Goal: Task Accomplishment & Management: Complete application form

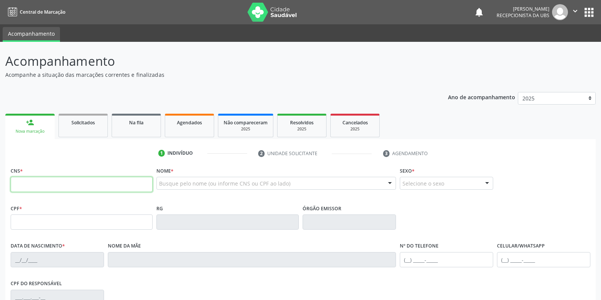
click at [70, 185] on input "text" at bounding box center [82, 184] width 142 height 15
type input "702 0053 5485 1883"
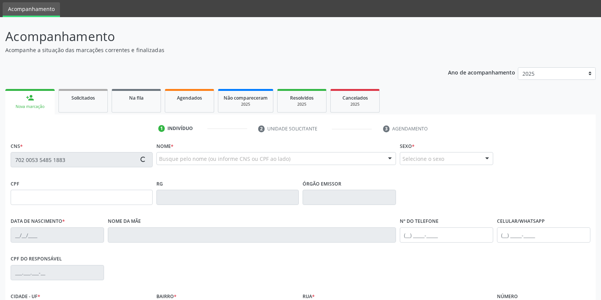
scroll to position [38, 0]
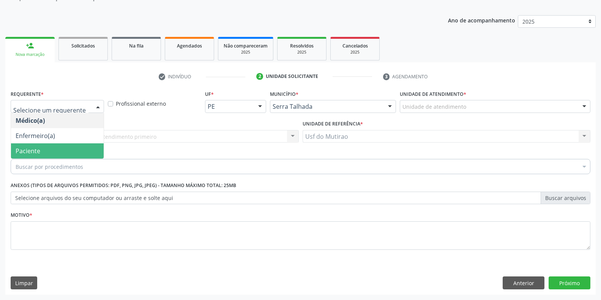
click at [46, 150] on span "Paciente" at bounding box center [57, 150] width 93 height 15
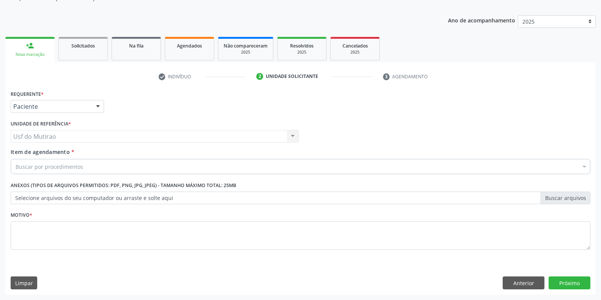
click at [16, 164] on input "Item de agendamento *" at bounding box center [16, 166] width 0 height 15
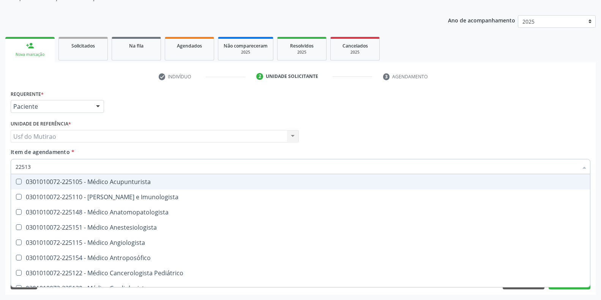
type input "225133"
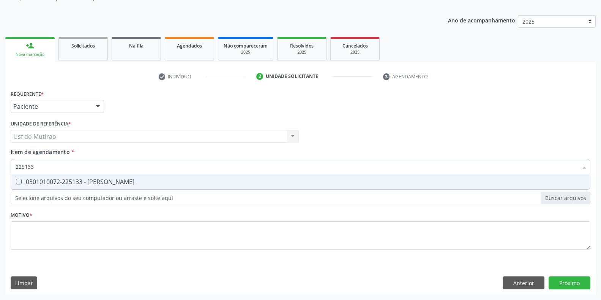
click at [96, 180] on div "0301010072-225133 - [PERSON_NAME]" at bounding box center [301, 181] width 570 height 6
checkbox Psiquiatra "true"
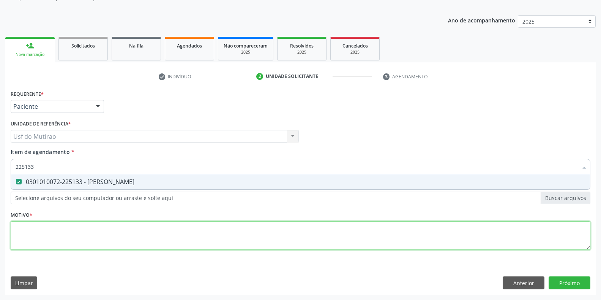
click at [108, 235] on div "Requerente * Paciente Médico(a) Enfermeiro(a) Paciente Nenhum resultado encontr…" at bounding box center [301, 174] width 580 height 172
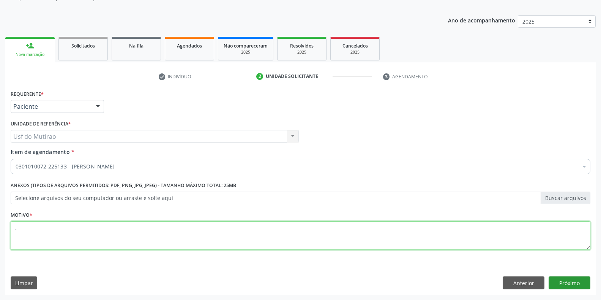
type textarea "."
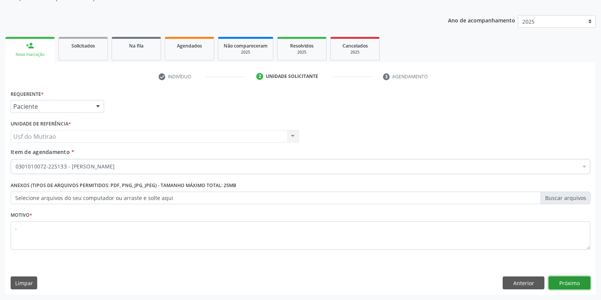
click at [572, 282] on button "Próximo" at bounding box center [570, 282] width 42 height 13
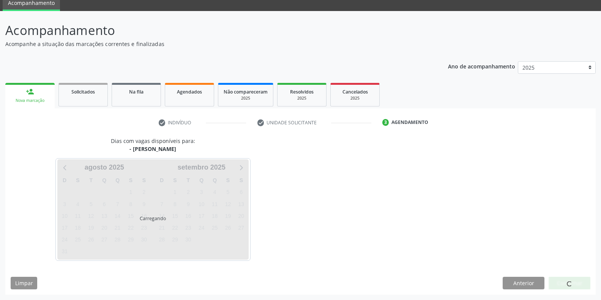
scroll to position [31, 0]
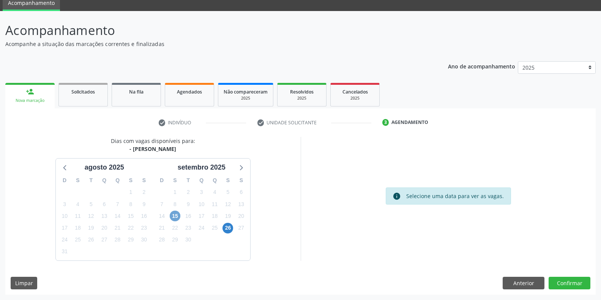
click at [173, 218] on span "15" at bounding box center [175, 215] width 11 height 11
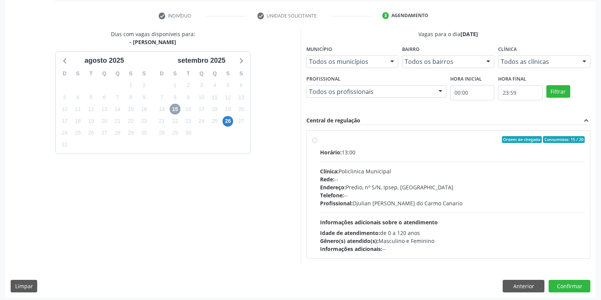
scroll to position [140, 0]
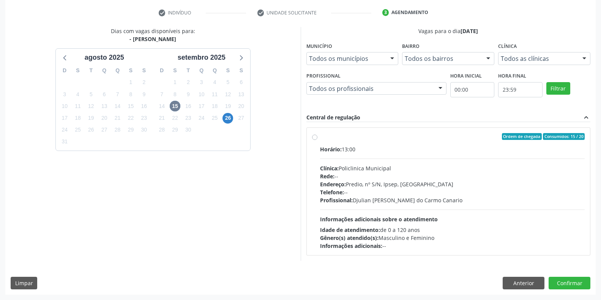
click at [371, 159] on div "Horário: 13:00 Clínica: Policlinica Municipal Rede: -- Endereço: Predio, nº S/N…" at bounding box center [452, 197] width 265 height 104
click at [317, 140] on input "Ordem de chegada Consumidos: 15 / 20 Horário: 13:00 Clínica: Policlinica Munici…" at bounding box center [314, 136] width 5 height 7
radio input "true"
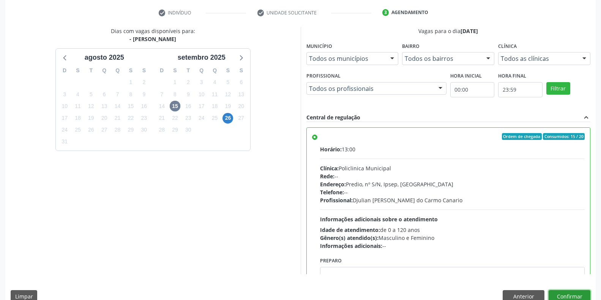
click at [567, 292] on button "Confirmar" at bounding box center [570, 296] width 42 height 13
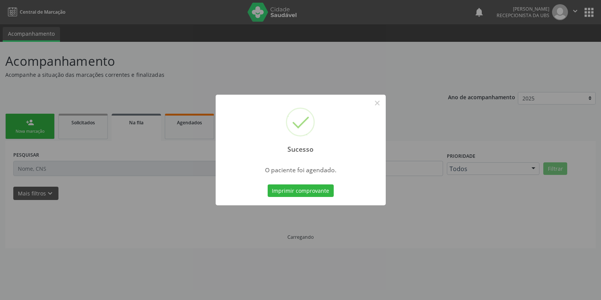
scroll to position [0, 0]
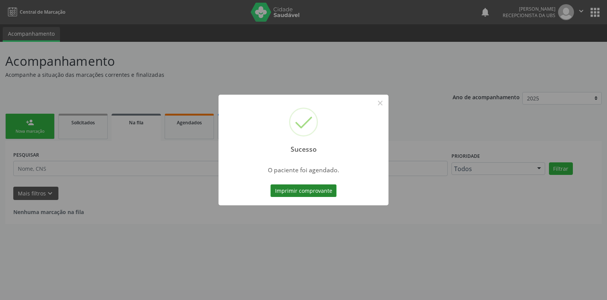
click at [307, 187] on button "Imprimir comprovante" at bounding box center [304, 190] width 66 height 13
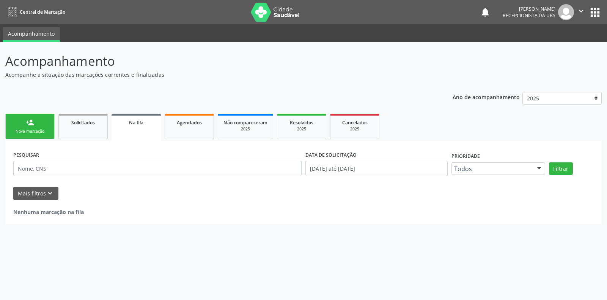
click at [35, 130] on div "Nova marcação" at bounding box center [30, 131] width 38 height 6
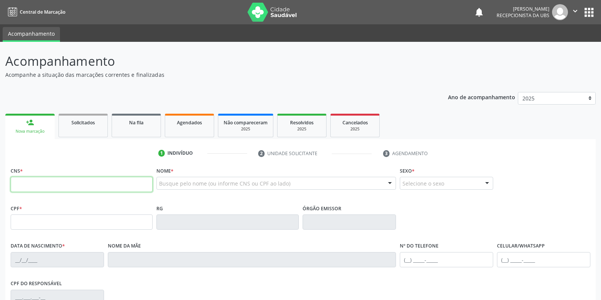
click at [52, 188] on input "text" at bounding box center [82, 184] width 142 height 15
click at [114, 185] on input "text" at bounding box center [82, 184] width 142 height 15
paste input "700 9019 2016 8199"
type input "700 9019 2016 8199"
type input "041.982.184-80"
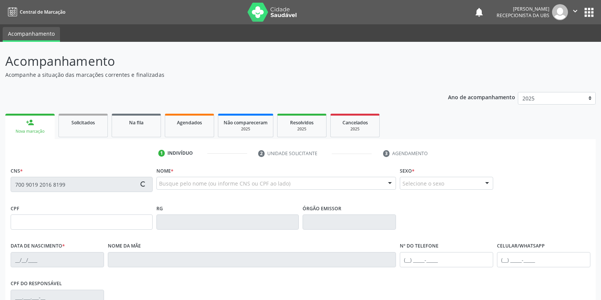
type input "[DATE]"
type input "[PERSON_NAME]"
type input "[PHONE_NUMBER]"
type input "328.964.918-05"
type input "S/N"
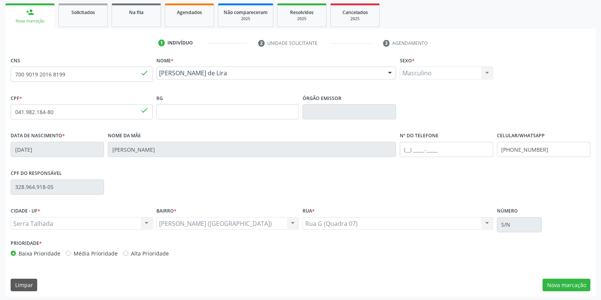
scroll to position [112, 0]
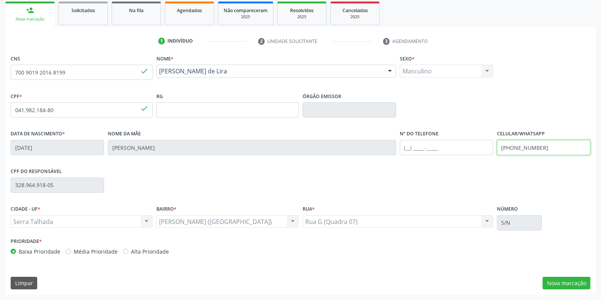
drag, startPoint x: 559, startPoint y: 148, endPoint x: 473, endPoint y: 149, distance: 85.4
click at [473, 149] on div "Data de nascimento * [DATE] Nome da mãe [PERSON_NAME] de Lira Nº do Telefone Ce…" at bounding box center [301, 147] width 584 height 38
type input "[PHONE_NUMBER]"
click at [580, 287] on button "Nova marcação" at bounding box center [567, 282] width 48 height 13
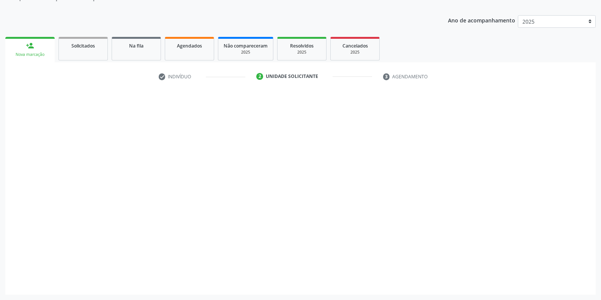
scroll to position [77, 0]
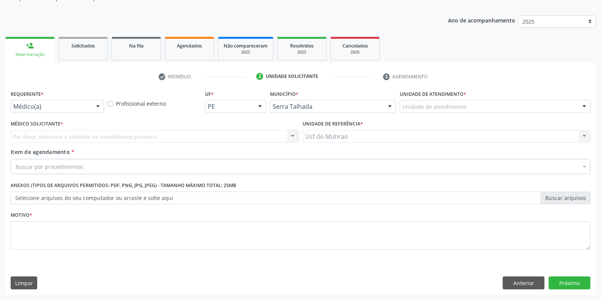
click at [65, 112] on div "Médico(a)" at bounding box center [57, 106] width 93 height 13
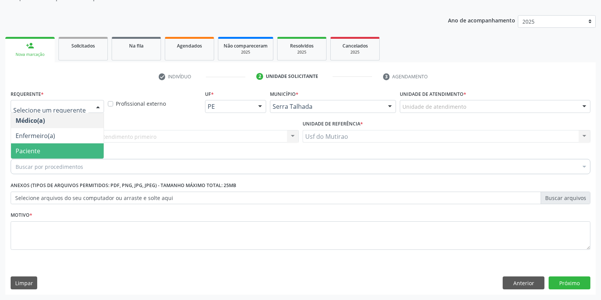
click at [41, 151] on span "Paciente" at bounding box center [57, 150] width 93 height 15
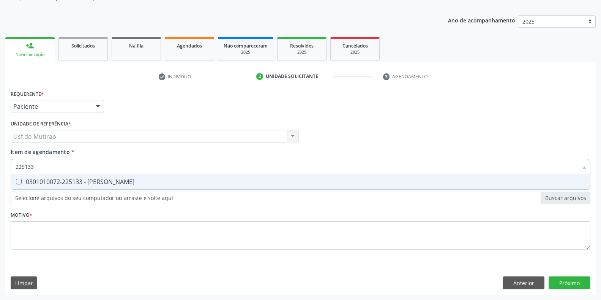
type input "225133"
click at [62, 191] on div "Requerente * Paciente Médico(a) Enfermeiro(a) Paciente Nenhum resultado encontr…" at bounding box center [301, 174] width 580 height 172
click at [0, 0] on div "Selecionar todos" at bounding box center [0, 0] width 0 height 0
checkbox Psiquiatra "false"
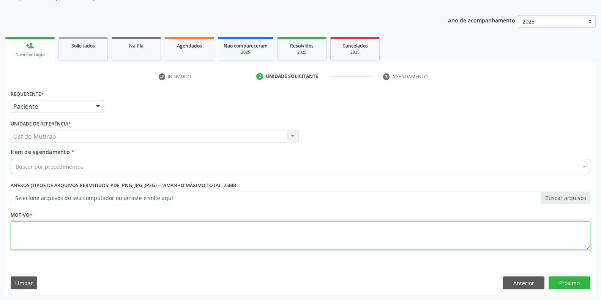
click at [92, 235] on textarea at bounding box center [301, 235] width 580 height 29
type textarea "."
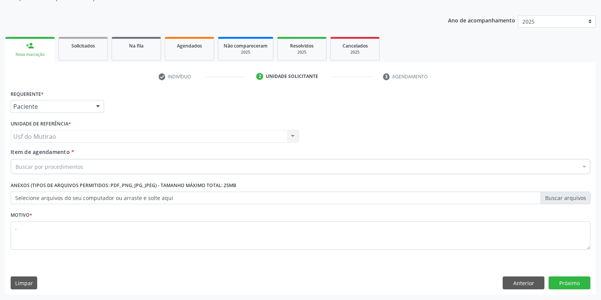
click at [114, 162] on div "Buscar por procedimentos" at bounding box center [301, 166] width 580 height 15
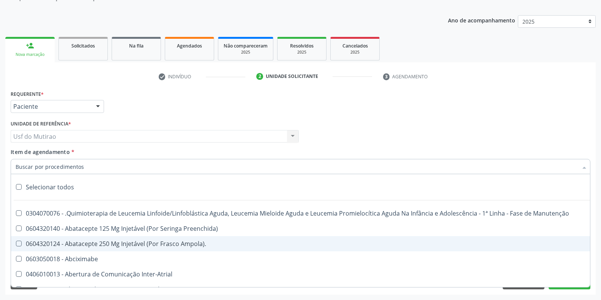
click at [56, 170] on input "Item de agendamento *" at bounding box center [297, 166] width 562 height 15
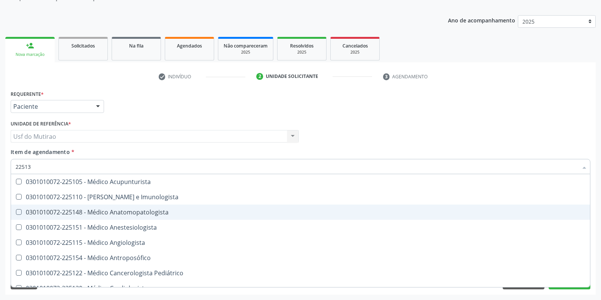
type input "225133"
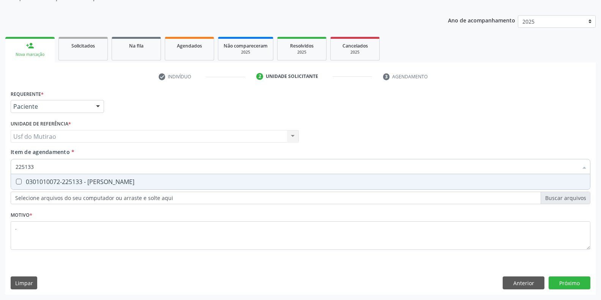
click at [78, 182] on div "0301010072-225133 - [PERSON_NAME]" at bounding box center [301, 181] width 570 height 6
checkbox Psiquiatra "true"
click at [571, 283] on div "Requerente * Paciente Médico(a) Enfermeiro(a) Paciente Nenhum resultado encontr…" at bounding box center [300, 191] width 590 height 206
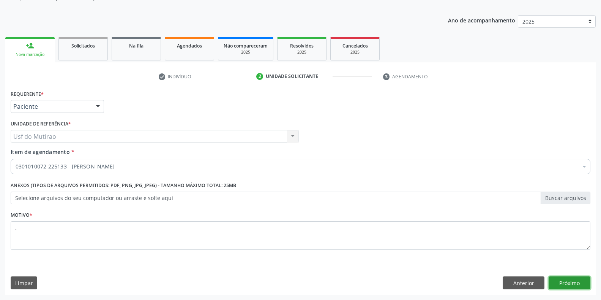
click at [563, 285] on button "Próximo" at bounding box center [570, 282] width 42 height 13
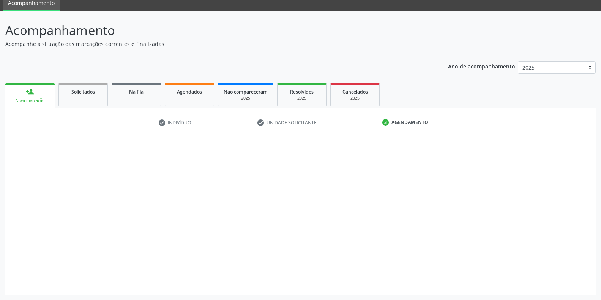
scroll to position [31, 0]
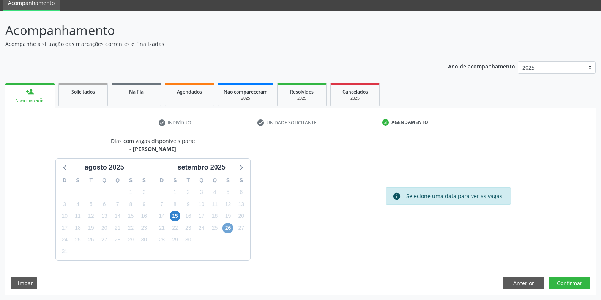
click at [229, 229] on span "26" at bounding box center [227, 227] width 11 height 11
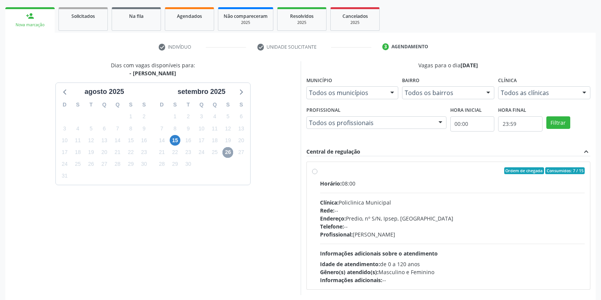
scroll to position [107, 0]
click at [372, 200] on div "Clínica: Policlinica Municipal" at bounding box center [452, 202] width 265 height 8
click at [317, 174] on input "Ordem de chegada Consumidos: 7 / 15 Horário: 08:00 Clínica: Policlinica Municip…" at bounding box center [314, 170] width 5 height 7
radio input "true"
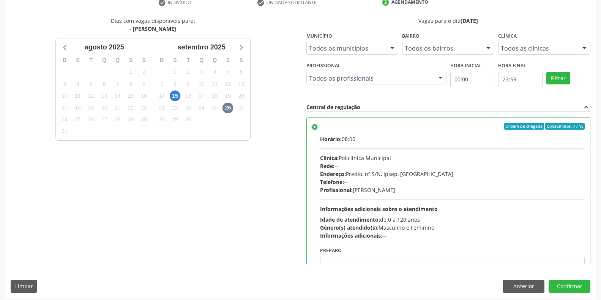
scroll to position [154, 0]
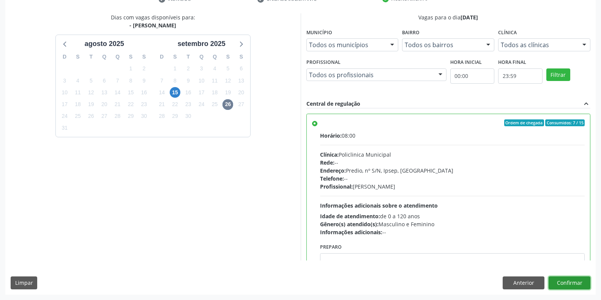
click at [549, 281] on button "Confirmar" at bounding box center [570, 282] width 42 height 13
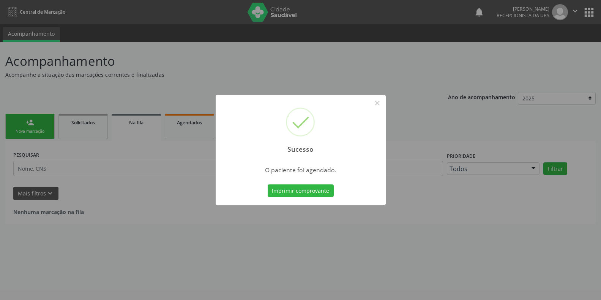
scroll to position [0, 0]
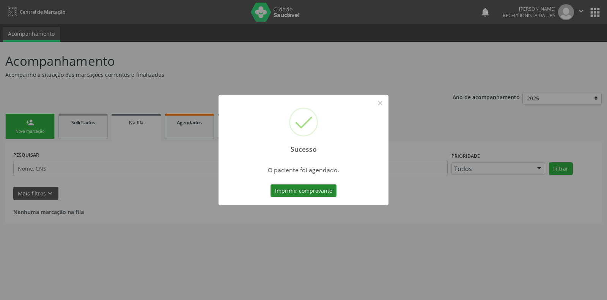
click at [290, 190] on button "Imprimir comprovante" at bounding box center [304, 190] width 66 height 13
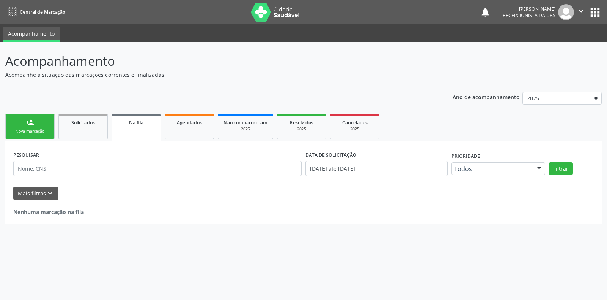
click at [30, 129] on div "Nova marcação" at bounding box center [30, 131] width 38 height 6
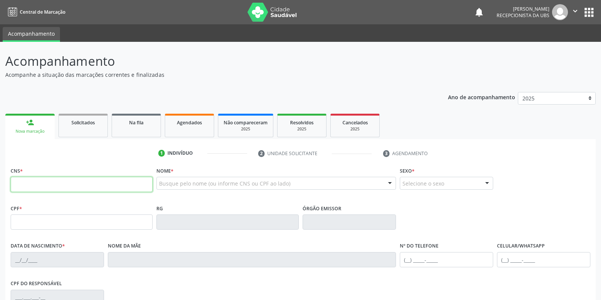
click at [49, 185] on input "text" at bounding box center [82, 184] width 142 height 15
type input "707 5022 2339 8690"
type input "077.369.314-96"
type input "[DATE]"
type input "[PERSON_NAME]"
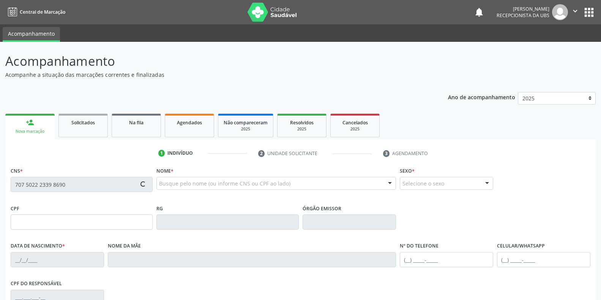
type input "[PHONE_NUMBER]"
type input "315"
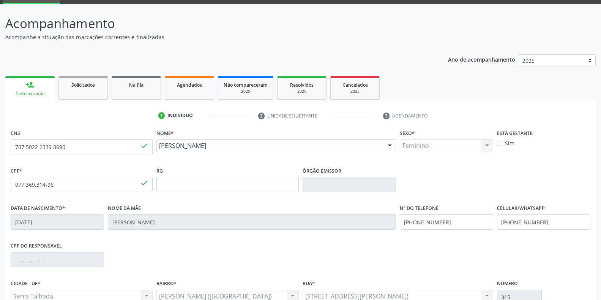
scroll to position [38, 0]
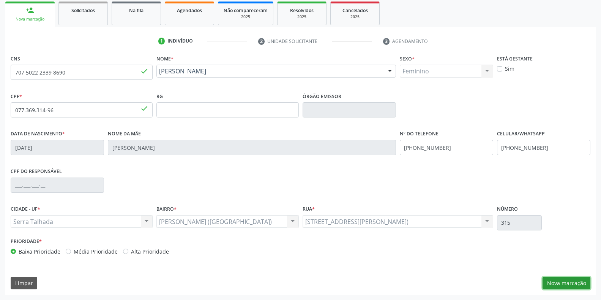
click at [561, 282] on button "Nova marcação" at bounding box center [567, 282] width 48 height 13
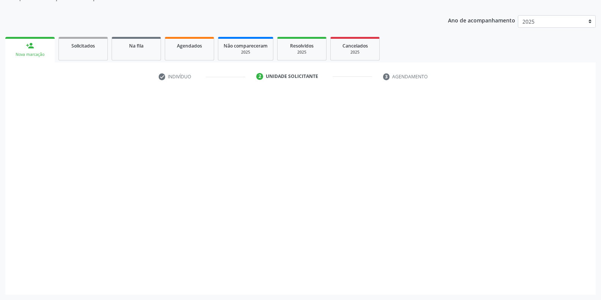
scroll to position [77, 0]
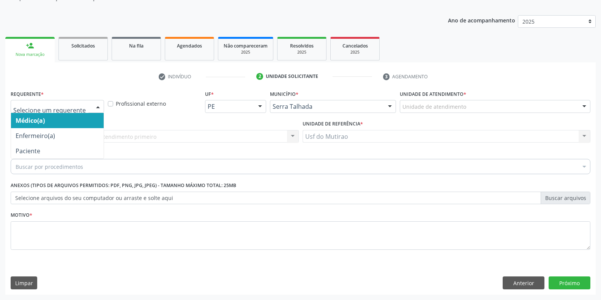
click at [98, 106] on div at bounding box center [97, 106] width 11 height 13
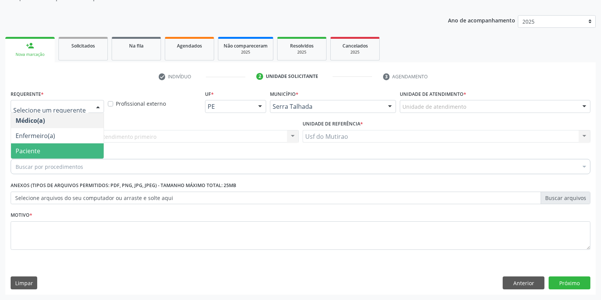
click at [70, 150] on span "Paciente" at bounding box center [57, 150] width 93 height 15
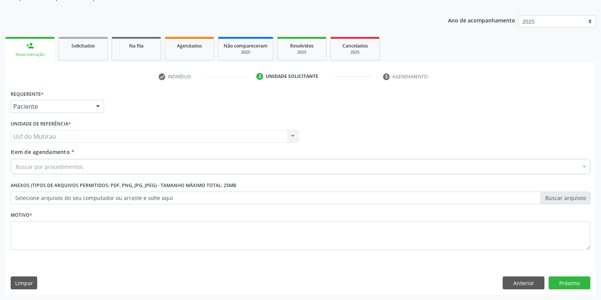
click at [93, 166] on div "Buscar por procedimentos" at bounding box center [301, 166] width 580 height 15
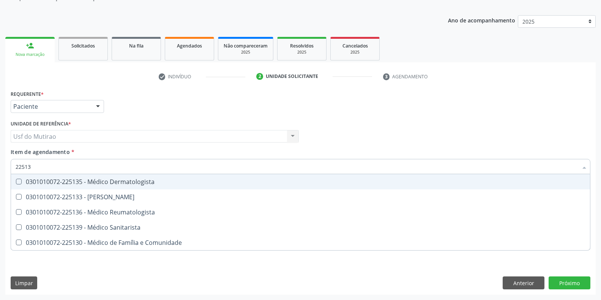
type input "225133"
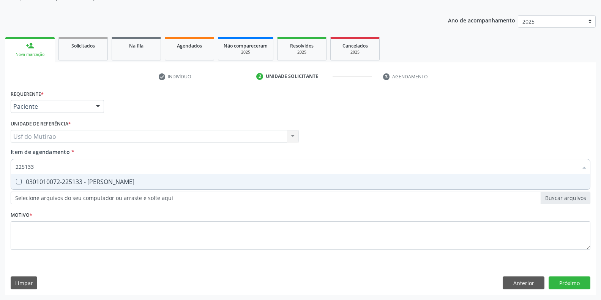
click at [128, 189] on div "Selecionar todos 0301010072-225133 - Médico Psiquiatra Nenhum resultado encontr…" at bounding box center [301, 182] width 580 height 16
click at [141, 175] on span "0301010072-225133 - [PERSON_NAME]" at bounding box center [300, 181] width 579 height 15
checkbox Psiquiatra "true"
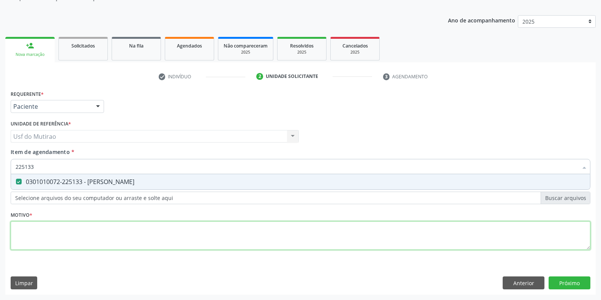
click at [133, 238] on div "Requerente * Paciente Médico(a) Enfermeiro(a) Paciente Nenhum resultado encontr…" at bounding box center [301, 174] width 580 height 172
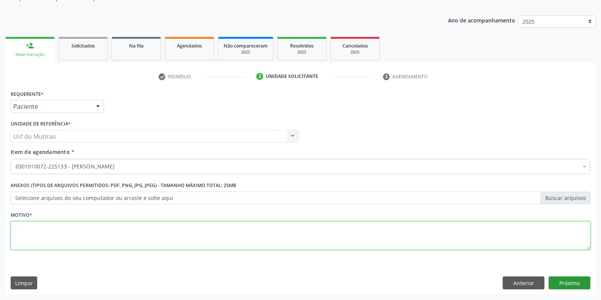
type textarea "."
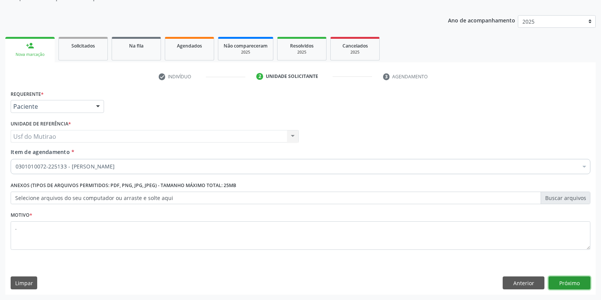
click at [577, 284] on button "Próximo" at bounding box center [570, 282] width 42 height 13
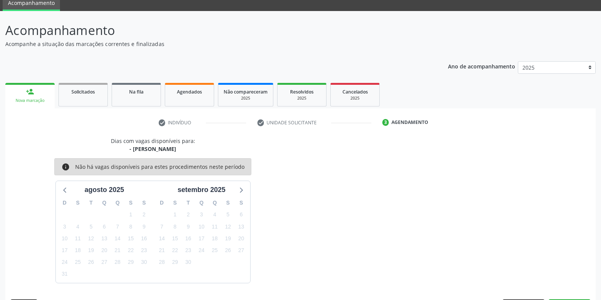
scroll to position [53, 0]
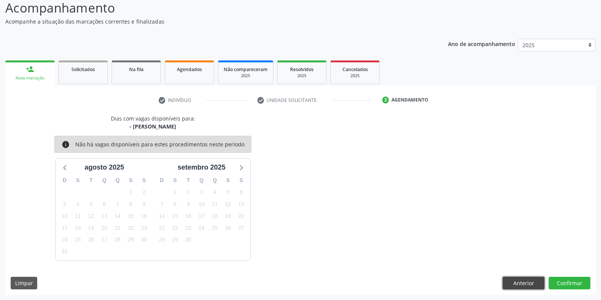
click at [526, 282] on button "Anterior" at bounding box center [524, 282] width 42 height 13
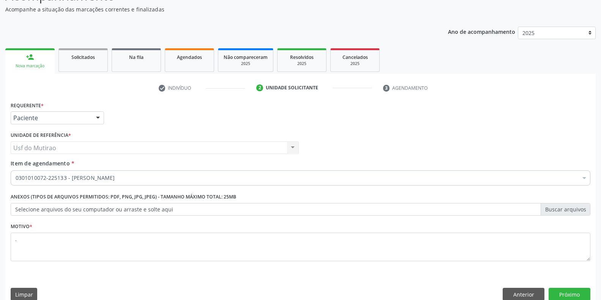
scroll to position [77, 0]
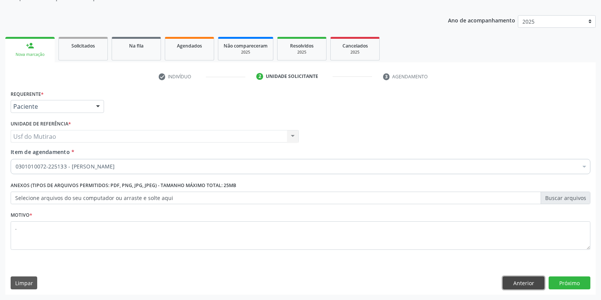
click at [522, 280] on button "Anterior" at bounding box center [524, 282] width 42 height 13
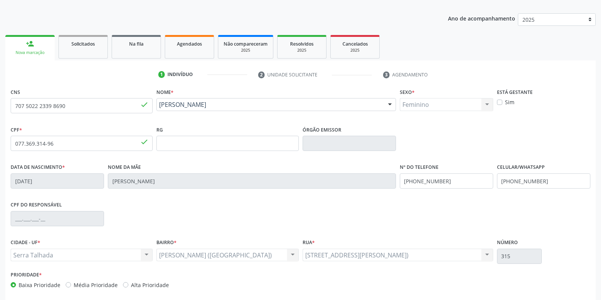
scroll to position [112, 0]
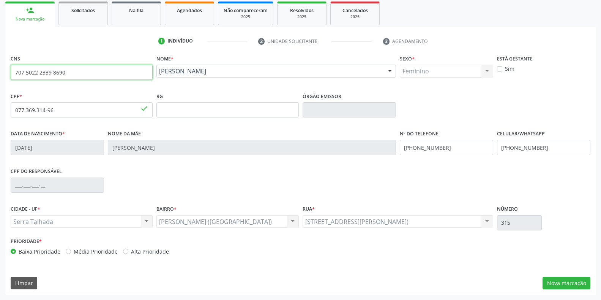
click at [81, 71] on input "707 5022 2339 8690" at bounding box center [82, 72] width 142 height 15
drag, startPoint x: 81, startPoint y: 71, endPoint x: 0, endPoint y: 74, distance: 80.9
click at [0, 74] on div "Acompanhamento Acompanhe a situação das marcações correntes e finalizadas Relat…" at bounding box center [300, 115] width 601 height 370
click at [96, 71] on input "text" at bounding box center [82, 72] width 142 height 15
type input "898 0037 0267 5215"
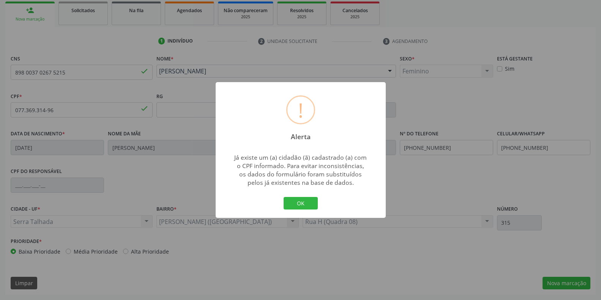
type input "057.957.754-60"
type input "[DATE]"
type input "Cicera Maria da Conceicao"
type input "[PHONE_NUMBER]"
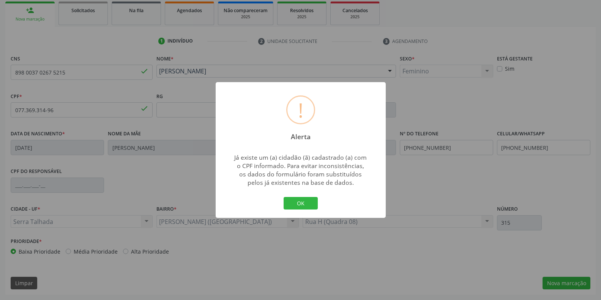
type input "S/N"
click at [294, 198] on button "OK" at bounding box center [301, 203] width 34 height 13
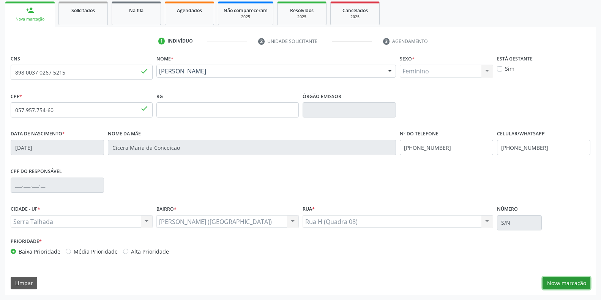
click at [562, 286] on button "Nova marcação" at bounding box center [567, 282] width 48 height 13
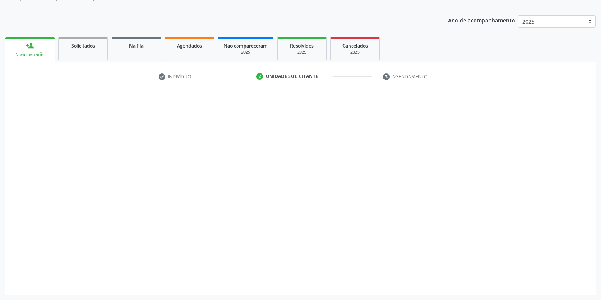
scroll to position [77, 0]
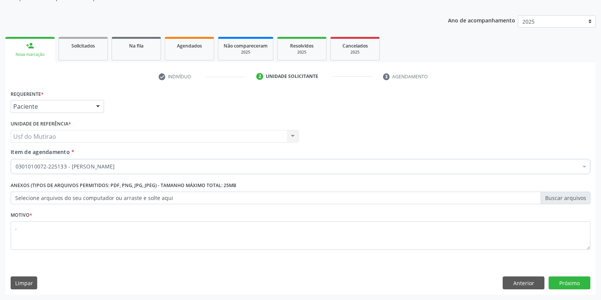
click at [93, 107] on div at bounding box center [97, 106] width 11 height 13
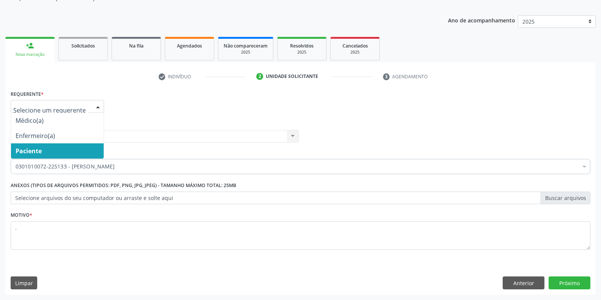
click at [60, 151] on span "Paciente" at bounding box center [57, 150] width 93 height 15
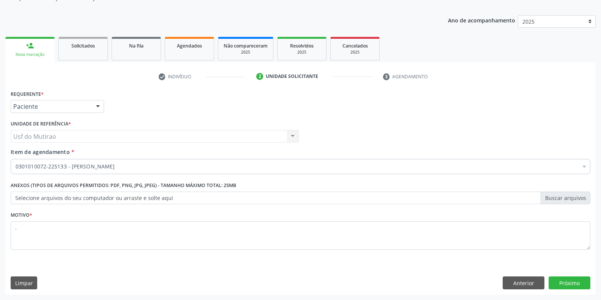
drag, startPoint x: 130, startPoint y: 167, endPoint x: 118, endPoint y: 168, distance: 11.4
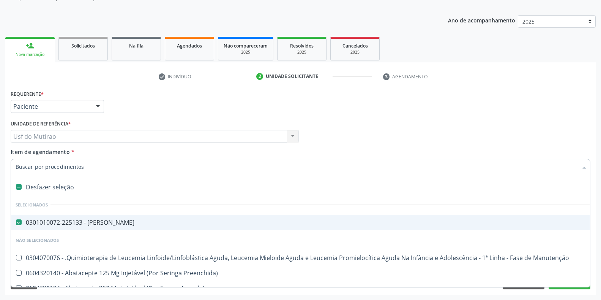
click at [99, 221] on div "0301010072-225133 - [PERSON_NAME]" at bounding box center [311, 222] width 591 height 6
checkbox Psiquiatra "false"
click at [112, 161] on input "Item de agendamento *" at bounding box center [297, 166] width 562 height 15
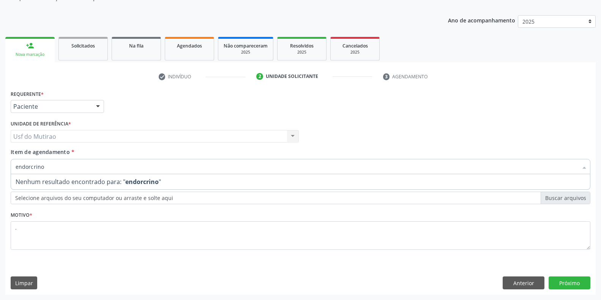
drag, startPoint x: 71, startPoint y: 170, endPoint x: 0, endPoint y: 172, distance: 70.6
click at [0, 172] on div "Acompanhamento Acompanhe a situação das marcações correntes e finalizadas Relat…" at bounding box center [300, 132] width 601 height 334
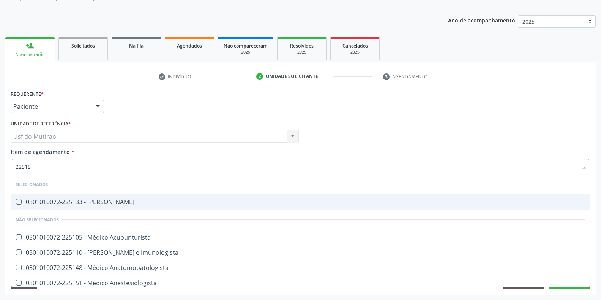
type input "225155"
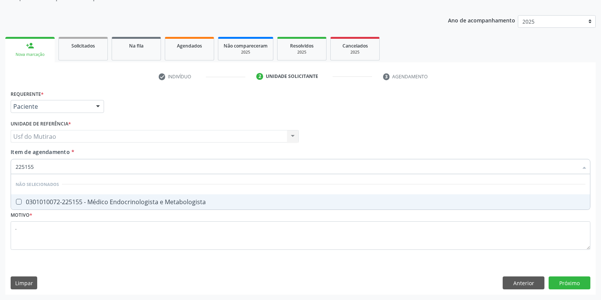
click at [94, 192] on li "Não selecionados" at bounding box center [300, 184] width 579 height 20
click at [95, 199] on div "0301010072-225155 - Médico Endocrinologista e Metabologista" at bounding box center [301, 202] width 570 height 6
checkbox Metabologista "true"
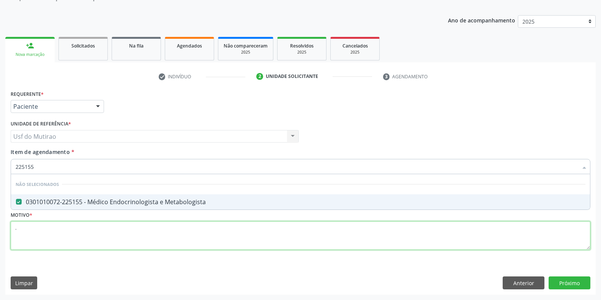
click at [110, 242] on div "Requerente * Paciente Médico(a) Enfermeiro(a) Paciente Nenhum resultado encontr…" at bounding box center [301, 174] width 580 height 172
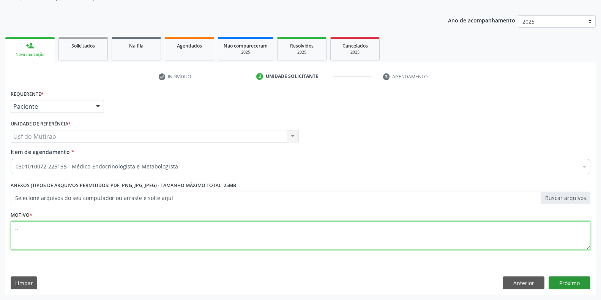
type textarea ".,"
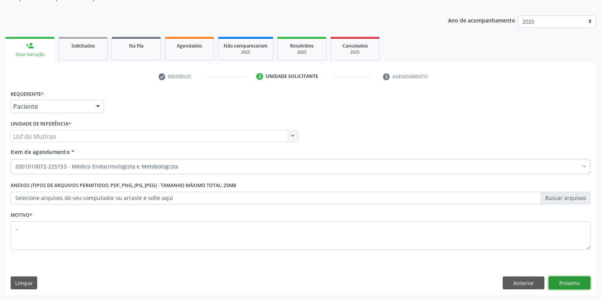
click at [585, 278] on button "Próximo" at bounding box center [570, 282] width 42 height 13
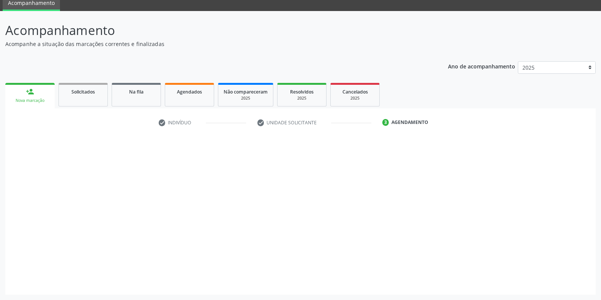
scroll to position [31, 0]
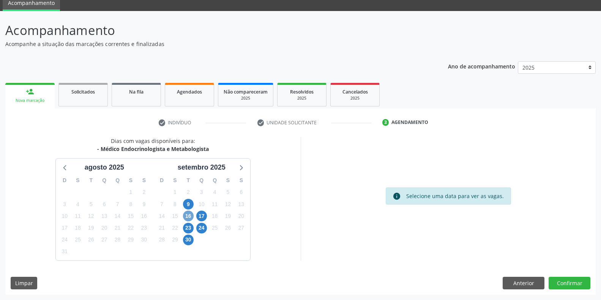
click at [189, 215] on span "16" at bounding box center [188, 215] width 11 height 11
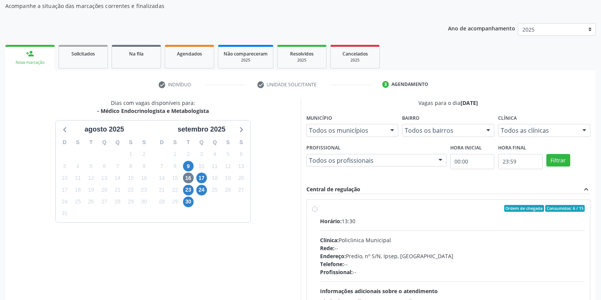
click at [339, 237] on span "Clínica:" at bounding box center [329, 239] width 19 height 7
click at [317, 211] on input "Ordem de chegada Consumidos: 6 / 15 Horário: 13:30 Clínica: Policlinica Municip…" at bounding box center [314, 208] width 5 height 7
radio input "true"
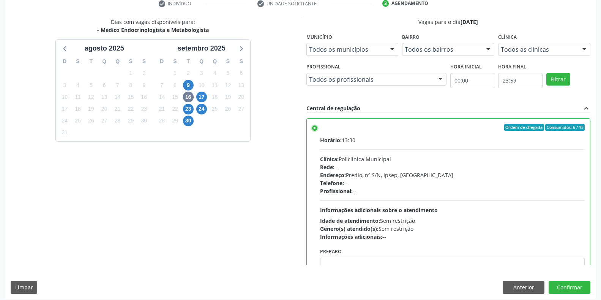
scroll to position [154, 0]
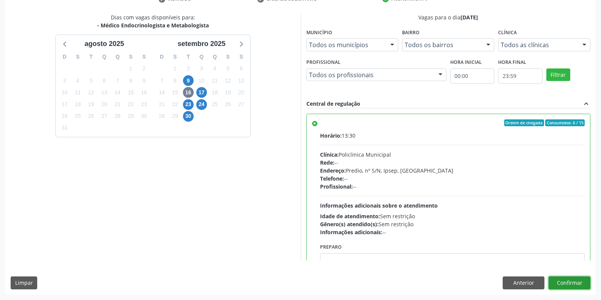
click at [559, 284] on button "Confirmar" at bounding box center [570, 282] width 42 height 13
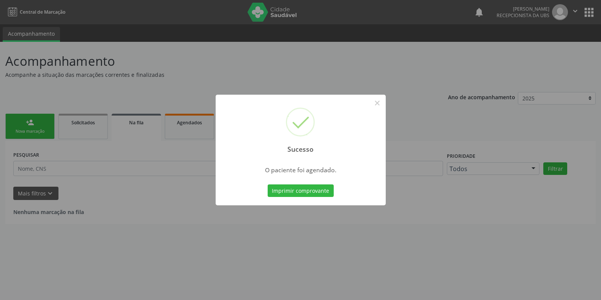
scroll to position [0, 0]
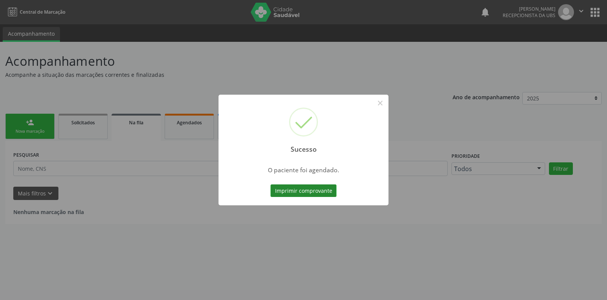
click at [332, 190] on button "Imprimir comprovante" at bounding box center [304, 190] width 66 height 13
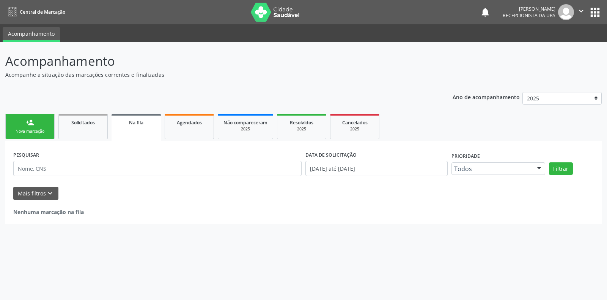
click at [31, 132] on div "Nova marcação" at bounding box center [30, 131] width 38 height 6
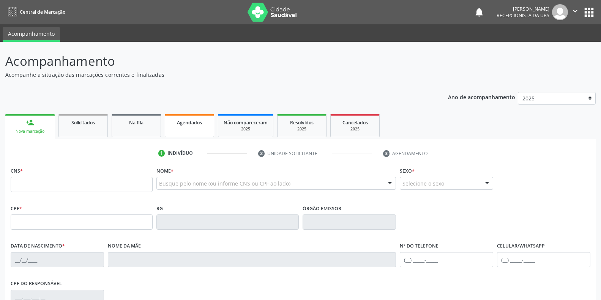
click at [196, 127] on link "Agendados" at bounding box center [189, 126] width 49 height 24
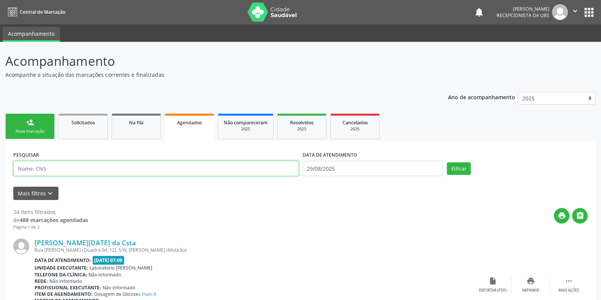
click at [32, 170] on input "text" at bounding box center [156, 168] width 286 height 15
type input "898003702675215"
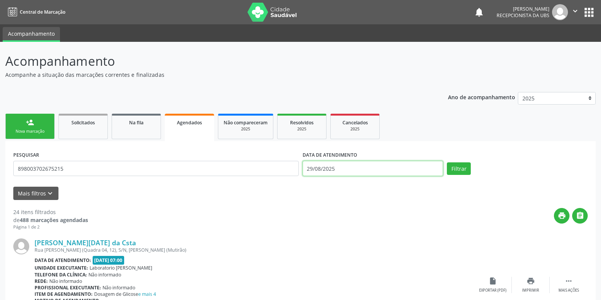
click at [394, 171] on body "Central de Marcação notifications [PERSON_NAME] Recepcionista da UBS  Configur…" at bounding box center [300, 150] width 601 height 300
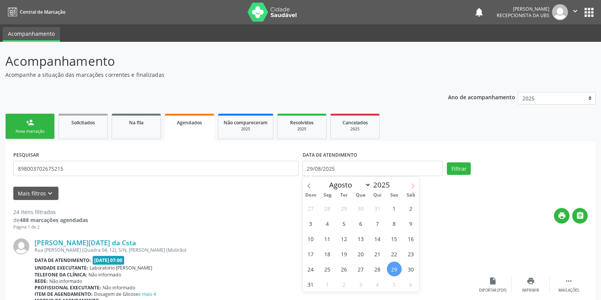
click at [412, 185] on icon at bounding box center [412, 185] width 5 height 5
select select "8"
click at [349, 241] on span "16" at bounding box center [344, 238] width 15 height 15
type input "[DATE]"
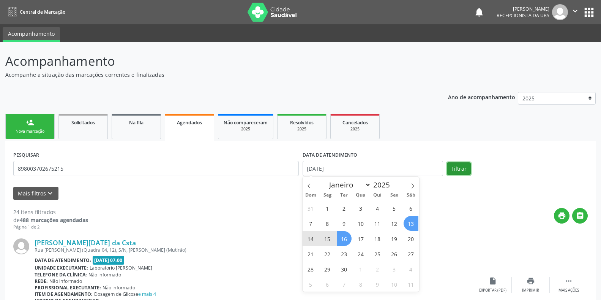
click at [459, 167] on button "Filtrar" at bounding box center [459, 168] width 24 height 13
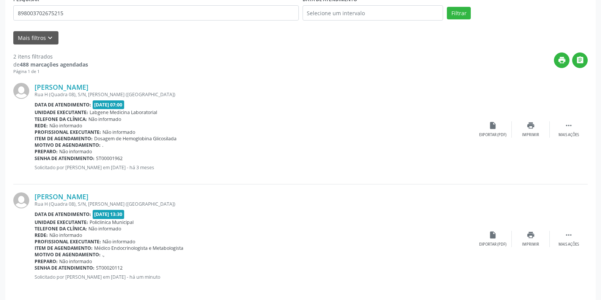
scroll to position [162, 0]
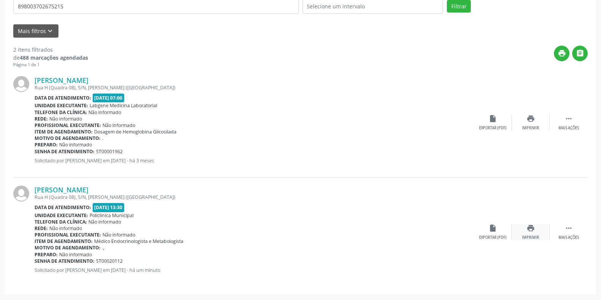
click at [527, 227] on icon "print" at bounding box center [531, 228] width 8 height 8
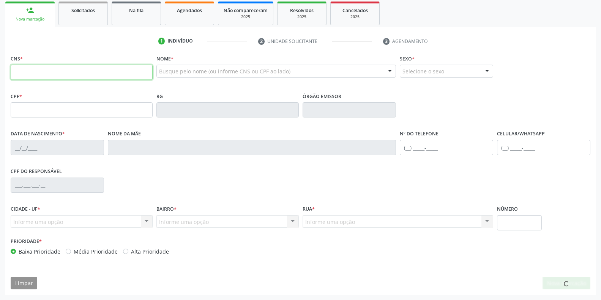
click at [41, 80] on input "text" at bounding box center [82, 72] width 142 height 15
type input "700 7059 5081 6879"
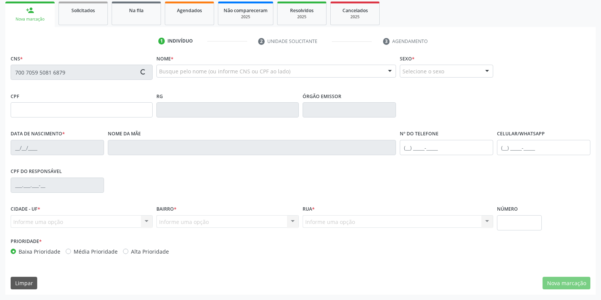
type input "748.240.584-49"
type input "[DATE]"
type input "Olimpia da [PERSON_NAME]"
type input "[PHONE_NUMBER]"
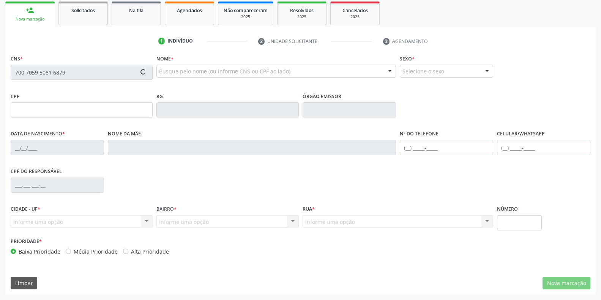
type input "S/N"
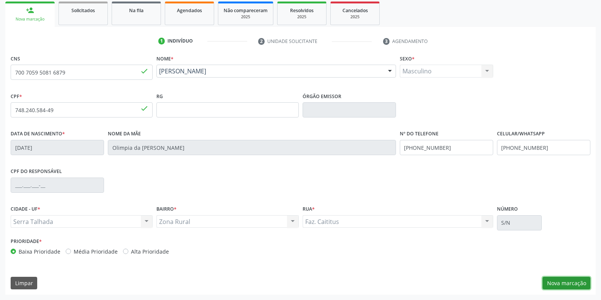
click at [559, 278] on button "Nova marcação" at bounding box center [567, 282] width 48 height 13
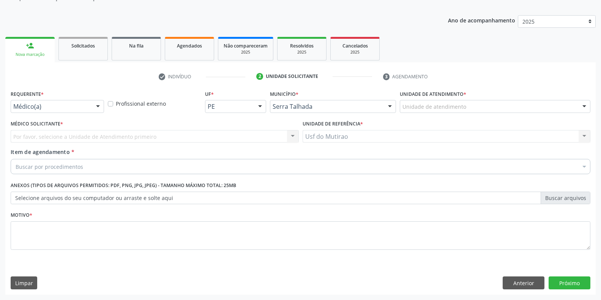
click at [98, 104] on div at bounding box center [97, 106] width 11 height 13
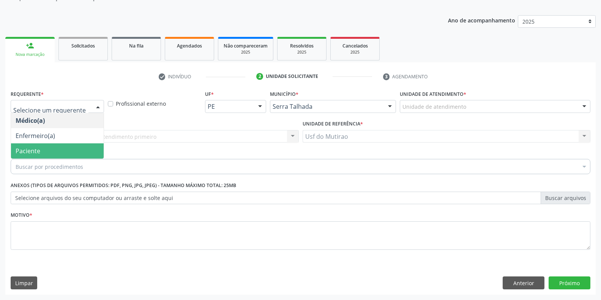
click at [38, 156] on span "Paciente" at bounding box center [57, 150] width 93 height 15
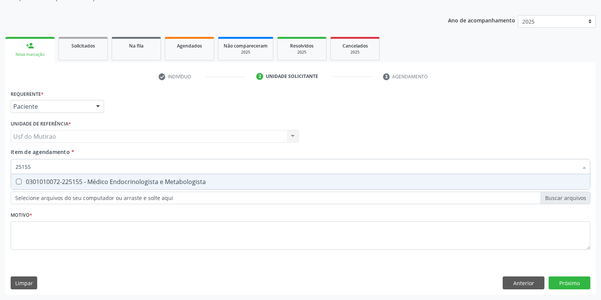
click at [62, 186] on span "0301010072-225155 - Médico Endocrinologista e Metabologista" at bounding box center [300, 181] width 579 height 15
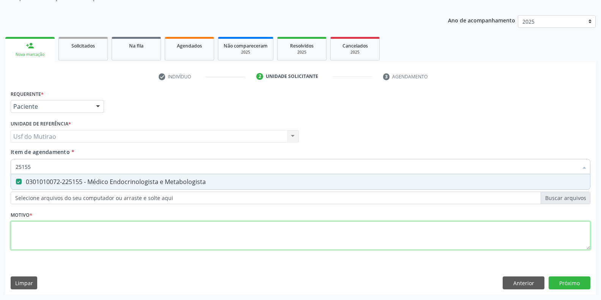
click at [70, 221] on div "Requerente * Paciente Médico(a) Enfermeiro(a) Paciente Nenhum resultado encontr…" at bounding box center [301, 174] width 580 height 172
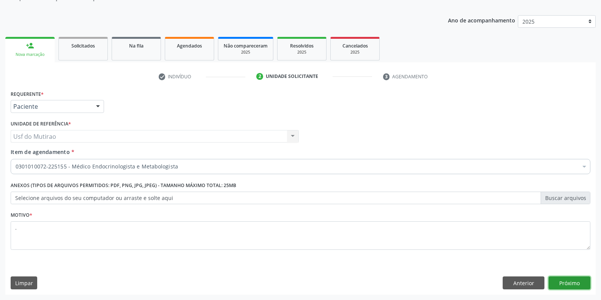
click at [558, 282] on button "Próximo" at bounding box center [570, 282] width 42 height 13
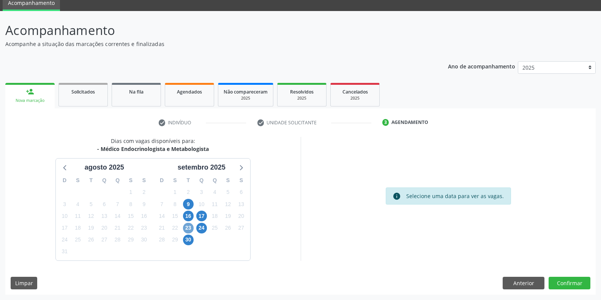
click at [188, 226] on span "23" at bounding box center [188, 227] width 11 height 11
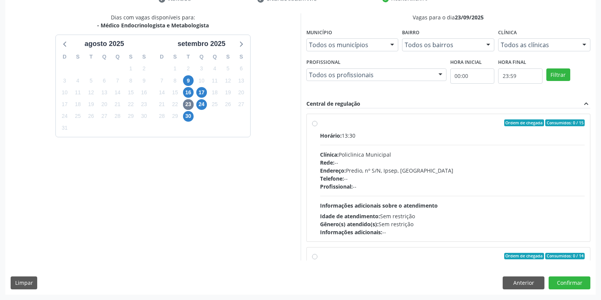
click at [356, 158] on div "Clínica: Policlinica Municipal" at bounding box center [452, 154] width 265 height 8
click at [317, 126] on input "Ordem de chegada Consumidos: 0 / 15 Horário: 13:30 Clínica: Policlinica Municip…" at bounding box center [314, 122] width 5 height 7
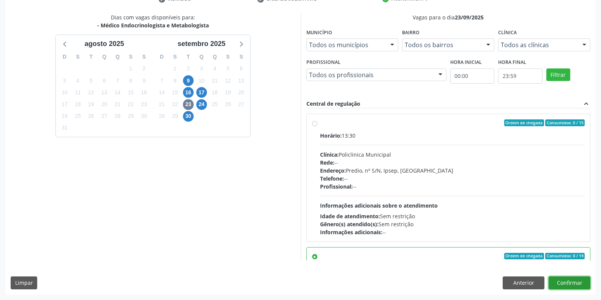
click at [576, 283] on button "Confirmar" at bounding box center [570, 282] width 42 height 13
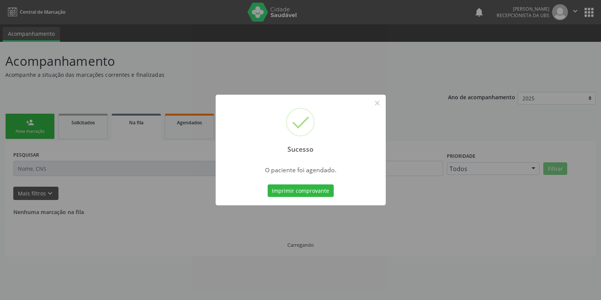
scroll to position [0, 0]
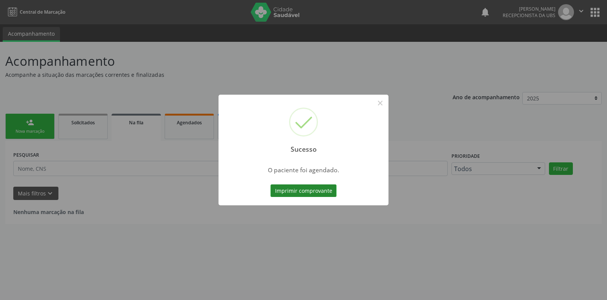
click at [322, 191] on button "Imprimir comprovante" at bounding box center [304, 190] width 66 height 13
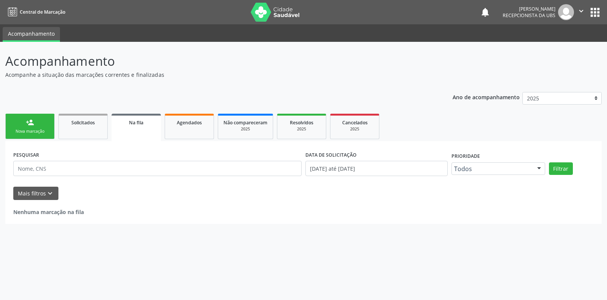
click at [31, 140] on ul "person_add Nova marcação Solicitados Na fila Agendados Não compareceram 2025 Re…" at bounding box center [303, 126] width 597 height 29
click at [37, 131] on div "Nova marcação" at bounding box center [30, 131] width 38 height 6
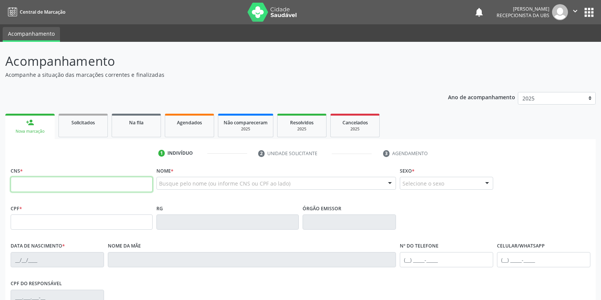
click at [72, 190] on input "text" at bounding box center [82, 184] width 142 height 15
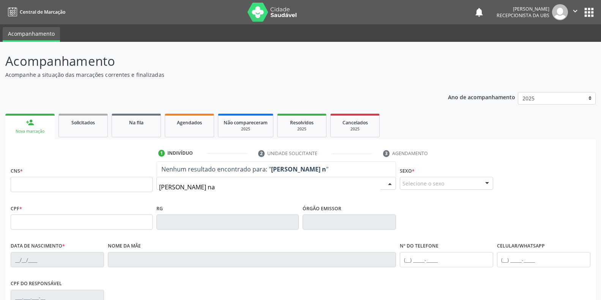
type input "[PERSON_NAME]"
drag, startPoint x: 265, startPoint y: 186, endPoint x: 139, endPoint y: 186, distance: 126.4
click at [139, 186] on div "CNS * Nome * [PERSON_NAME] nas Nenhum resultado encontrado para: " [PERSON_NAME…" at bounding box center [301, 184] width 584 height 38
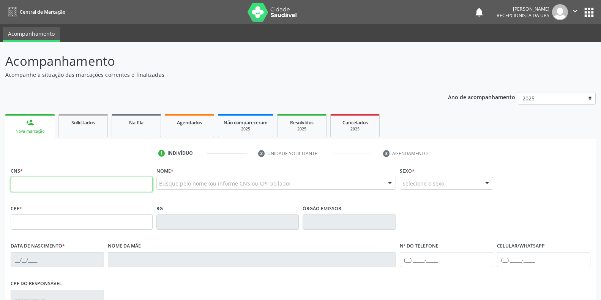
click at [87, 182] on input "text" at bounding box center [82, 184] width 142 height 15
paste input "704 2027 5581 4484"
type input "704 2027 5581 4484"
type input "059.596.354-45"
type input "[DATE]"
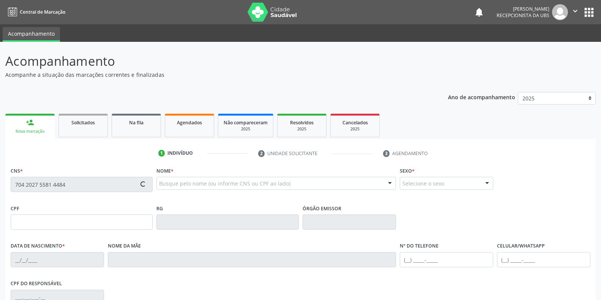
type input "[PERSON_NAME]"
type input "[PHONE_NUMBER]"
type input "11"
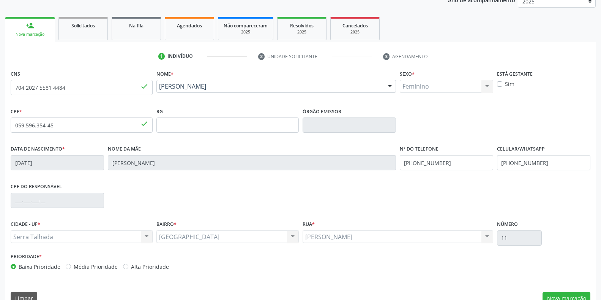
scroll to position [112, 0]
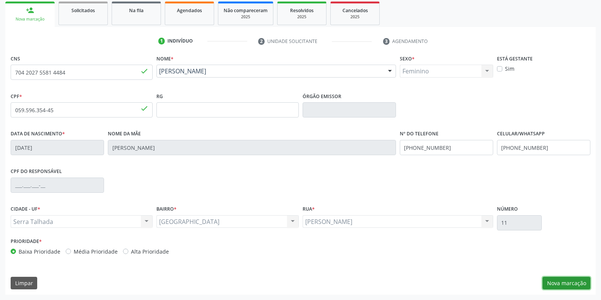
click at [566, 281] on button "Nova marcação" at bounding box center [567, 282] width 48 height 13
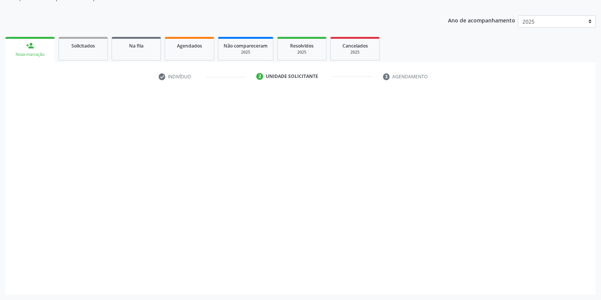
scroll to position [77, 0]
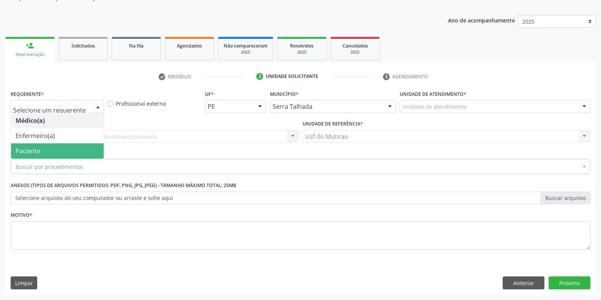
click at [50, 144] on span "Paciente" at bounding box center [57, 150] width 93 height 15
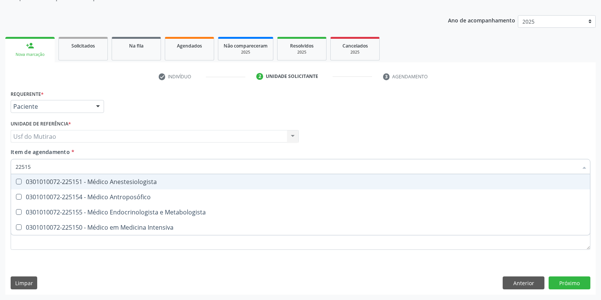
type input "225155"
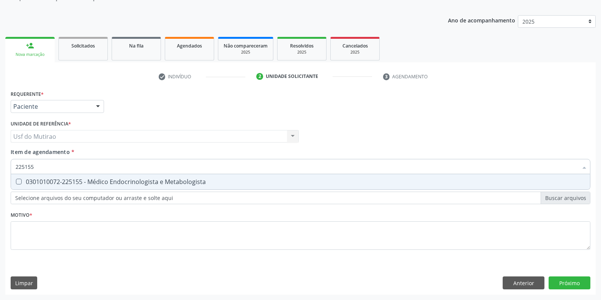
click at [69, 180] on div "0301010072-225155 - Médico Endocrinologista e Metabologista" at bounding box center [301, 181] width 570 height 6
checkbox Metabologista "true"
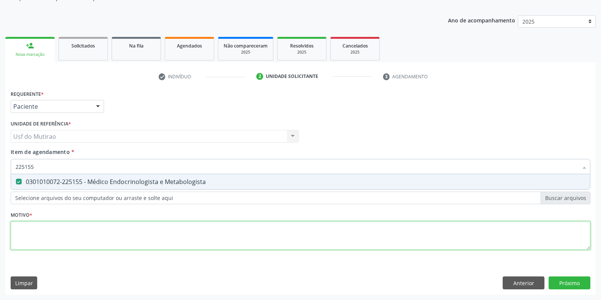
click at [68, 238] on div "Requerente * Paciente Médico(a) Enfermeiro(a) Paciente Nenhum resultado encontr…" at bounding box center [301, 174] width 580 height 172
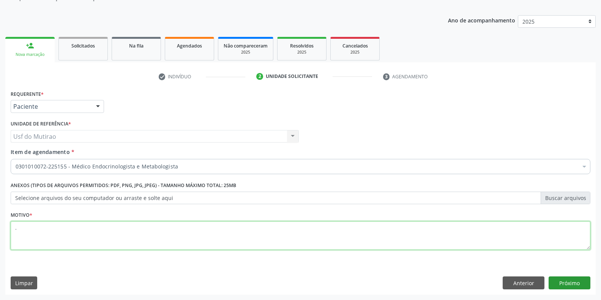
type textarea "."
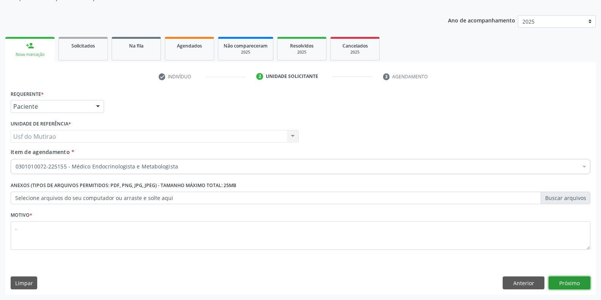
click at [568, 279] on button "Próximo" at bounding box center [570, 282] width 42 height 13
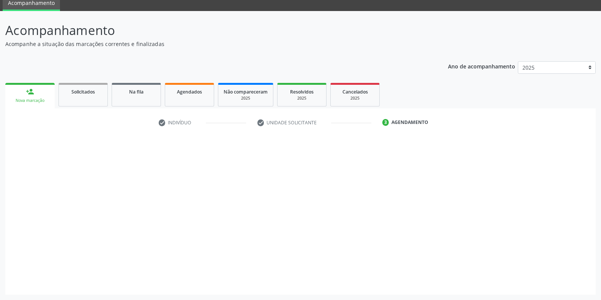
scroll to position [31, 0]
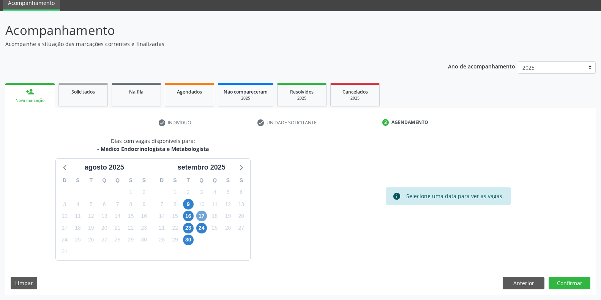
click at [198, 214] on span "17" at bounding box center [201, 215] width 11 height 11
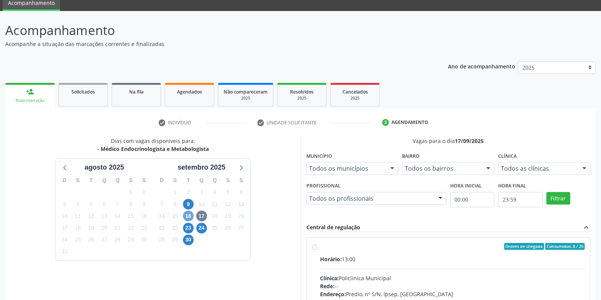
click at [189, 213] on span "16" at bounding box center [188, 215] width 11 height 11
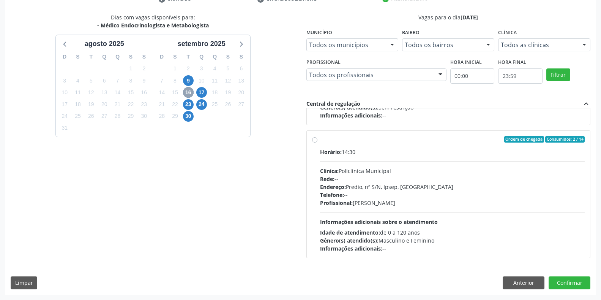
scroll to position [120, 0]
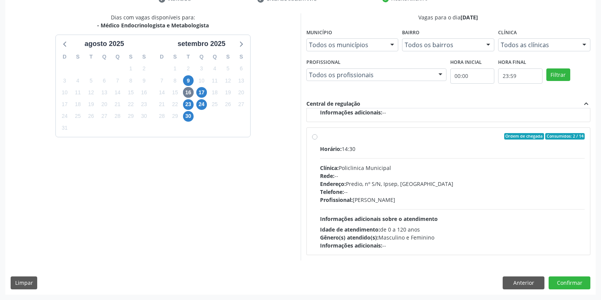
click at [393, 211] on div "Horário: 14:30 Clínica: Policlinica Municipal Rede: -- Endereço: Predio, nº S/N…" at bounding box center [452, 197] width 265 height 104
click at [317, 140] on input "Ordem de chegada Consumidos: 2 / 14 Horário: 14:30 Clínica: Policlinica Municip…" at bounding box center [314, 136] width 5 height 7
radio input "true"
click at [570, 280] on button "Confirmar" at bounding box center [570, 282] width 42 height 13
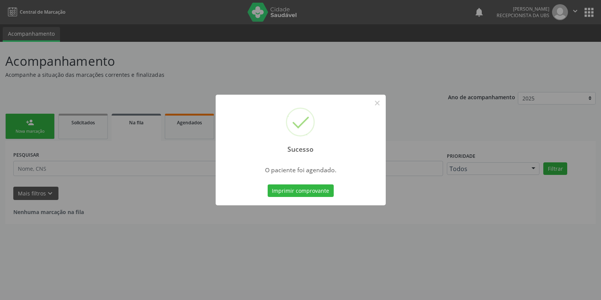
scroll to position [0, 0]
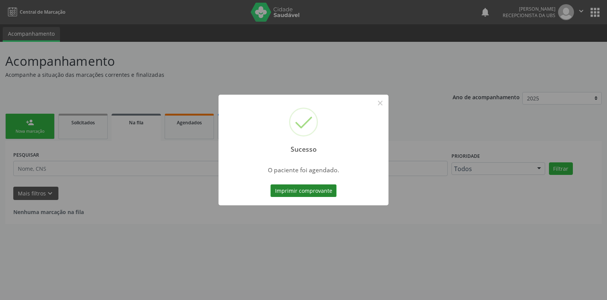
click at [322, 191] on button "Imprimir comprovante" at bounding box center [304, 190] width 66 height 13
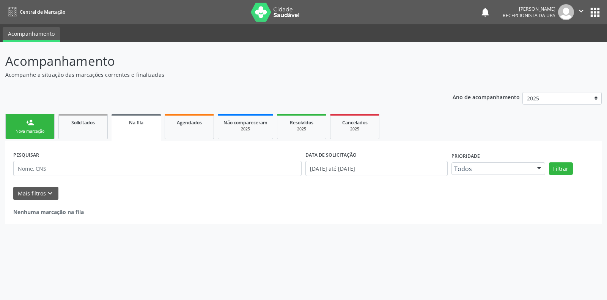
click at [35, 125] on link "person_add Nova marcação" at bounding box center [29, 126] width 49 height 25
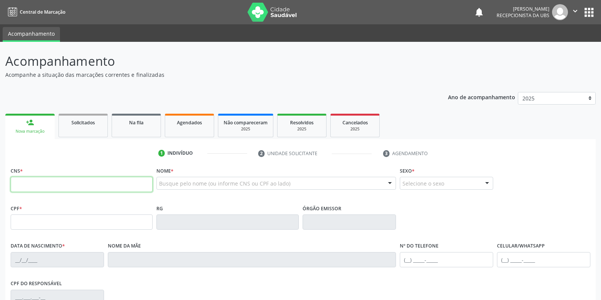
click at [56, 184] on input "text" at bounding box center [82, 184] width 142 height 15
type input "704 2022 9075 8081"
type input "471.325.664-15"
type input "[DATE]"
type input "[PERSON_NAME]"
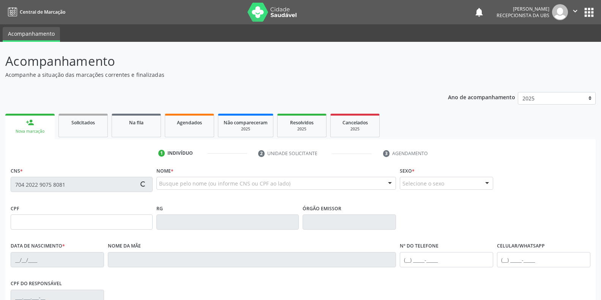
type input "[PHONE_NUMBER]"
type input "11"
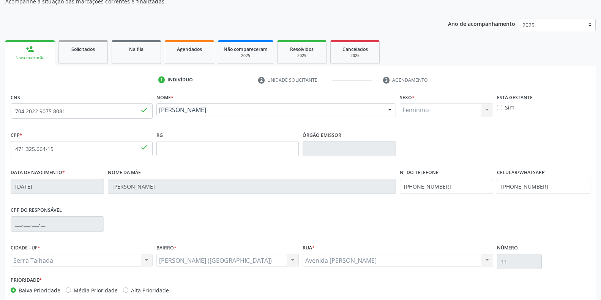
scroll to position [76, 0]
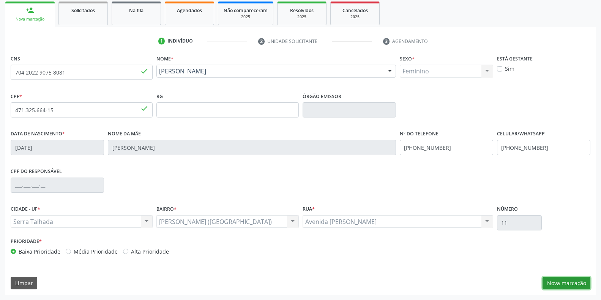
click at [573, 286] on button "Nova marcação" at bounding box center [567, 282] width 48 height 13
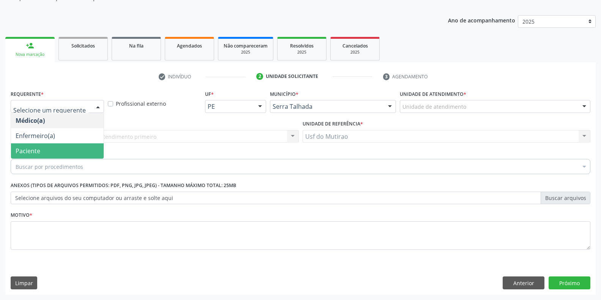
click at [64, 150] on span "Paciente" at bounding box center [57, 150] width 93 height 15
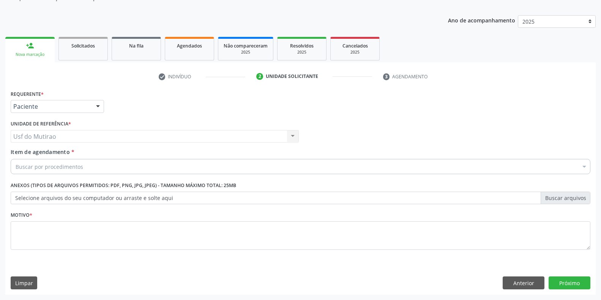
click at [176, 167] on div "Buscar por procedimentos" at bounding box center [301, 166] width 580 height 15
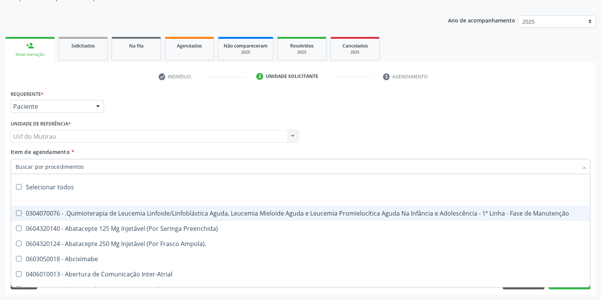
click at [102, 169] on input "Item de agendamento *" at bounding box center [297, 166] width 562 height 15
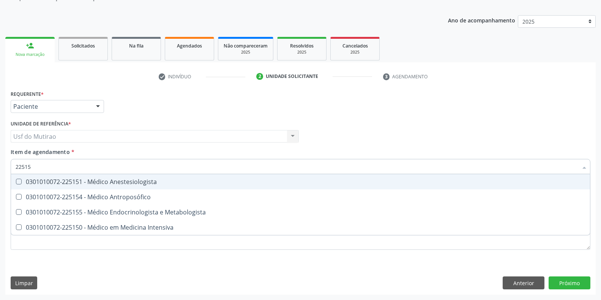
type input "225155"
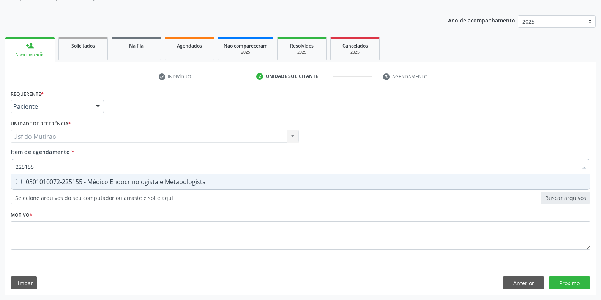
click at [147, 186] on span "0301010072-225155 - Médico Endocrinologista e Metabologista" at bounding box center [300, 181] width 579 height 15
checkbox Metabologista "true"
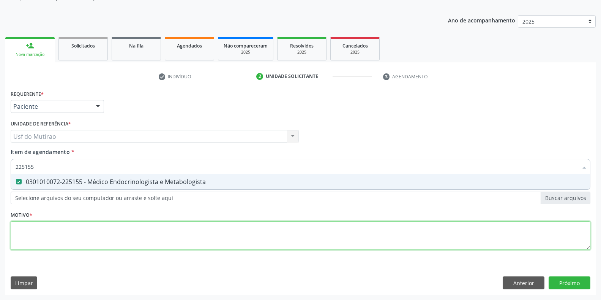
click at [161, 243] on div "Requerente * Paciente Médico(a) Enfermeiro(a) Paciente Nenhum resultado encontr…" at bounding box center [301, 174] width 580 height 172
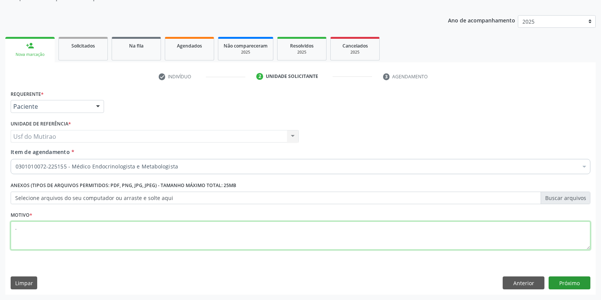
type textarea "."
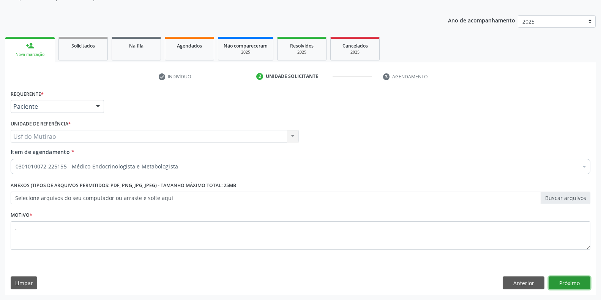
click at [569, 281] on button "Próximo" at bounding box center [570, 282] width 42 height 13
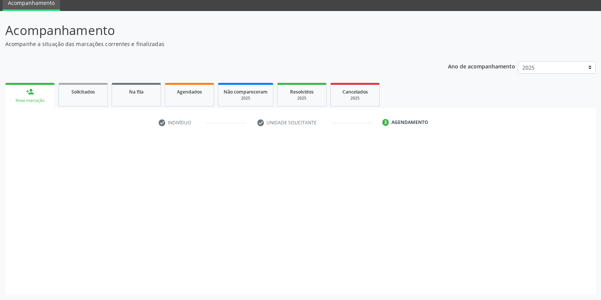
scroll to position [31, 0]
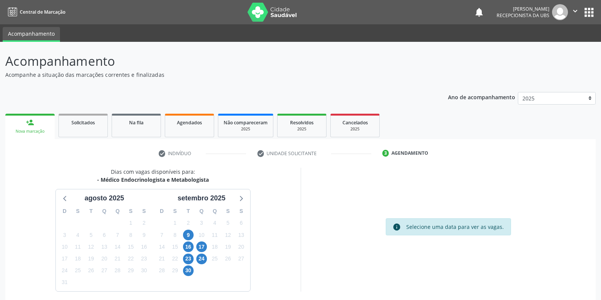
scroll to position [31, 0]
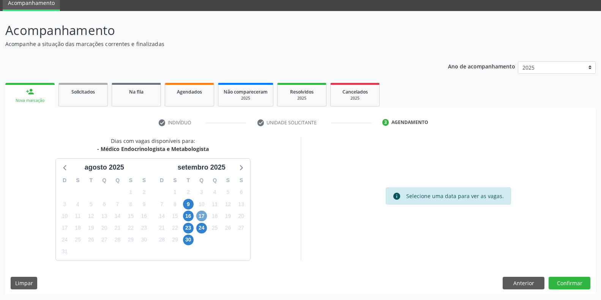
click at [204, 219] on span "17" at bounding box center [201, 215] width 11 height 11
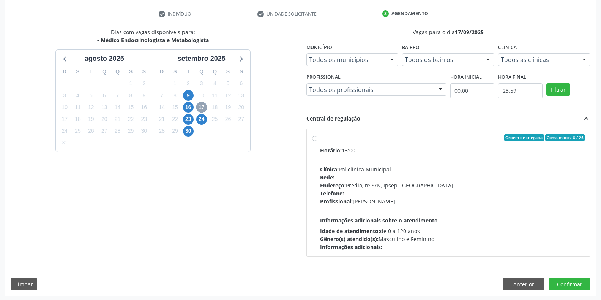
scroll to position [140, 0]
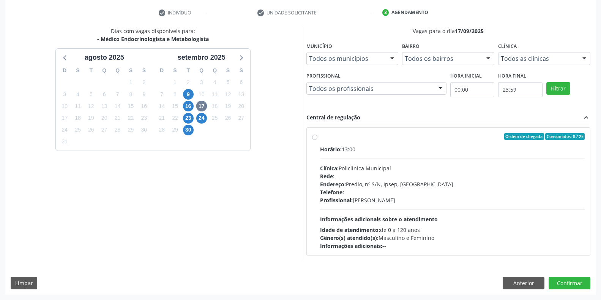
click at [379, 170] on div "Clínica: Policlinica Municipal" at bounding box center [452, 168] width 265 height 8
click at [317, 140] on input "Ordem de chegada Consumidos: 8 / 25 Horário: 13:00 Clínica: Policlinica Municip…" at bounding box center [314, 136] width 5 height 7
radio input "true"
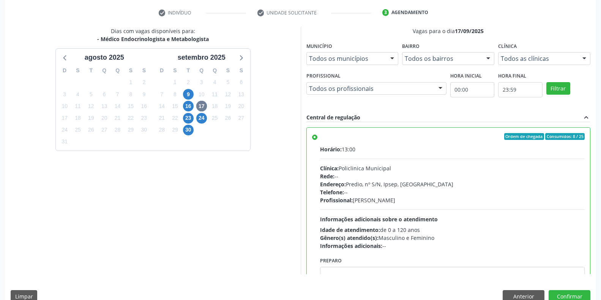
click at [565, 289] on div "Dias com vagas disponíveis para: - Médico Endocrinologista e Metabologista agos…" at bounding box center [300, 167] width 590 height 281
click at [565, 292] on button "Confirmar" at bounding box center [570, 296] width 42 height 13
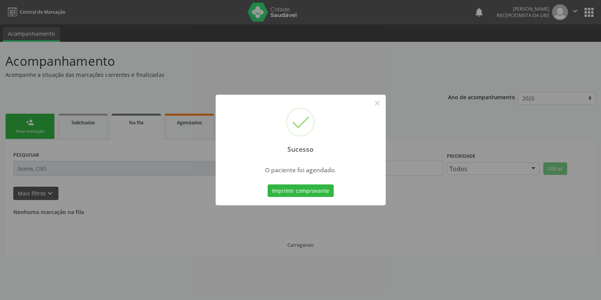
scroll to position [0, 0]
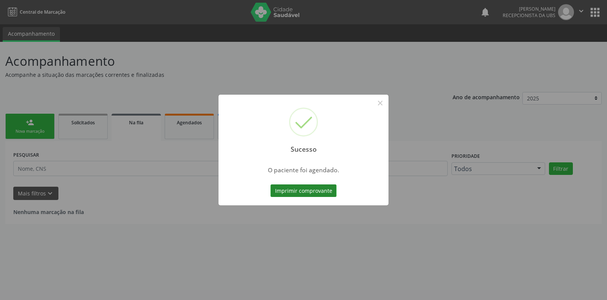
click at [296, 194] on button "Imprimir comprovante" at bounding box center [304, 190] width 66 height 13
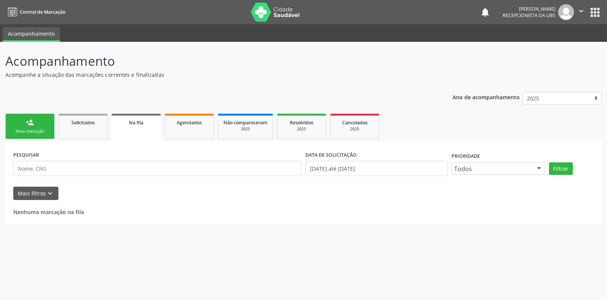
click at [42, 123] on link "person_add Nova marcação" at bounding box center [29, 126] width 49 height 25
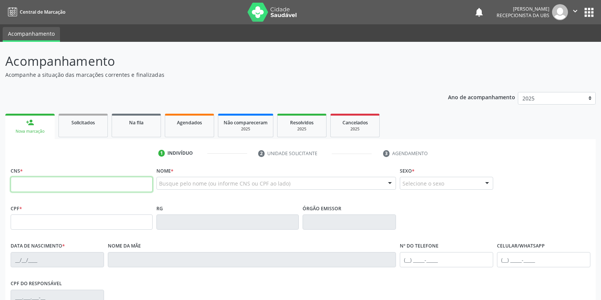
click at [59, 191] on input "text" at bounding box center [82, 184] width 142 height 15
type input "708 2021 0751 6446"
type input "127.510.714-14"
type input "07/04/1997"
type input "Alexsandra da Silva Leite"
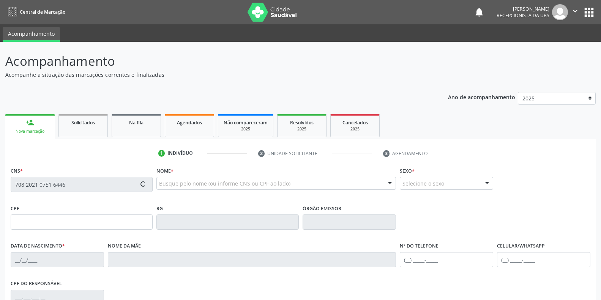
type input "(87) 99652-0206"
type input "098.151.764-12"
type input "S/N"
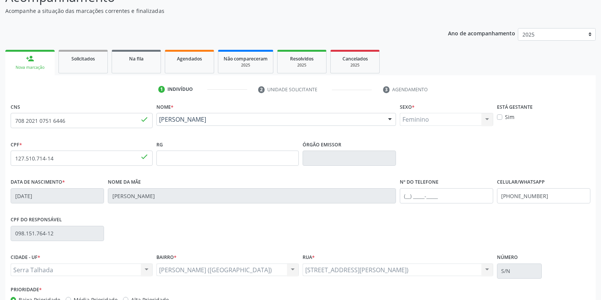
scroll to position [76, 0]
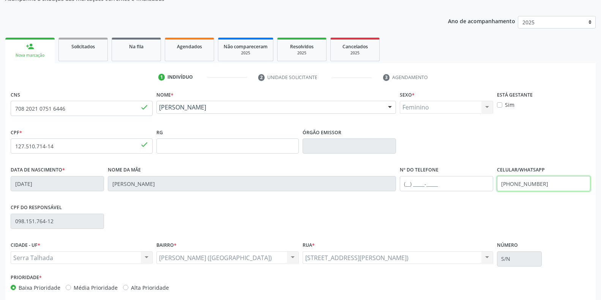
drag, startPoint x: 549, startPoint y: 180, endPoint x: 500, endPoint y: 187, distance: 49.2
click at [500, 187] on input "(87) 99652-0206" at bounding box center [543, 183] width 93 height 15
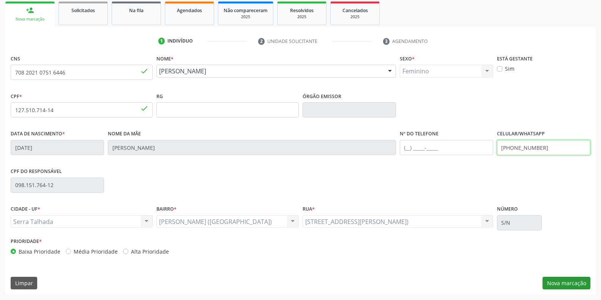
type input "(87) 98182-7051"
click at [568, 283] on button "Nova marcação" at bounding box center [567, 282] width 48 height 13
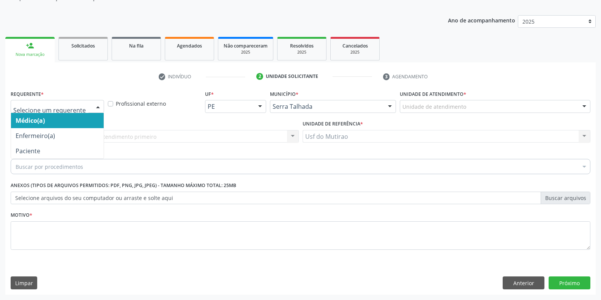
click at [73, 102] on div at bounding box center [57, 106] width 93 height 13
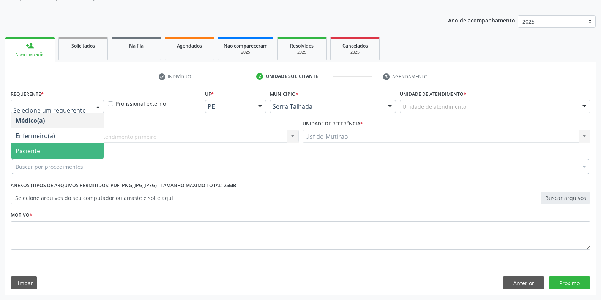
click at [55, 146] on span "Paciente" at bounding box center [57, 150] width 93 height 15
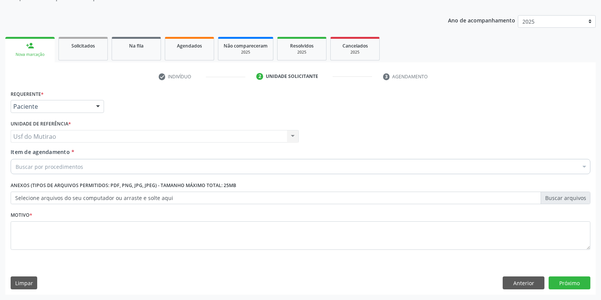
click at [110, 171] on div "Buscar por procedimentos" at bounding box center [301, 166] width 580 height 15
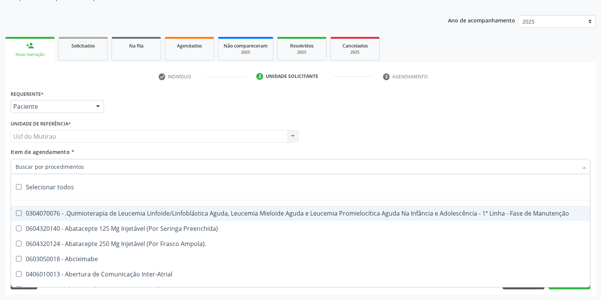
click at [89, 166] on input "Item de agendamento *" at bounding box center [297, 166] width 562 height 15
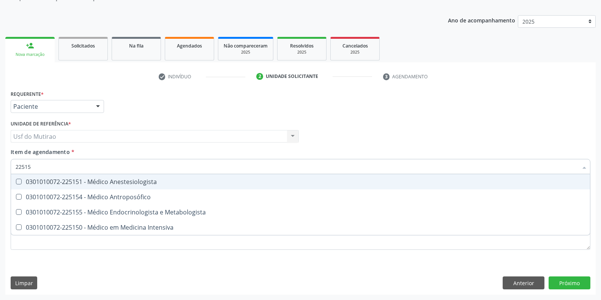
type input "225155"
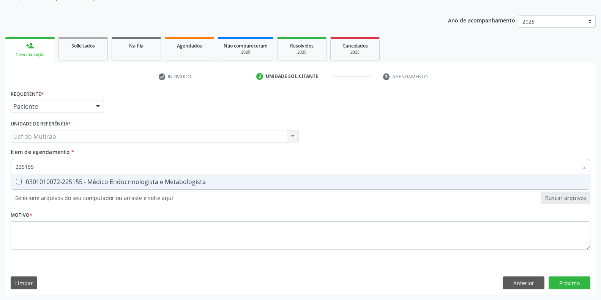
click at [99, 194] on div "Requerente * Paciente Médico(a) Enfermeiro(a) Paciente Nenhum resultado encontr…" at bounding box center [301, 174] width 580 height 172
click at [0, 0] on div "Selecionar todos" at bounding box center [0, 0] width 0 height 0
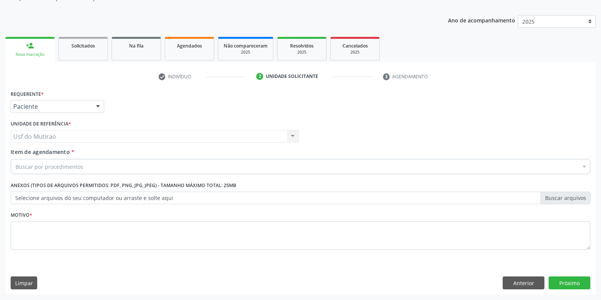
click at [82, 168] on div "Buscar por procedimentos" at bounding box center [301, 166] width 580 height 15
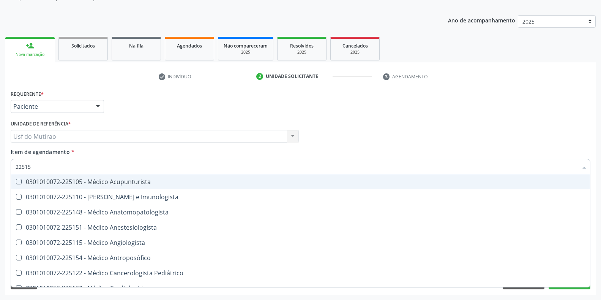
type input "225155"
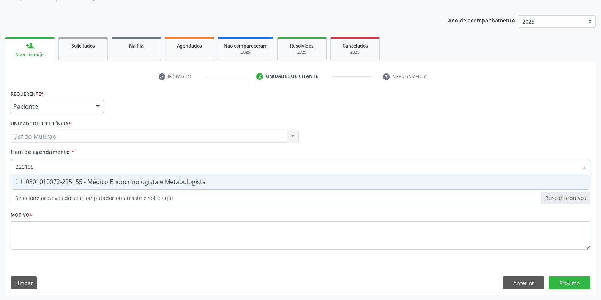
click at [84, 178] on div "0301010072-225155 - Médico Endocrinologista e Metabologista" at bounding box center [301, 181] width 570 height 6
checkbox Metabologista "true"
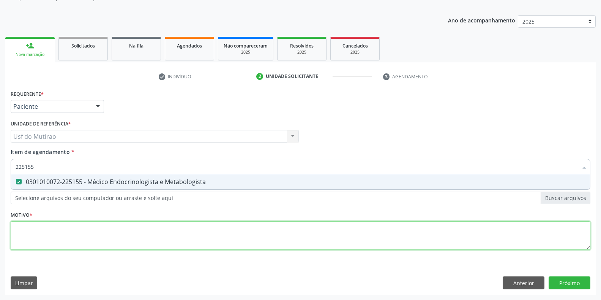
click at [80, 232] on div "Requerente * Paciente Médico(a) Enfermeiro(a) Paciente Nenhum resultado encontr…" at bounding box center [301, 174] width 580 height 172
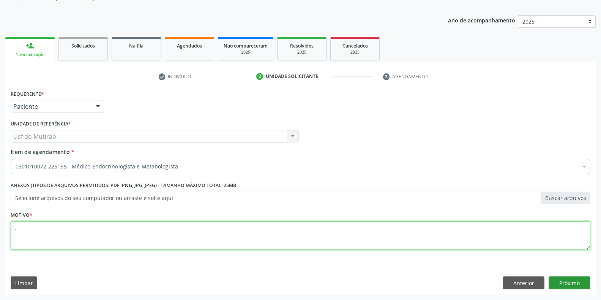
type textarea ","
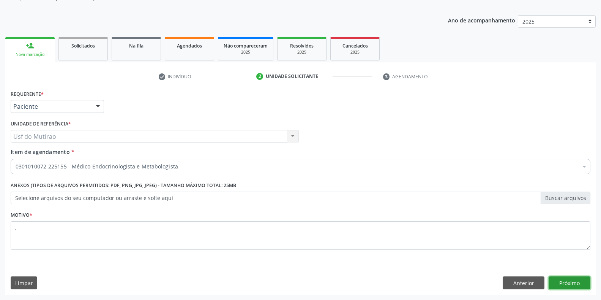
click at [558, 281] on button "Próximo" at bounding box center [570, 282] width 42 height 13
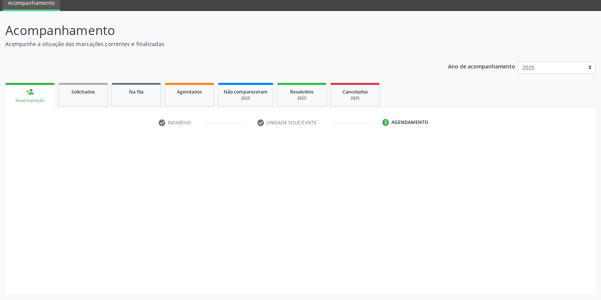
scroll to position [31, 0]
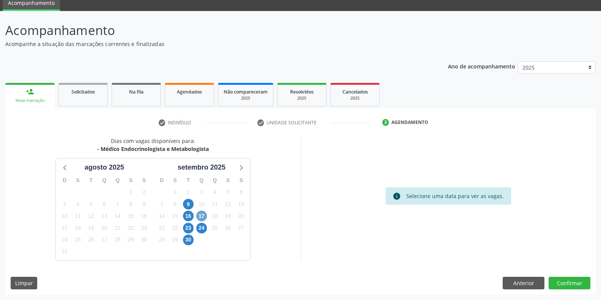
click at [206, 216] on span "17" at bounding box center [201, 215] width 11 height 11
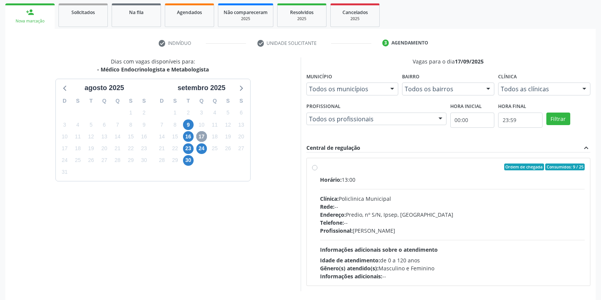
scroll to position [140, 0]
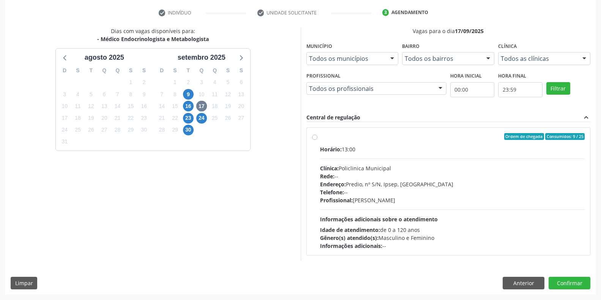
click at [399, 201] on div "Profissional: Antonio Carlos Brito Pereira de Meneses" at bounding box center [452, 200] width 265 height 8
click at [317, 140] on input "Ordem de chegada Consumidos: 9 / 25 Horário: 13:00 Clínica: Policlinica Municip…" at bounding box center [314, 136] width 5 height 7
radio input "true"
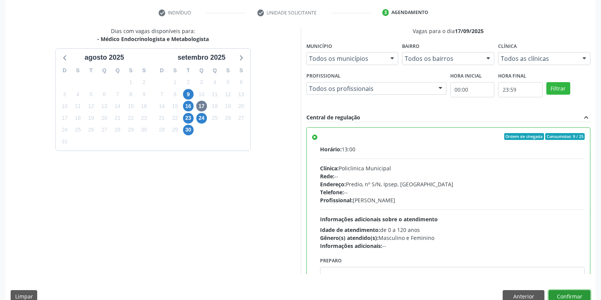
click at [554, 292] on button "Confirmar" at bounding box center [570, 296] width 42 height 13
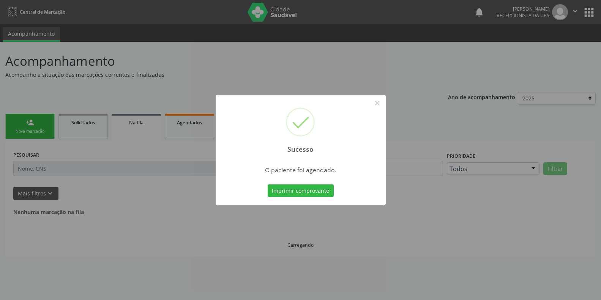
scroll to position [0, 0]
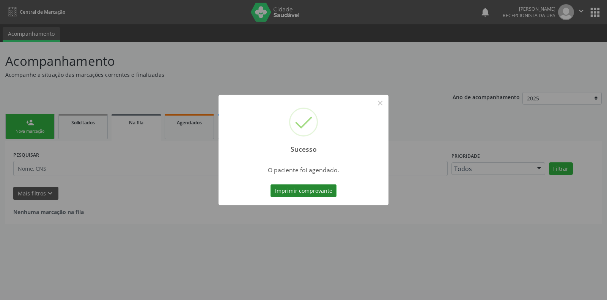
click at [289, 189] on button "Imprimir comprovante" at bounding box center [304, 190] width 66 height 13
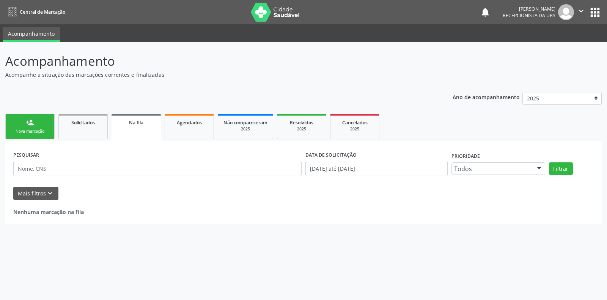
click at [36, 122] on link "person_add Nova marcação" at bounding box center [29, 126] width 49 height 25
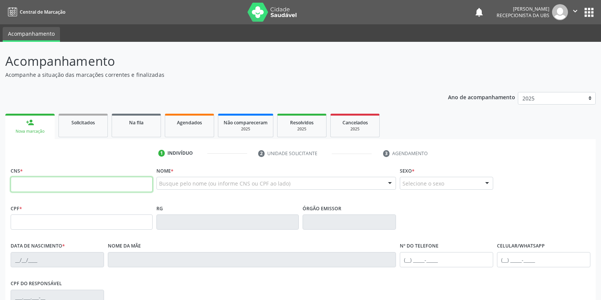
click at [72, 186] on input "text" at bounding box center [82, 184] width 142 height 15
type input "700 5069 4287 4256"
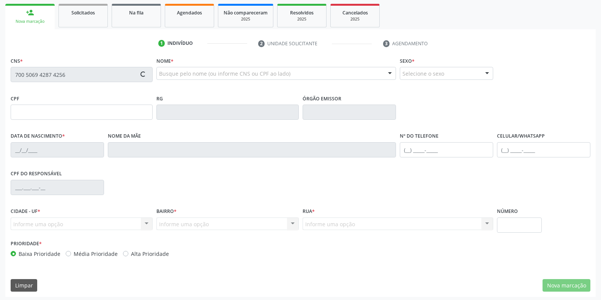
scroll to position [112, 0]
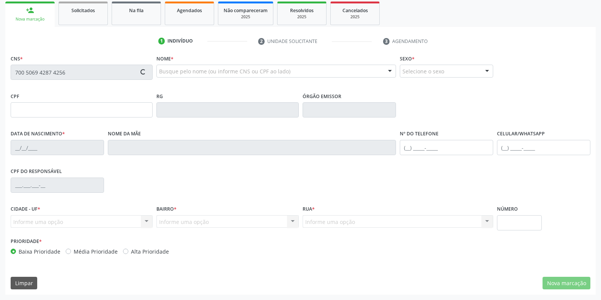
type input "062.087.614-09"
type input "12/06/1973"
type input "Rosa Alexandrina da Silva"
type input "(87) 98868-4009"
type input "(87) 99912-7261"
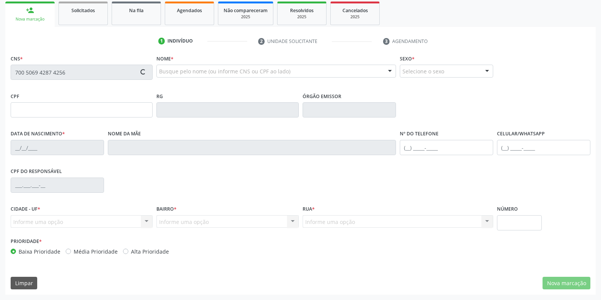
type input "013.351.804-35"
type input "S/N"
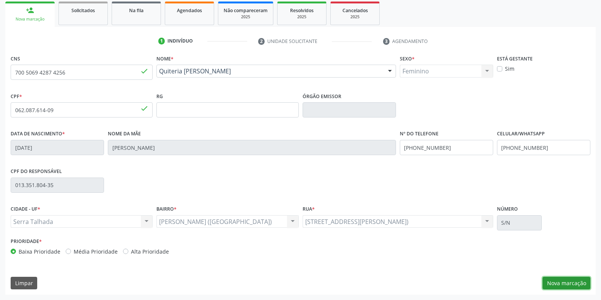
click at [565, 283] on button "Nova marcação" at bounding box center [567, 282] width 48 height 13
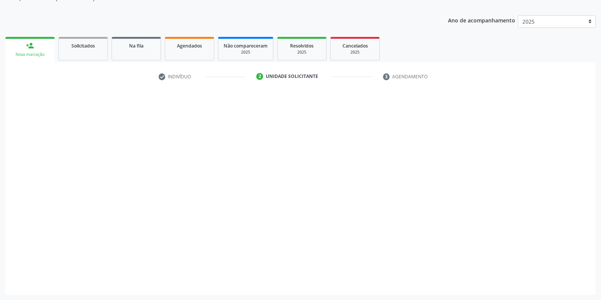
scroll to position [77, 0]
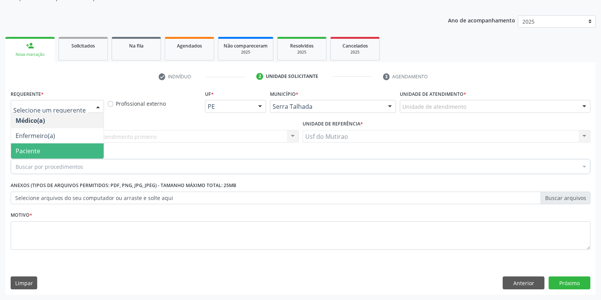
click at [44, 155] on span "Paciente" at bounding box center [57, 150] width 93 height 15
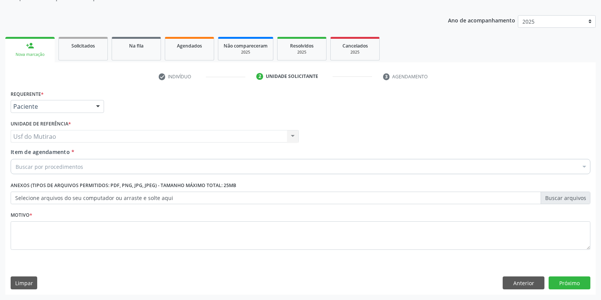
click at [92, 166] on div "Buscar por procedimentos" at bounding box center [301, 166] width 580 height 15
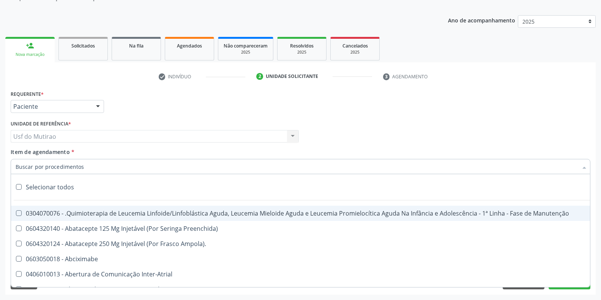
click at [35, 167] on input "Item de agendamento *" at bounding box center [297, 166] width 562 height 15
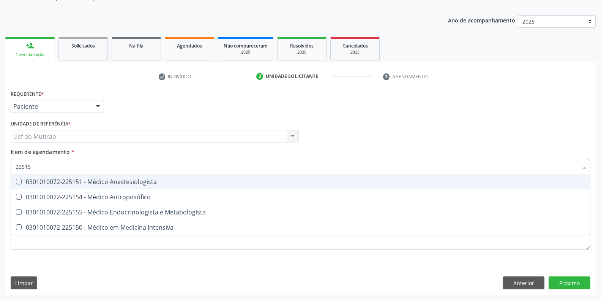
type input "225155"
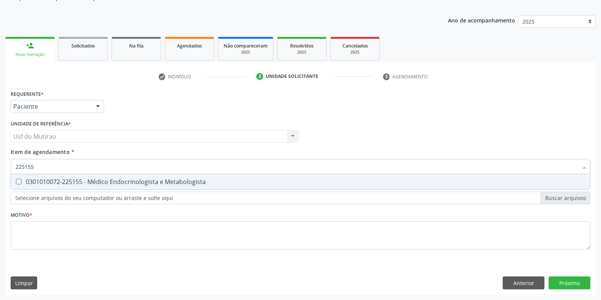
click at [49, 185] on div "0301010072-225155 - Médico Endocrinologista e Metabologista" at bounding box center [301, 181] width 570 height 6
checkbox Metabologista "true"
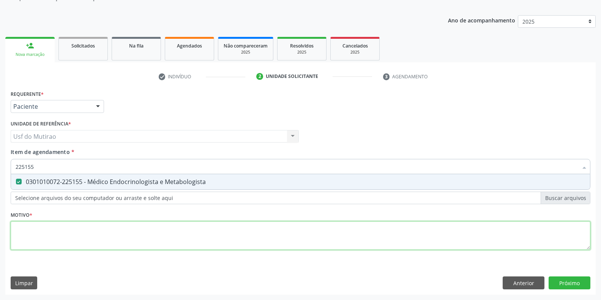
click at [55, 227] on div "Requerente * Paciente Médico(a) Enfermeiro(a) Paciente Nenhum resultado encontr…" at bounding box center [301, 174] width 580 height 172
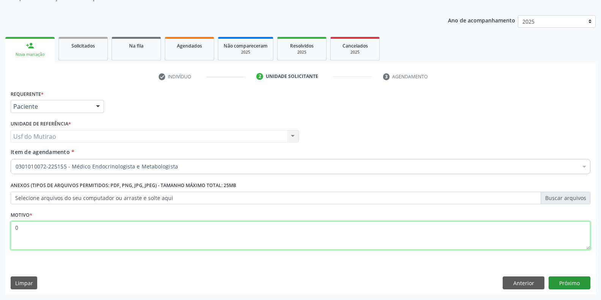
type textarea "0"
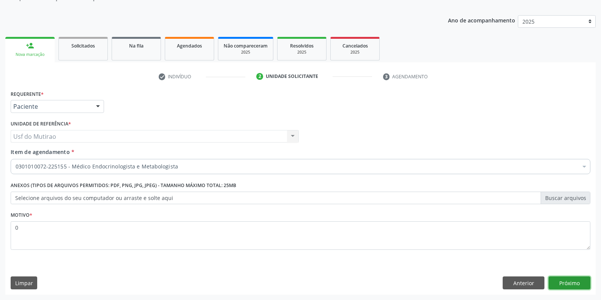
click at [565, 280] on button "Próximo" at bounding box center [570, 282] width 42 height 13
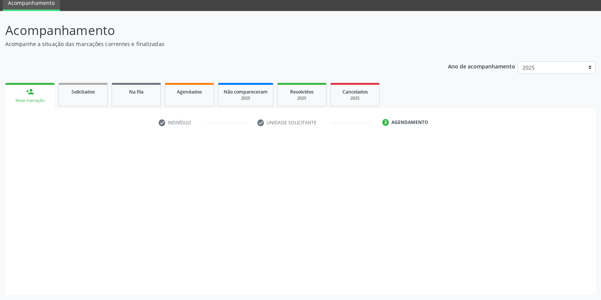
scroll to position [31, 0]
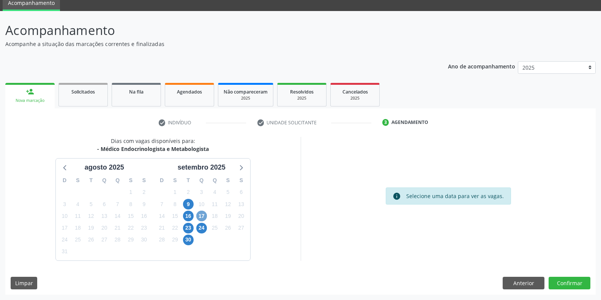
click at [200, 214] on span "17" at bounding box center [201, 215] width 11 height 11
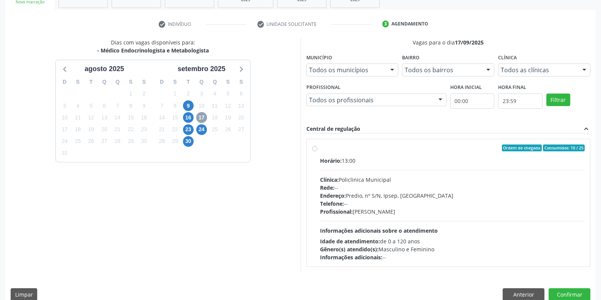
scroll to position [140, 0]
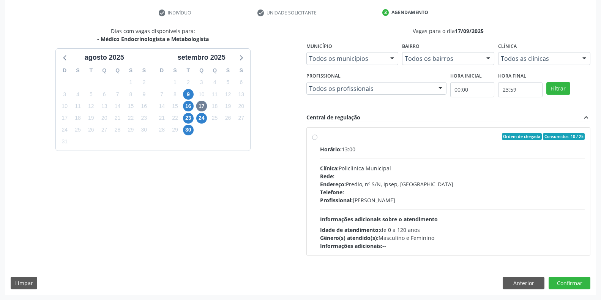
click at [395, 194] on div "Telefone: --" at bounding box center [452, 192] width 265 height 8
click at [317, 140] on input "Ordem de chegada Consumidos: 10 / 25 Horário: 13:00 Clínica: Policlinica Munici…" at bounding box center [314, 136] width 5 height 7
radio input "true"
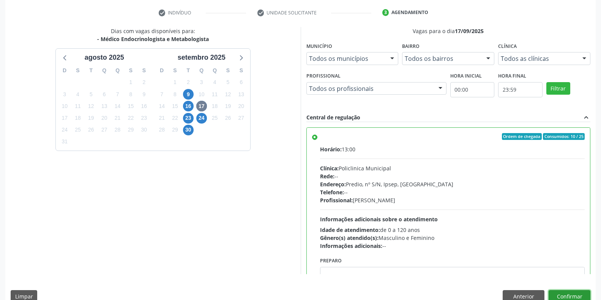
click at [559, 292] on button "Confirmar" at bounding box center [570, 296] width 42 height 13
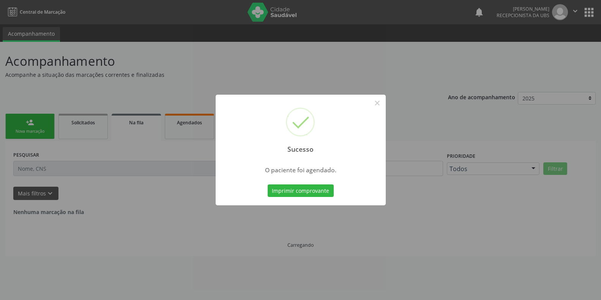
scroll to position [0, 0]
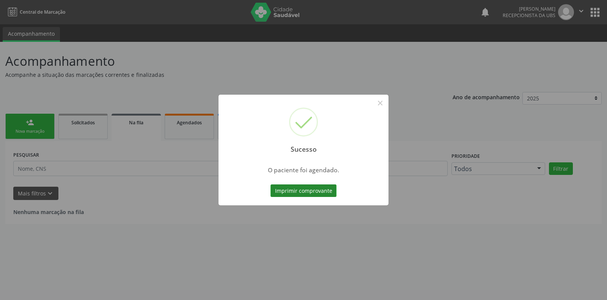
click at [323, 195] on button "Imprimir comprovante" at bounding box center [304, 190] width 66 height 13
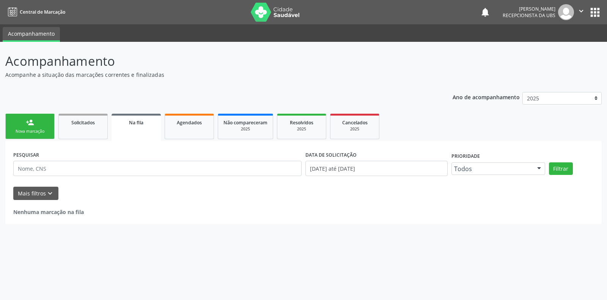
click at [24, 131] on div "Nova marcação" at bounding box center [30, 131] width 38 height 6
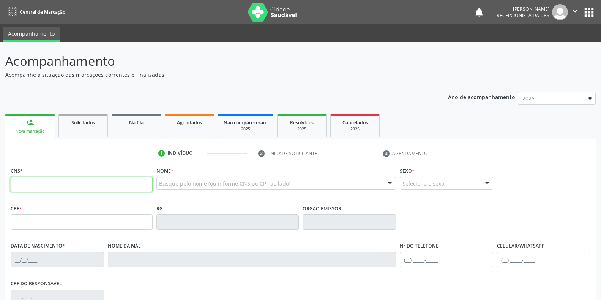
click at [57, 187] on input "text" at bounding box center [82, 184] width 142 height 15
type input "702 4045 9881 7728"
type input "747.222.634-34"
type input "13/09/1953"
type input "Carolina Maria Santos"
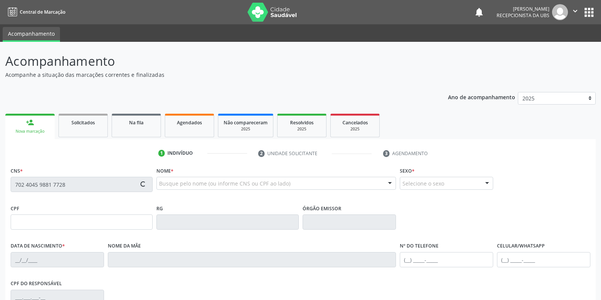
type input "(87) 99978-2130"
type input "036.364.664-70"
type input "S/N"
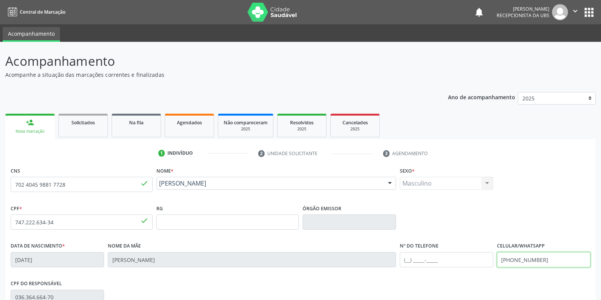
drag, startPoint x: 541, startPoint y: 263, endPoint x: 467, endPoint y: 257, distance: 74.3
click at [467, 257] on div "Data de nascimento * 13/09/1953 Nome da mãe Carolina Maria Santos Nº do Telefon…" at bounding box center [301, 259] width 584 height 38
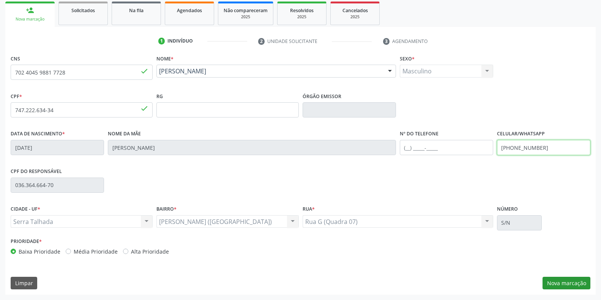
type input "(87) 99905-8714"
click at [570, 284] on button "Nova marcação" at bounding box center [567, 282] width 48 height 13
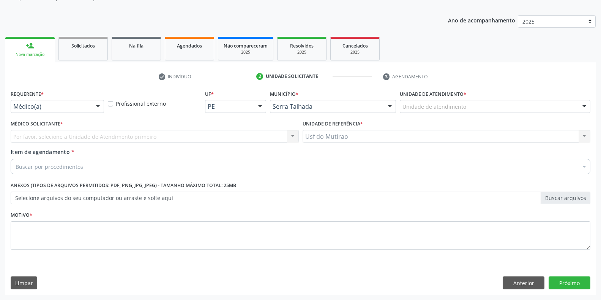
scroll to position [77, 0]
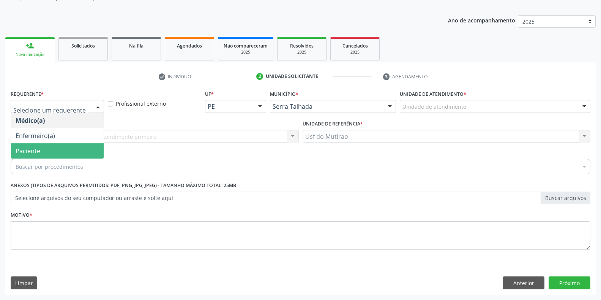
click at [37, 148] on span "Paciente" at bounding box center [28, 151] width 25 height 8
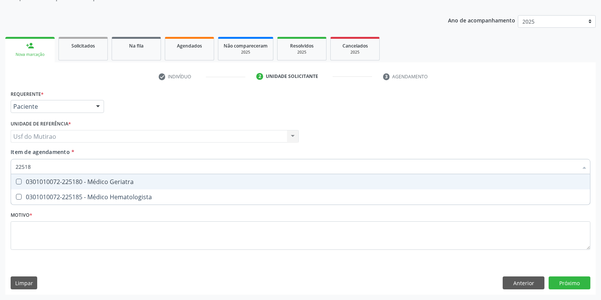
type input "225180"
click at [109, 185] on div "0301010072-225180 - Médico Geriatra" at bounding box center [301, 181] width 570 height 6
checkbox Geriatra "true"
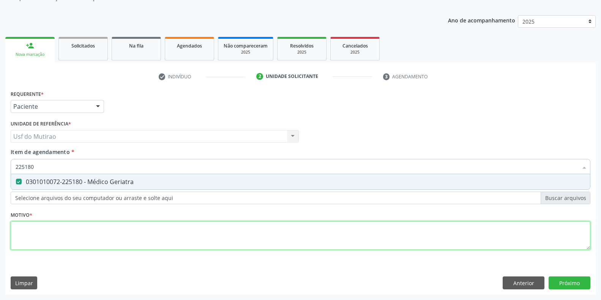
click at [115, 229] on div "Requerente * Paciente Médico(a) Enfermeiro(a) Paciente Nenhum resultado encontr…" at bounding box center [301, 174] width 580 height 172
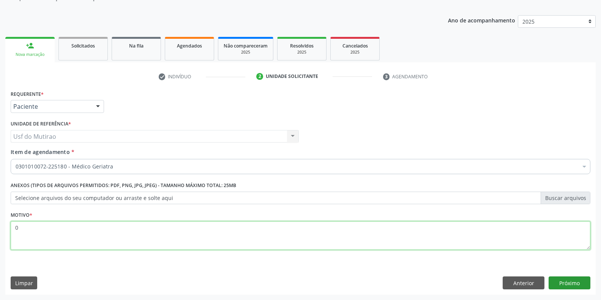
type textarea "0"
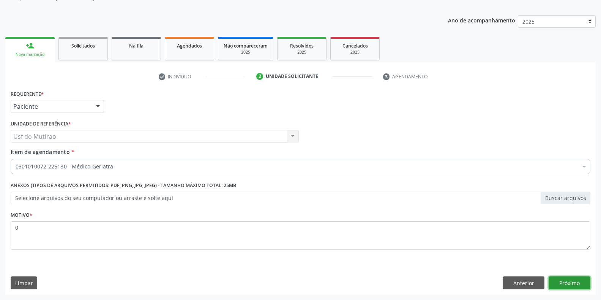
click at [565, 281] on button "Próximo" at bounding box center [570, 282] width 42 height 13
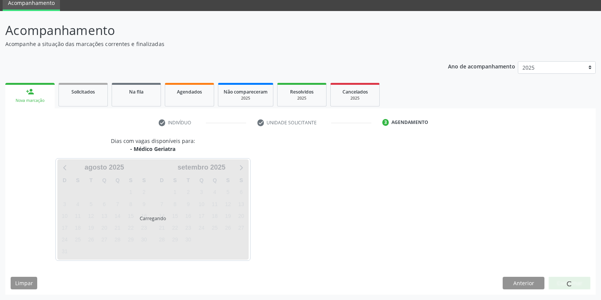
scroll to position [31, 0]
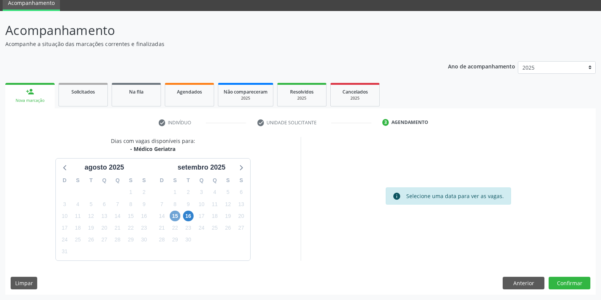
click at [175, 215] on span "15" at bounding box center [175, 215] width 11 height 11
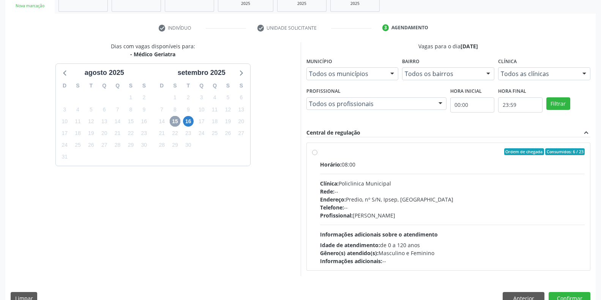
scroll to position [140, 0]
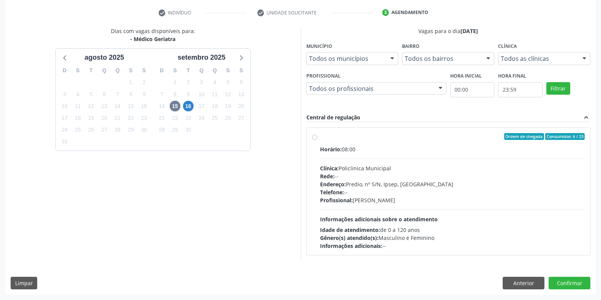
click at [345, 182] on span "Endereço:" at bounding box center [333, 183] width 26 height 7
click at [317, 140] on input "Ordem de chegada Consumidos: 6 / 23 Horário: 08:00 Clínica: Policlinica Municip…" at bounding box center [314, 136] width 5 height 7
radio input "true"
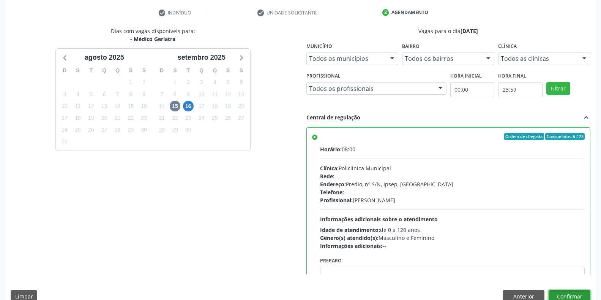
click at [559, 293] on button "Confirmar" at bounding box center [570, 296] width 42 height 13
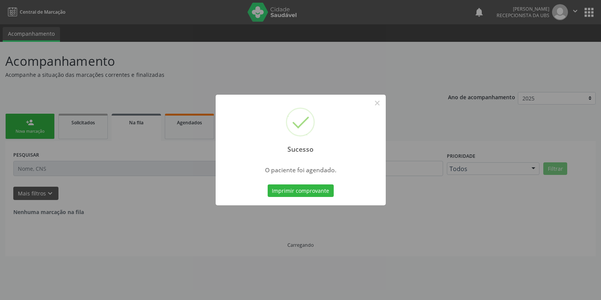
scroll to position [0, 0]
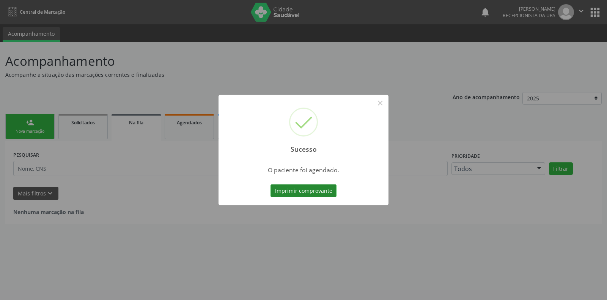
click at [292, 192] on button "Imprimir comprovante" at bounding box center [304, 190] width 66 height 13
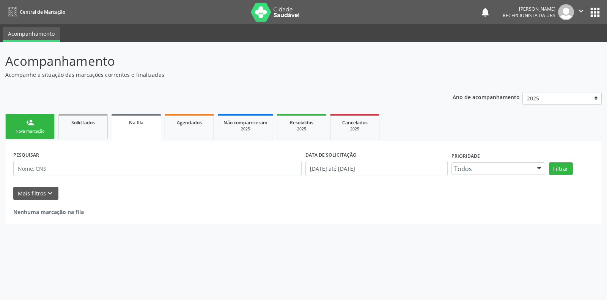
click at [25, 124] on link "person_add Nova marcação" at bounding box center [29, 126] width 49 height 25
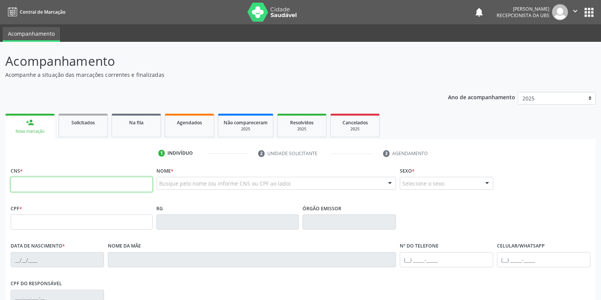
click at [72, 187] on input "text" at bounding box center [82, 184] width 142 height 15
click at [101, 188] on input "text" at bounding box center [82, 184] width 142 height 15
paste input "704 7067 0978 6839"
type input "704 7067 0978 6839"
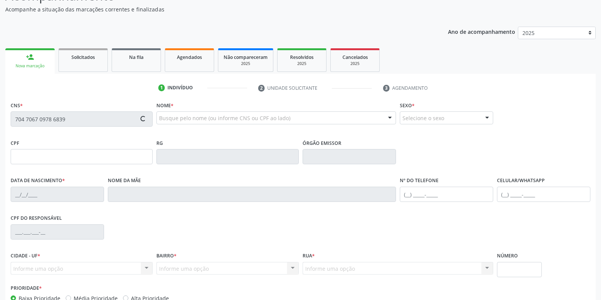
scroll to position [76, 0]
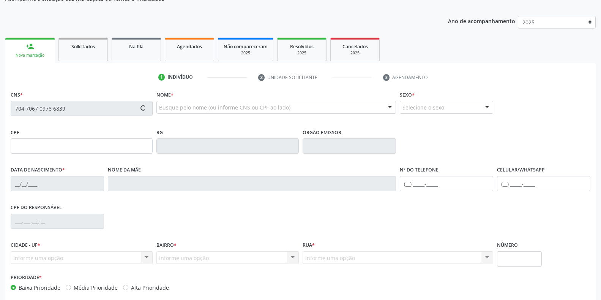
type input "945.466.574-04"
type input "16/08/1947"
type input "Sabina Maria da Conceição"
type input "[PHONE_NUMBER]"
type input "052.176.724-55"
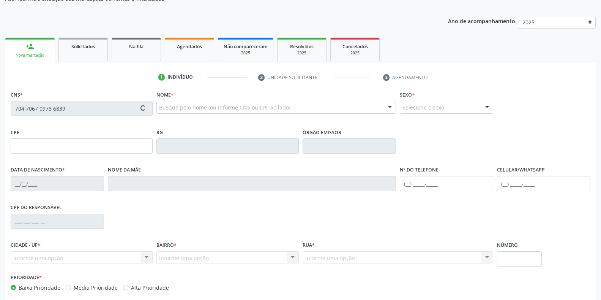
type input "S/N"
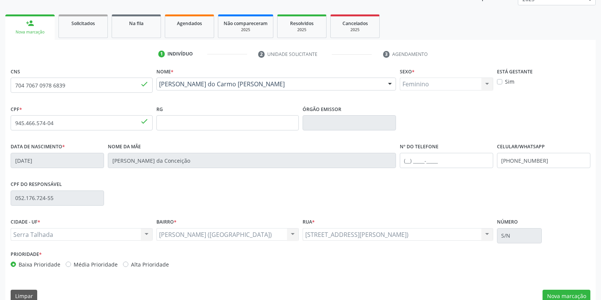
scroll to position [112, 0]
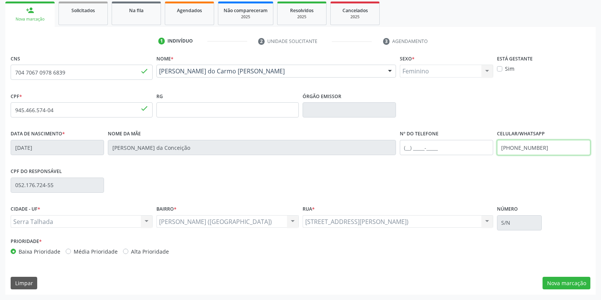
drag, startPoint x: 540, startPoint y: 148, endPoint x: 467, endPoint y: 150, distance: 73.7
click at [467, 150] on div "Data de nascimento * 16/08/1947 Nome da mãe Sabina Maria da Conceição Nº do Tel…" at bounding box center [301, 147] width 584 height 38
type input "(87) 99967-0768"
click at [549, 279] on button "Nova marcação" at bounding box center [567, 282] width 48 height 13
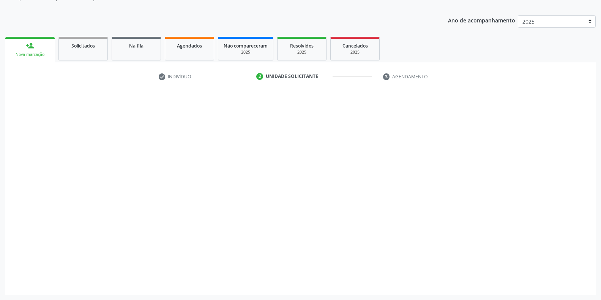
scroll to position [77, 0]
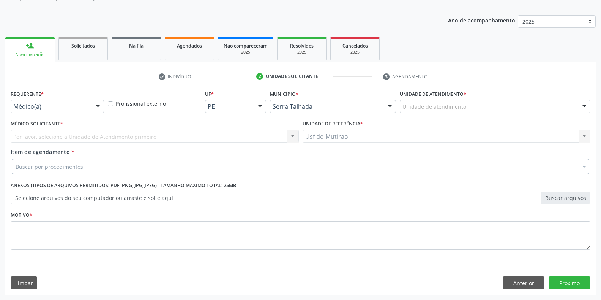
click at [95, 107] on div at bounding box center [97, 106] width 11 height 13
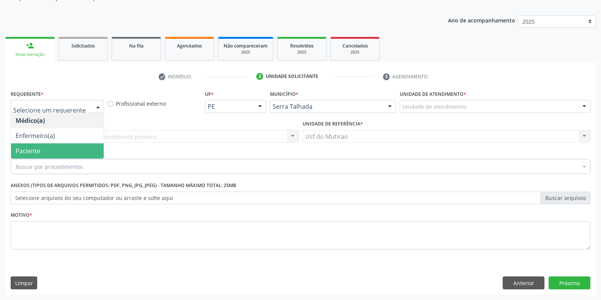
click at [69, 148] on span "Paciente" at bounding box center [57, 150] width 93 height 15
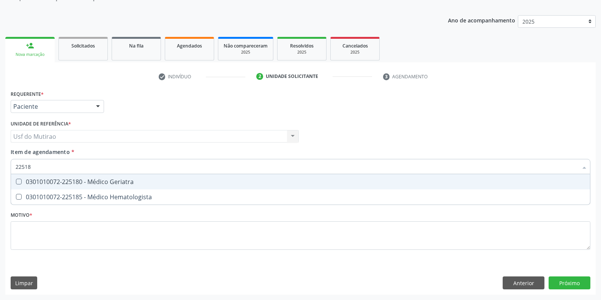
type input "225180"
click at [92, 185] on div "0301010072-225180 - Médico Geriatra" at bounding box center [301, 181] width 570 height 6
checkbox Geriatra "true"
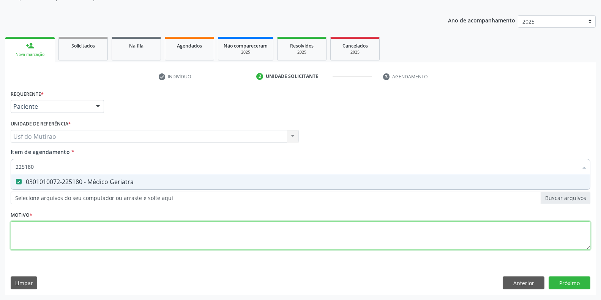
click at [88, 226] on div "Requerente * Paciente Médico(a) Enfermeiro(a) Paciente Nenhum resultado encontr…" at bounding box center [301, 174] width 580 height 172
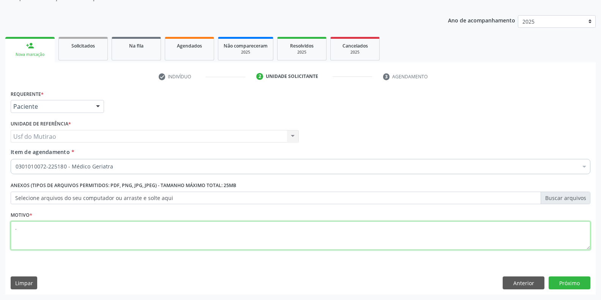
scroll to position [0, 0]
type textarea "."
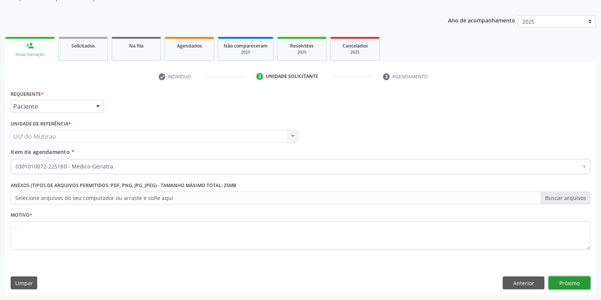
click at [563, 282] on button "Próximo" at bounding box center [570, 282] width 42 height 13
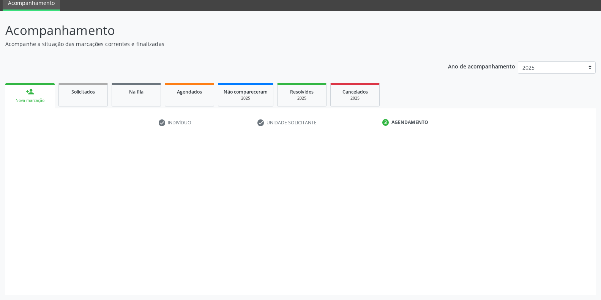
scroll to position [31, 0]
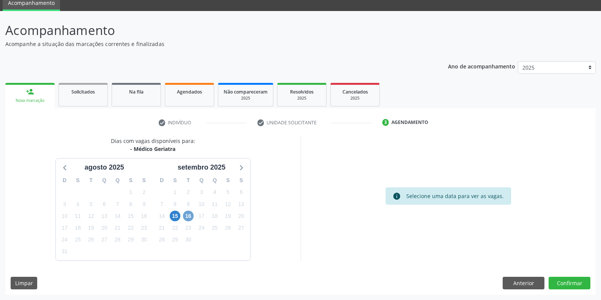
click at [190, 217] on span "16" at bounding box center [188, 215] width 11 height 11
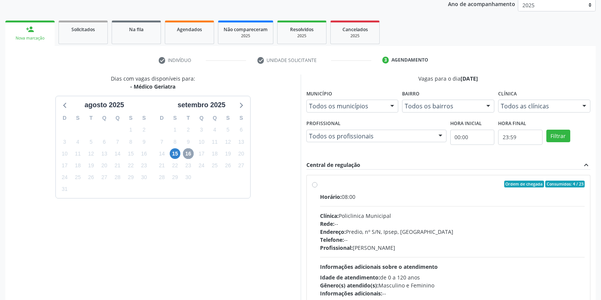
scroll to position [107, 0]
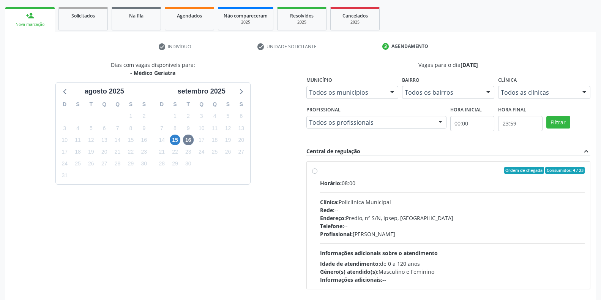
click at [371, 197] on div "Horário: 08:00 Clínica: Policlinica Municipal Rede: -- Endereço: Predio, nº S/N…" at bounding box center [452, 231] width 265 height 104
click at [317, 174] on input "Ordem de chegada Consumidos: 4 / 23 Horário: 08:00 Clínica: Policlinica Municip…" at bounding box center [314, 170] width 5 height 7
radio input "true"
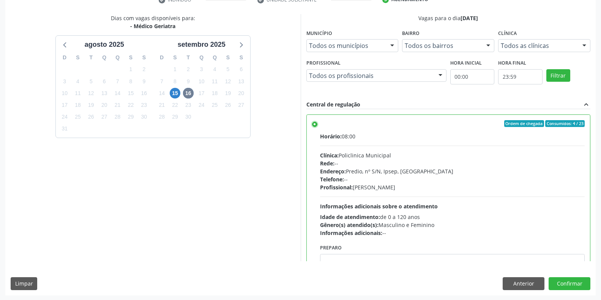
scroll to position [154, 0]
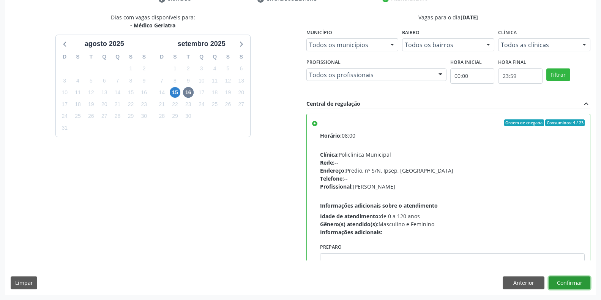
click at [561, 282] on button "Confirmar" at bounding box center [570, 282] width 42 height 13
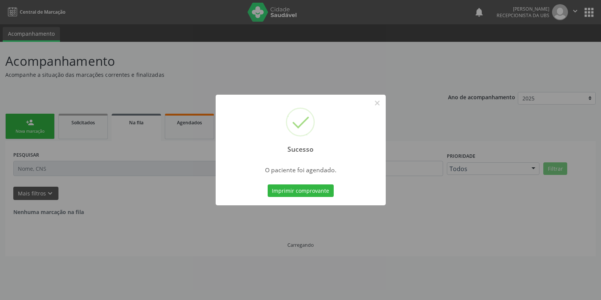
scroll to position [0, 0]
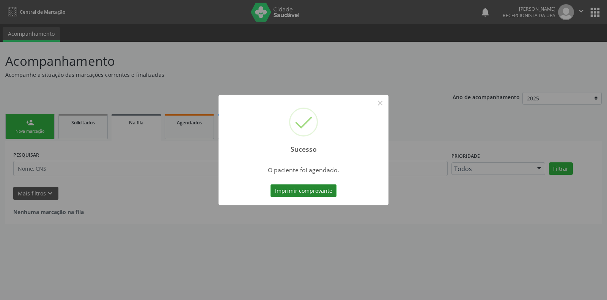
click at [323, 193] on button "Imprimir comprovante" at bounding box center [304, 190] width 66 height 13
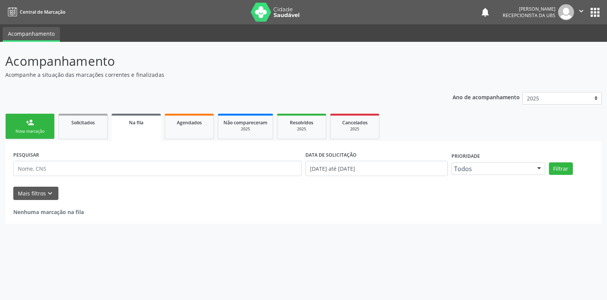
click at [37, 127] on link "person_add Nova marcação" at bounding box center [29, 126] width 49 height 25
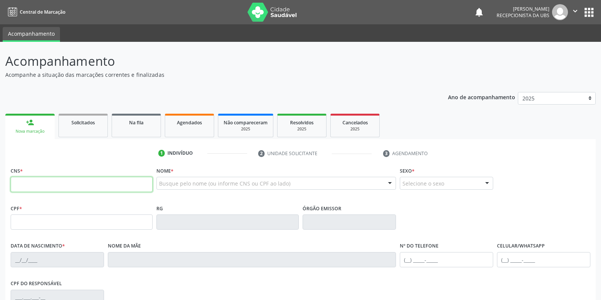
click at [71, 181] on input "text" at bounding box center [82, 184] width 142 height 15
paste input "705 0002 6465 1451"
type input "705 0002 6465 1451"
type input "17/12/1962"
type input "Luzia Pamfilia Nogueira"
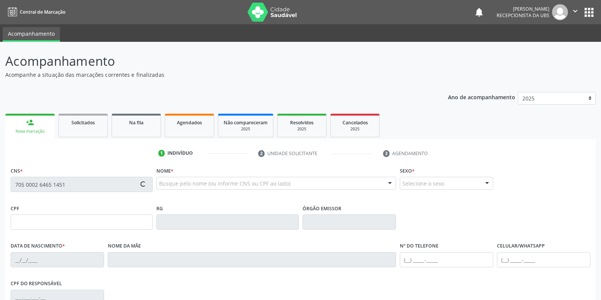
type input "(99) 99999-9999"
type input "(87) 99939-5887"
type input "583"
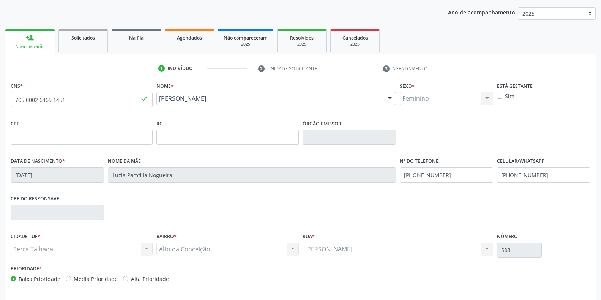
scroll to position [112, 0]
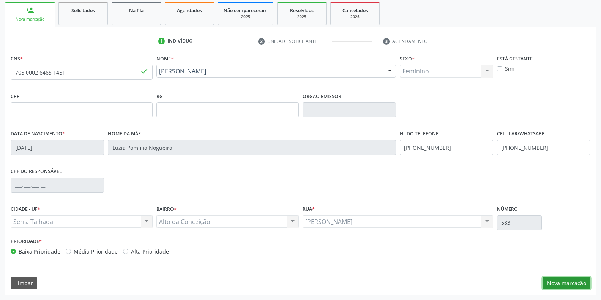
click at [548, 284] on button "Nova marcação" at bounding box center [567, 282] width 48 height 13
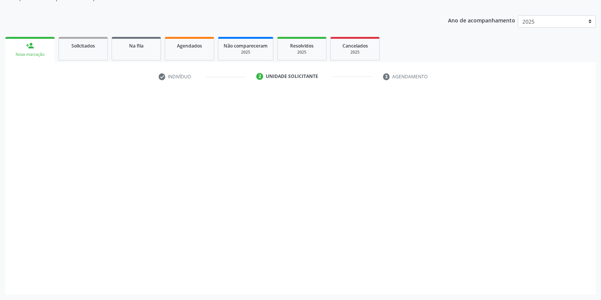
scroll to position [77, 0]
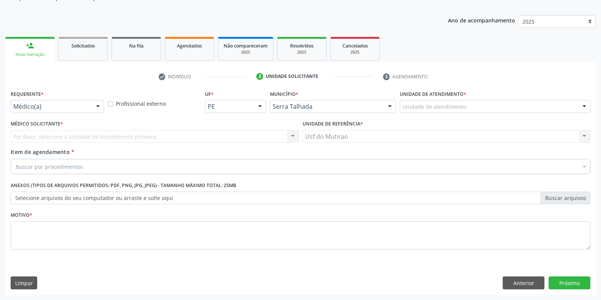
click at [96, 102] on div at bounding box center [97, 106] width 11 height 13
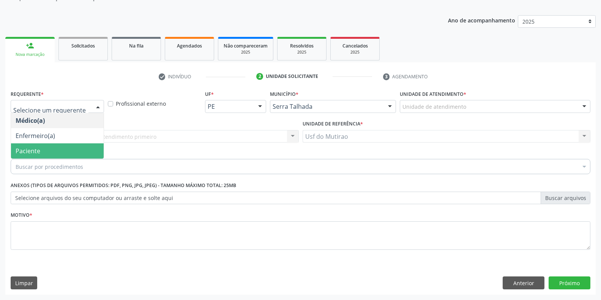
click at [71, 148] on span "Paciente" at bounding box center [57, 150] width 93 height 15
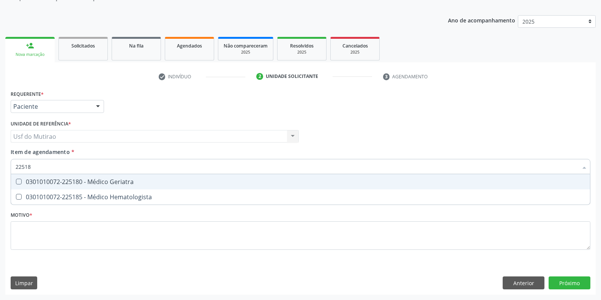
type input "225180"
click at [93, 179] on div "0301010072-225180 - Médico Geriatra" at bounding box center [301, 181] width 570 height 6
checkbox Geriatra "true"
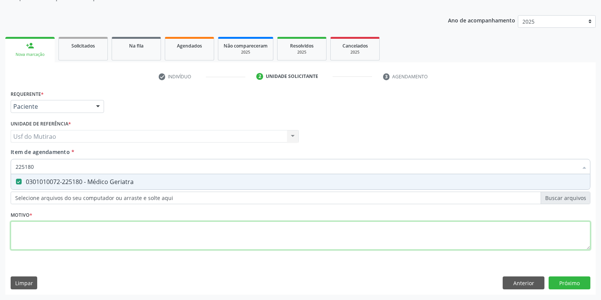
click at [94, 235] on div "Requerente * Paciente Médico(a) Enfermeiro(a) Paciente Nenhum resultado encontr…" at bounding box center [301, 174] width 580 height 172
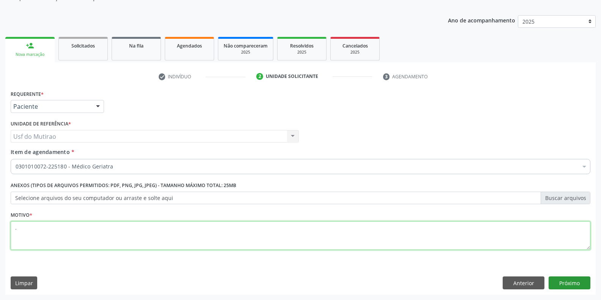
type textarea "."
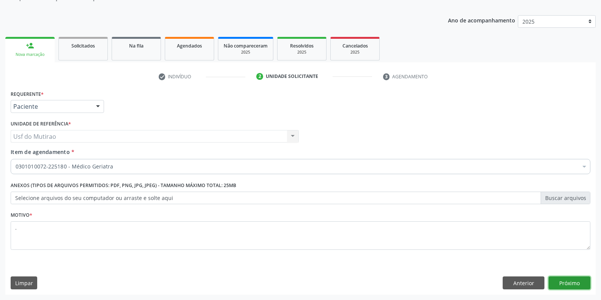
click at [565, 282] on button "Próximo" at bounding box center [570, 282] width 42 height 13
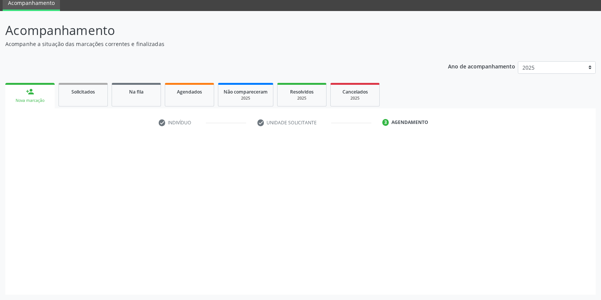
scroll to position [31, 0]
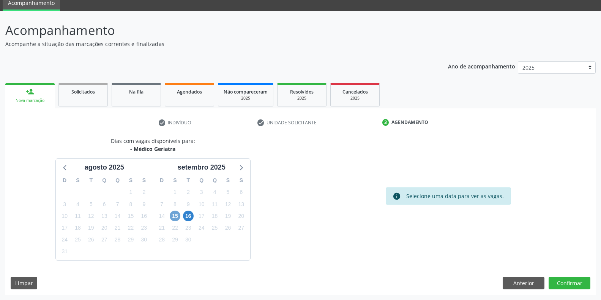
click at [178, 216] on span "15" at bounding box center [175, 215] width 11 height 11
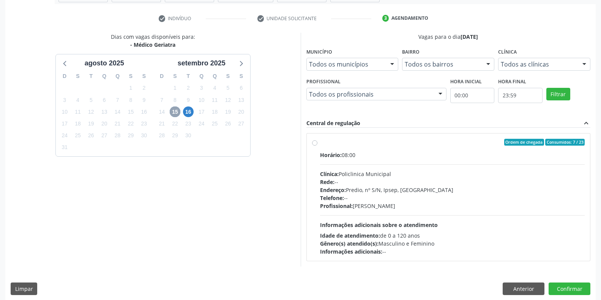
scroll to position [140, 0]
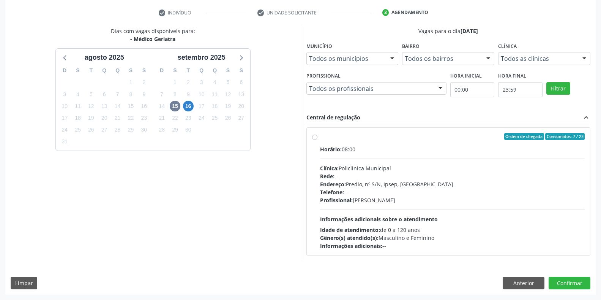
click at [353, 190] on div "Telefone: --" at bounding box center [452, 192] width 265 height 8
click at [317, 140] on input "Ordem de chegada Consumidos: 7 / 23 Horário: 08:00 Clínica: Policlinica Municip…" at bounding box center [314, 136] width 5 height 7
radio input "true"
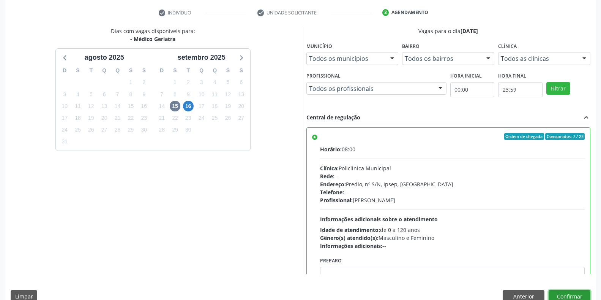
click at [552, 292] on button "Confirmar" at bounding box center [570, 296] width 42 height 13
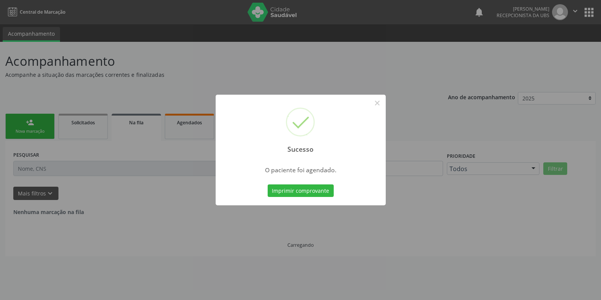
scroll to position [0, 0]
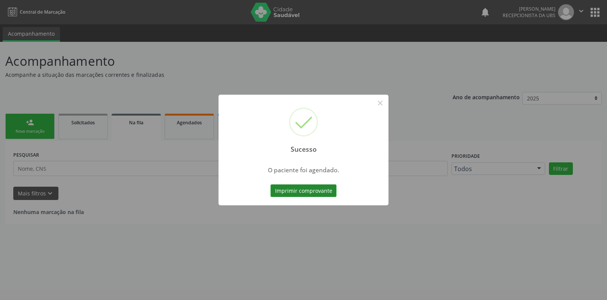
click at [305, 192] on button "Imprimir comprovante" at bounding box center [304, 190] width 66 height 13
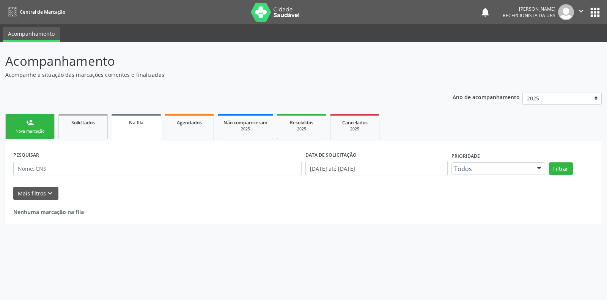
click at [31, 122] on div "person_add" at bounding box center [30, 122] width 8 height 8
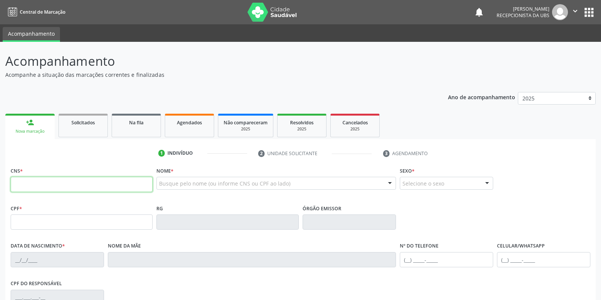
click at [49, 183] on input "text" at bounding box center [82, 184] width 142 height 15
type input "700 6024 2230 4868"
type input "989.231.024-15"
type input "21/01/1974"
type input "Leonora de Carvalho Moraes"
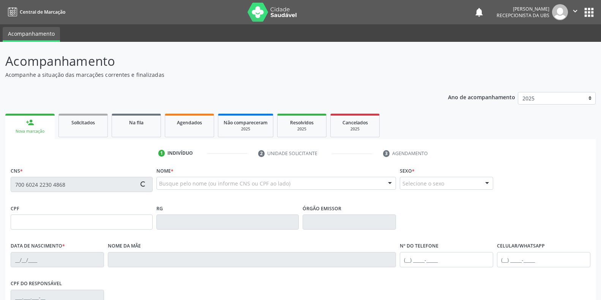
type input "(87) 99969-8763"
type input "(87) 99604-7236"
type input "S/N"
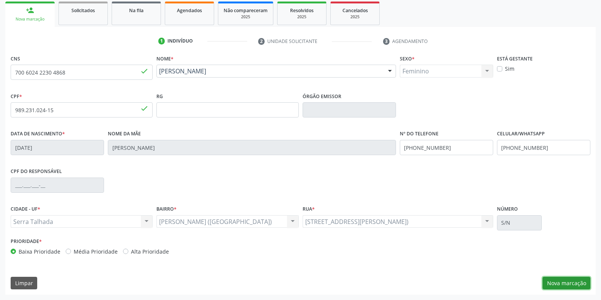
click at [551, 279] on button "Nova marcação" at bounding box center [567, 282] width 48 height 13
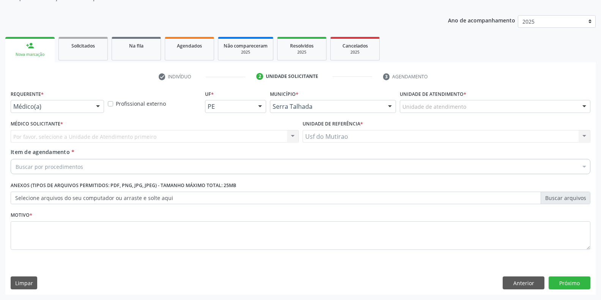
scroll to position [77, 0]
click at [96, 113] on div "Médico(a) Médico(a) Enfermeiro(a) Paciente Nenhum resultado encontrado para: " …" at bounding box center [57, 106] width 93 height 13
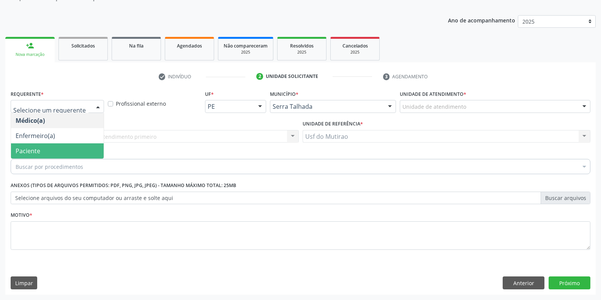
click at [61, 152] on span "Paciente" at bounding box center [57, 150] width 93 height 15
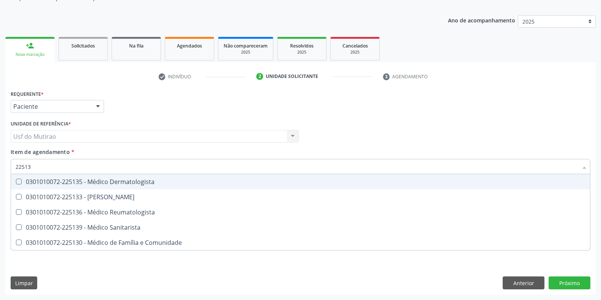
type input "225136"
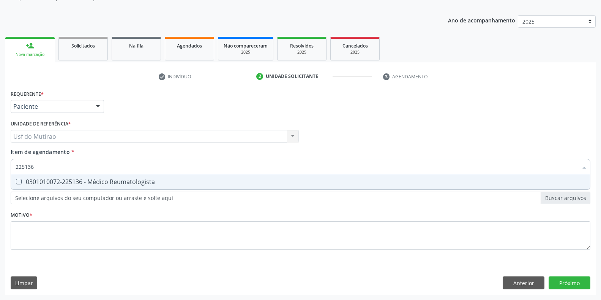
click at [174, 181] on div "0301010072-225136 - Médico Reumatologista" at bounding box center [301, 181] width 570 height 6
checkbox Reumatologista "true"
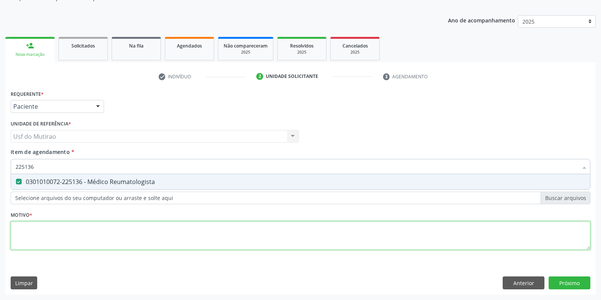
click at [164, 233] on div "Requerente * Paciente Médico(a) Enfermeiro(a) Paciente Nenhum resultado encontr…" at bounding box center [301, 174] width 580 height 172
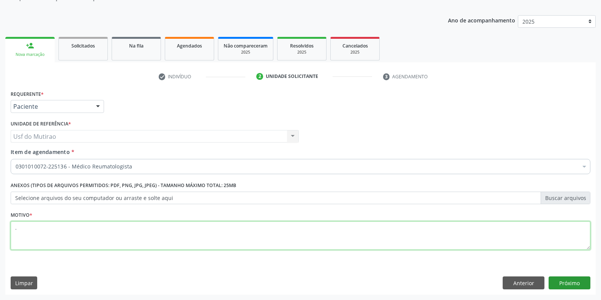
type textarea "."
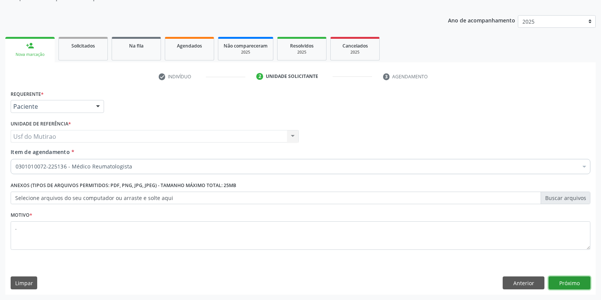
click at [556, 284] on button "Próximo" at bounding box center [570, 282] width 42 height 13
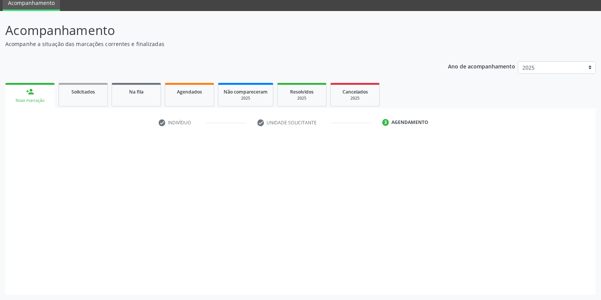
scroll to position [31, 0]
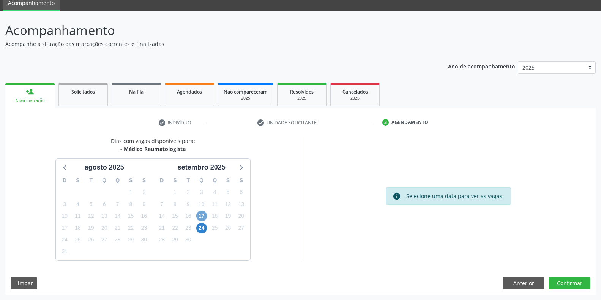
click at [199, 214] on span "17" at bounding box center [201, 215] width 11 height 11
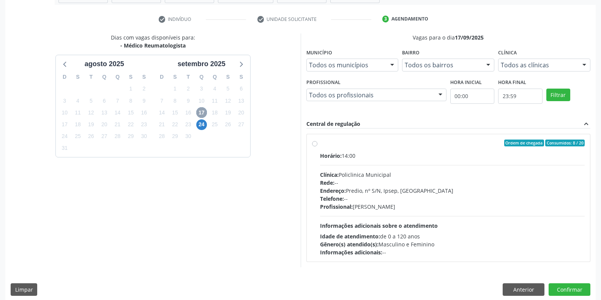
scroll to position [140, 0]
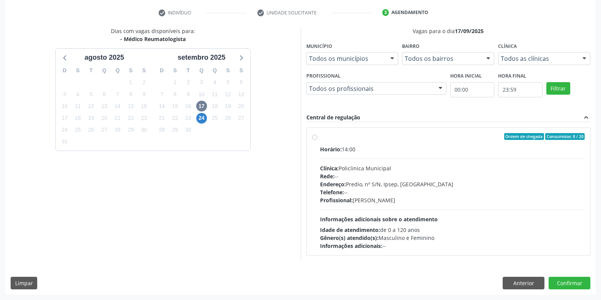
click at [380, 167] on div "Clínica: Policlinica Municipal" at bounding box center [452, 168] width 265 height 8
click at [317, 140] on input "Ordem de chegada Consumidos: 8 / 20 Horário: 14:00 Clínica: Policlinica Municip…" at bounding box center [314, 136] width 5 height 7
radio input "true"
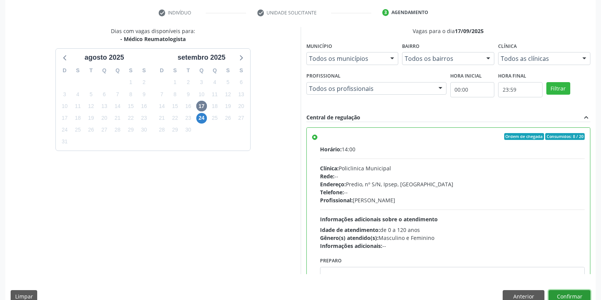
click at [554, 293] on button "Confirmar" at bounding box center [570, 296] width 42 height 13
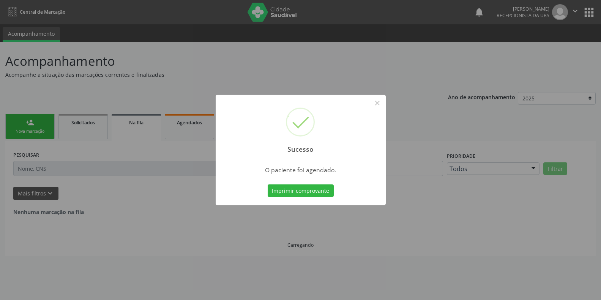
scroll to position [0, 0]
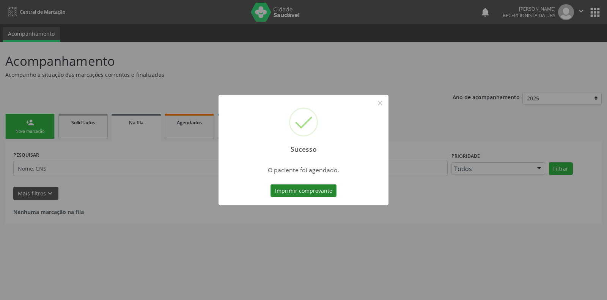
click at [297, 194] on button "Imprimir comprovante" at bounding box center [304, 190] width 66 height 13
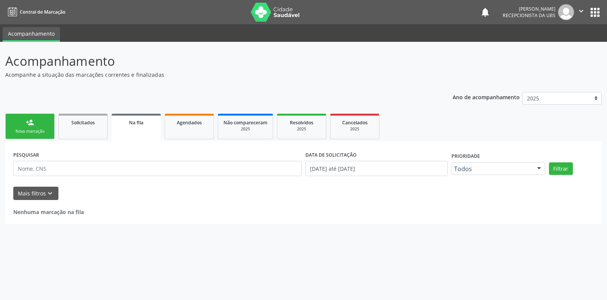
click at [22, 132] on div "Nova marcação" at bounding box center [30, 131] width 38 height 6
click at [30, 128] on div "Nova marcação" at bounding box center [30, 131] width 38 height 6
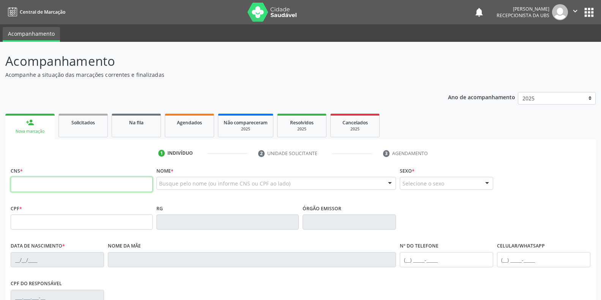
click at [132, 187] on input "text" at bounding box center [82, 184] width 142 height 15
paste input "164 2613 1254 0002"
type input "164 2613 1254 0002"
type input "446.678.764-68"
type input "04/08/1966"
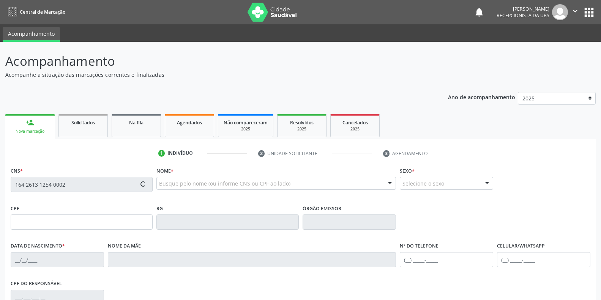
type input "Bevenuta Nogueira de Lima"
type input "(87) 99941-1976"
type input "712"
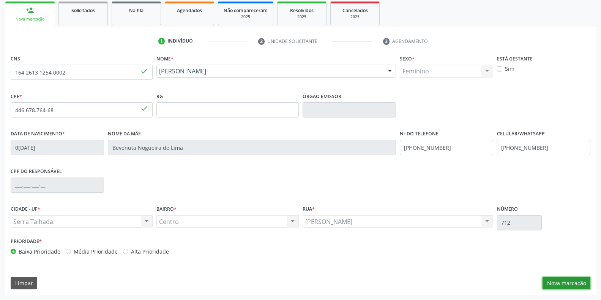
click at [560, 282] on button "Nova marcação" at bounding box center [567, 282] width 48 height 13
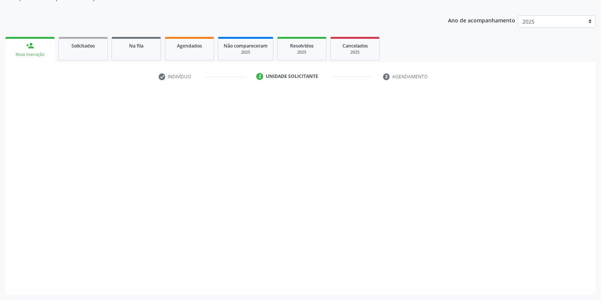
scroll to position [77, 0]
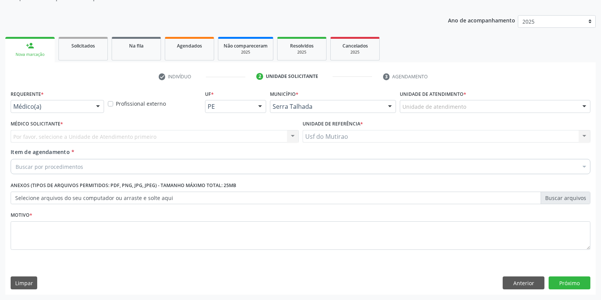
click at [90, 110] on div "Médico(a)" at bounding box center [57, 106] width 93 height 13
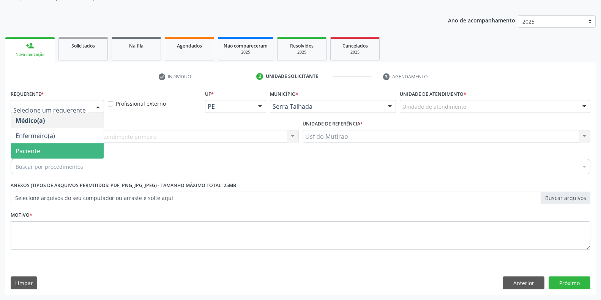
click at [62, 149] on span "Paciente" at bounding box center [57, 150] width 93 height 15
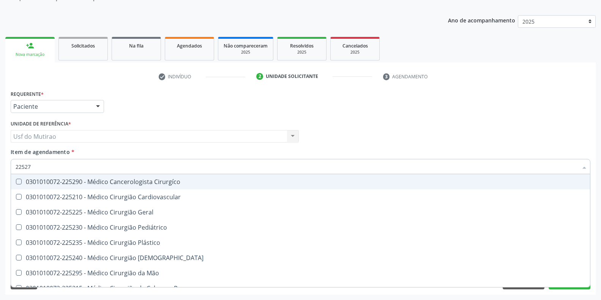
type input "225270"
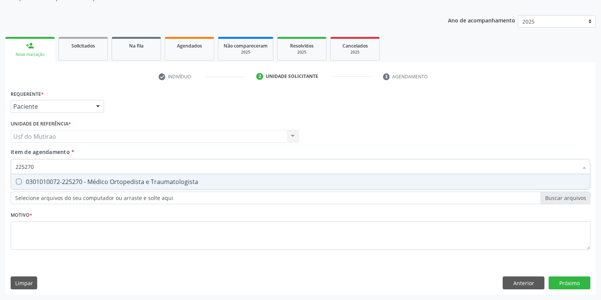
click at [101, 187] on span "0301010072-225270 - Médico Ortopedista e Traumatologista" at bounding box center [300, 181] width 579 height 15
checkbox Traumatologista "true"
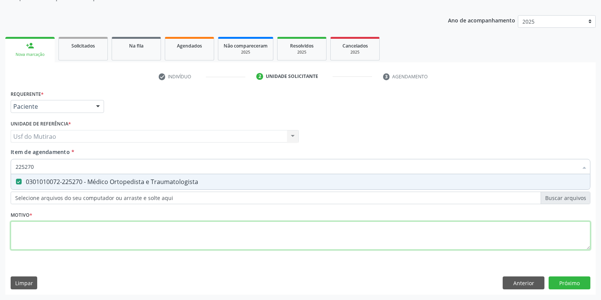
click at [101, 236] on div "Requerente * Paciente Médico(a) Enfermeiro(a) Paciente Nenhum resultado encontr…" at bounding box center [301, 174] width 580 height 172
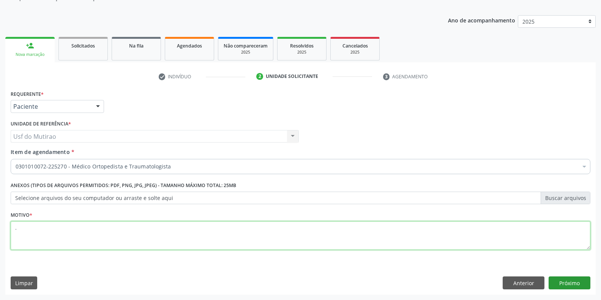
type textarea "."
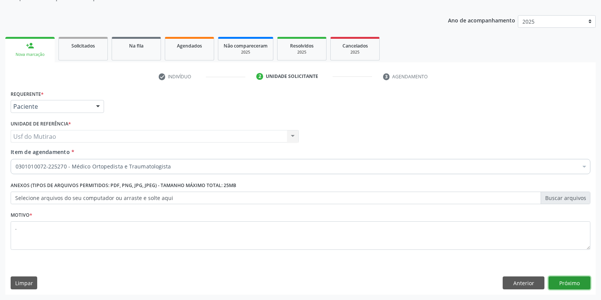
click at [575, 282] on button "Próximo" at bounding box center [570, 282] width 42 height 13
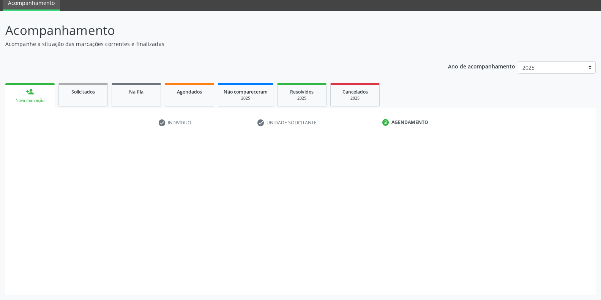
scroll to position [31, 0]
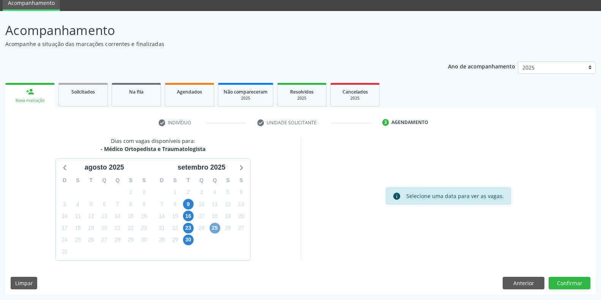
click at [218, 228] on span "25" at bounding box center [215, 227] width 11 height 11
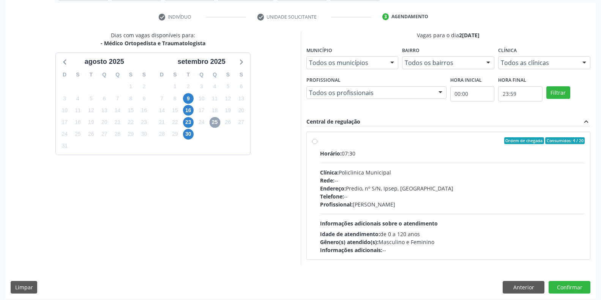
scroll to position [140, 0]
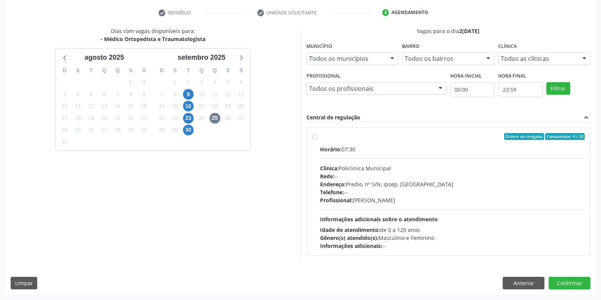
click at [352, 204] on div "Profissional: Eugenio Pericles Muniz Ferreira" at bounding box center [452, 200] width 265 height 8
click at [317, 140] on input "Ordem de chegada Consumidos: 4 / 20 Horário: 07:30 Clínica: Policlinica Municip…" at bounding box center [314, 136] width 5 height 7
radio input "true"
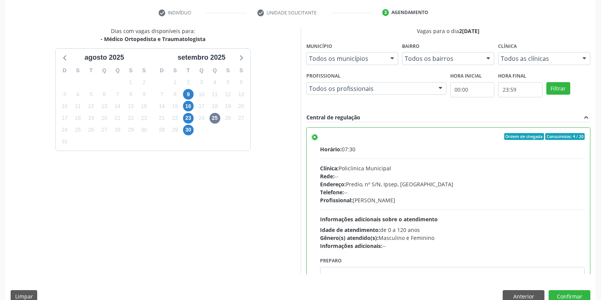
scroll to position [154, 0]
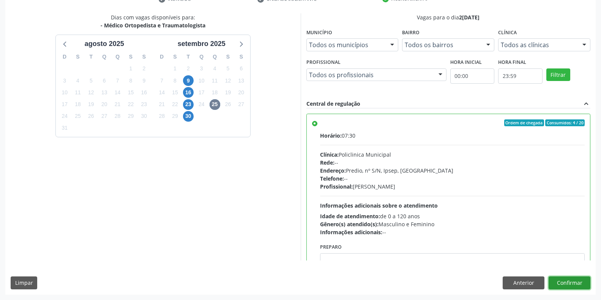
click at [573, 280] on button "Confirmar" at bounding box center [570, 282] width 42 height 13
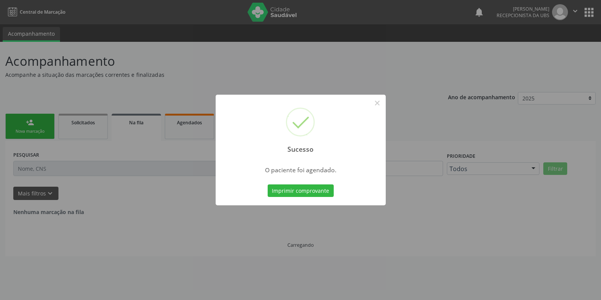
scroll to position [0, 0]
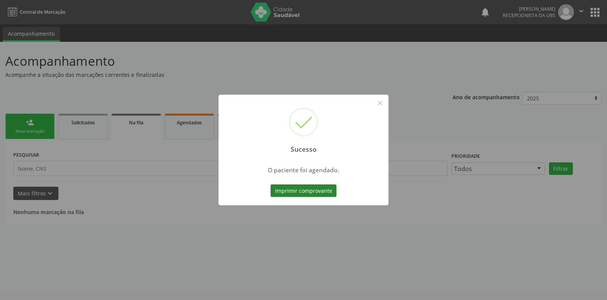
click at [302, 188] on button "Imprimir comprovante" at bounding box center [304, 190] width 66 height 13
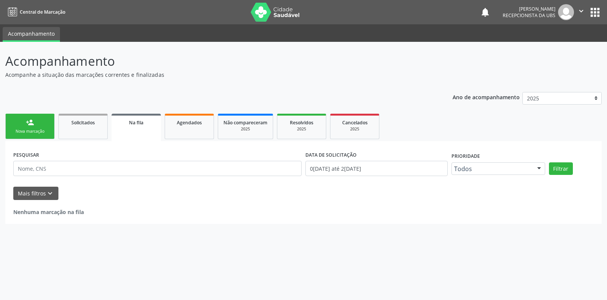
click at [40, 126] on link "person_add Nova marcação" at bounding box center [29, 126] width 49 height 25
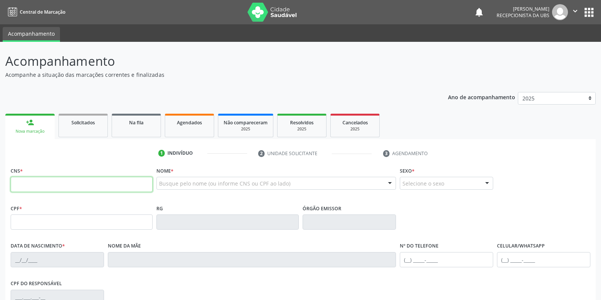
click at [80, 184] on input "text" at bounding box center [82, 184] width 142 height 15
type input "709 2012 3845 3534"
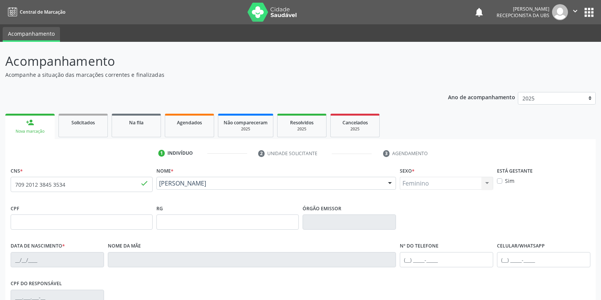
type input "20/02/1977"
type input "Rita Maria dos Santos Gomes"
type input "(87) 99645-1033"
type input "(87) 99623-4540"
type input "S/N"
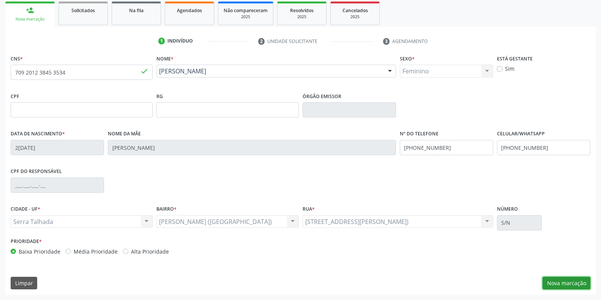
click at [555, 279] on button "Nova marcação" at bounding box center [567, 282] width 48 height 13
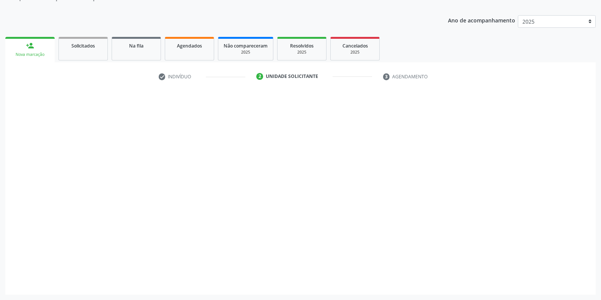
scroll to position [77, 0]
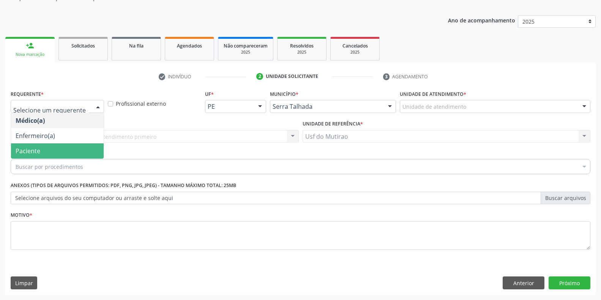
click at [68, 158] on span "Paciente" at bounding box center [57, 150] width 93 height 15
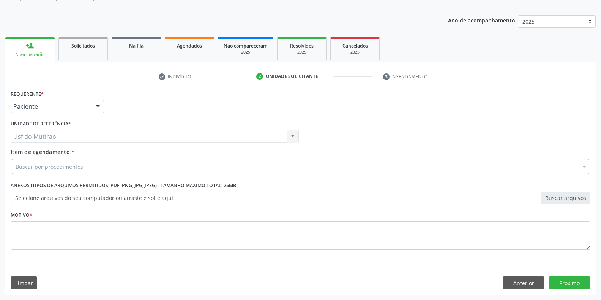
click at [82, 169] on div "Buscar por procedimentos" at bounding box center [301, 166] width 580 height 15
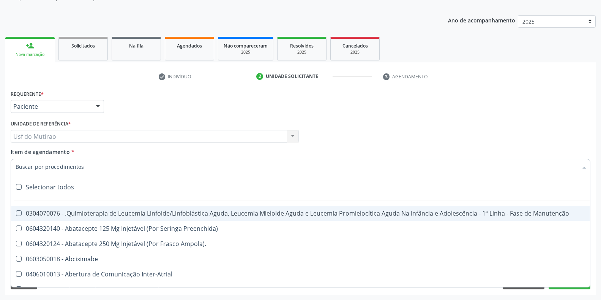
click at [83, 168] on input "Item de agendamento *" at bounding box center [297, 166] width 562 height 15
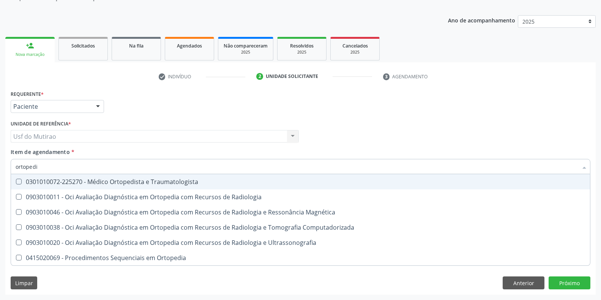
type input "ortopedis"
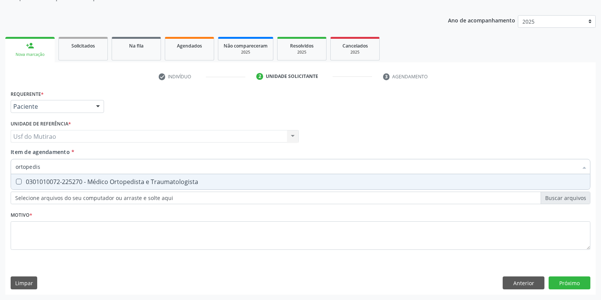
click at [86, 178] on div "0301010072-225270 - Médico Ortopedista e Traumatologista" at bounding box center [301, 181] width 570 height 6
checkbox Traumatologista "true"
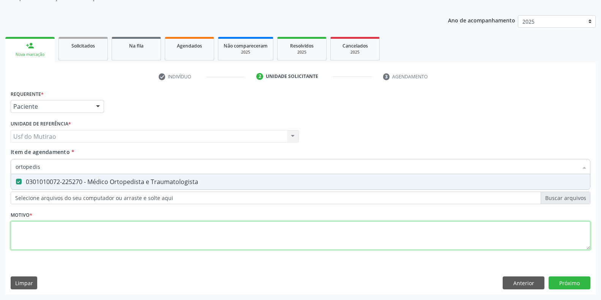
click at [77, 228] on div "Requerente * Paciente Médico(a) Enfermeiro(a) Paciente Nenhum resultado encontr…" at bounding box center [301, 174] width 580 height 172
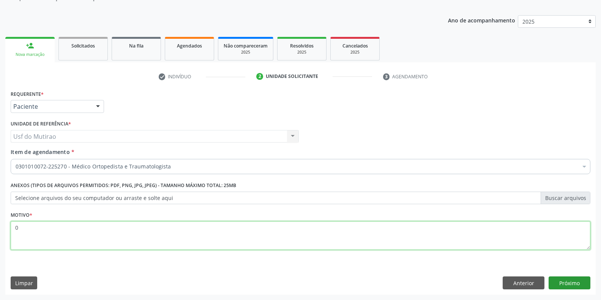
type textarea "0"
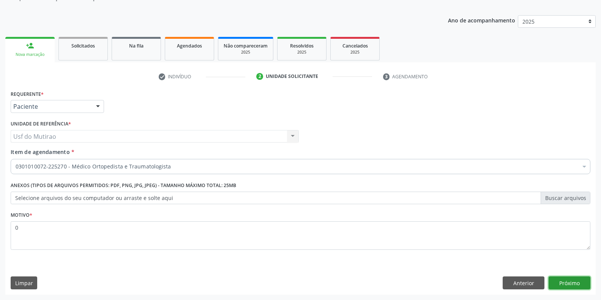
click at [572, 281] on button "Próximo" at bounding box center [570, 282] width 42 height 13
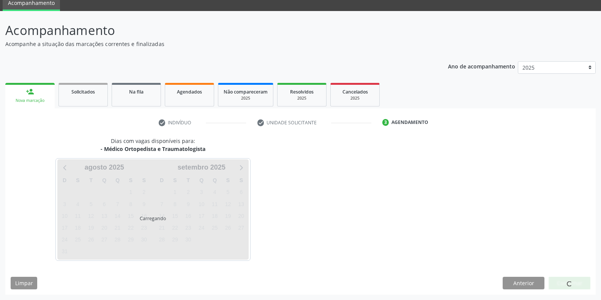
scroll to position [31, 0]
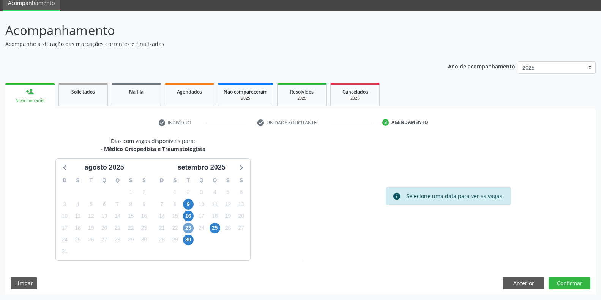
click at [186, 225] on span "23" at bounding box center [188, 227] width 11 height 11
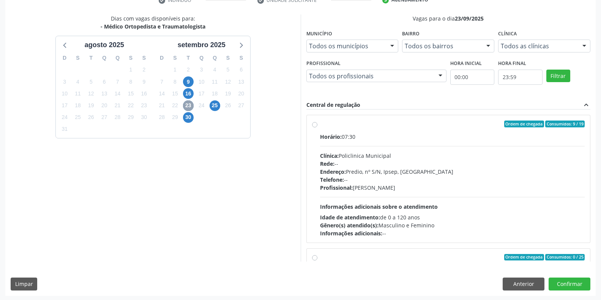
scroll to position [154, 0]
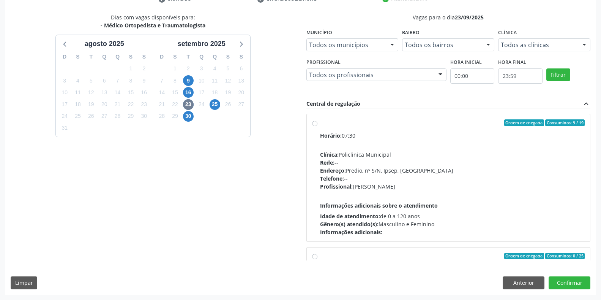
click at [342, 153] on div "Clínica: Policlinica Municipal" at bounding box center [452, 154] width 265 height 8
click at [317, 126] on input "Ordem de chegada Consumidos: 9 / 19 Horário: 07:30 Clínica: Policlinica Municip…" at bounding box center [314, 122] width 5 height 7
radio input "true"
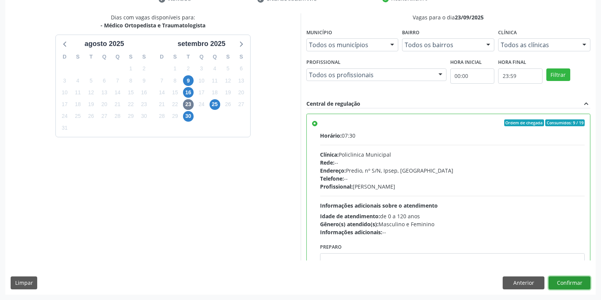
click at [567, 279] on button "Confirmar" at bounding box center [570, 282] width 42 height 13
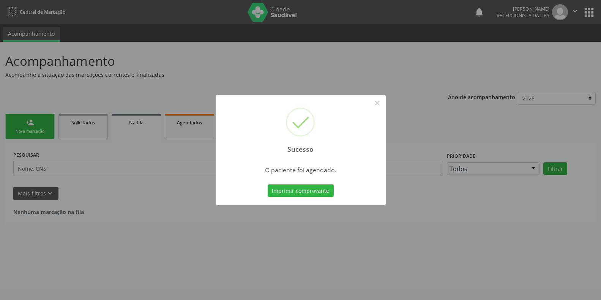
scroll to position [0, 0]
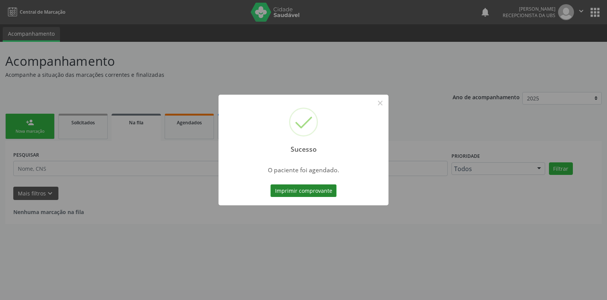
click at [290, 190] on button "Imprimir comprovante" at bounding box center [304, 190] width 66 height 13
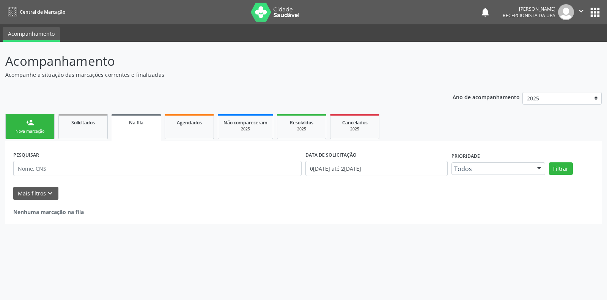
click at [36, 128] on div "Nova marcação" at bounding box center [30, 131] width 38 height 6
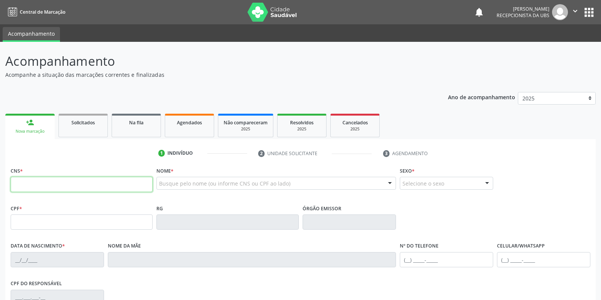
click at [51, 180] on input "text" at bounding box center [82, 184] width 142 height 15
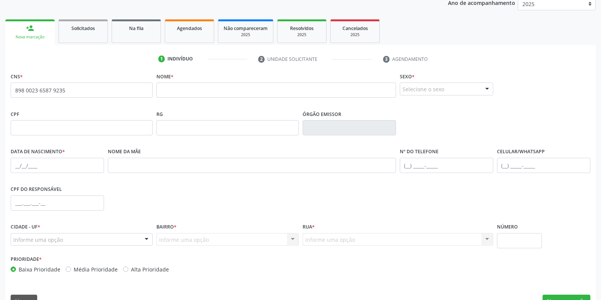
scroll to position [112, 0]
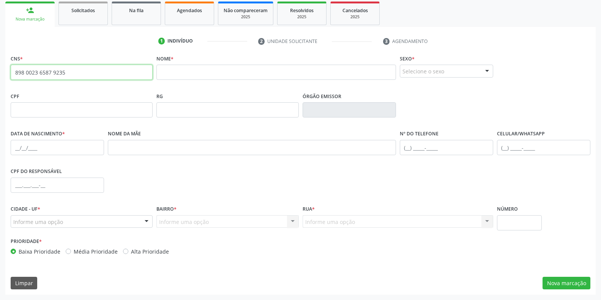
drag, startPoint x: 92, startPoint y: 73, endPoint x: 25, endPoint y: 67, distance: 67.4
click at [32, 71] on input "898 0023 6587 9235" at bounding box center [82, 72] width 142 height 15
type input "8"
paste input "704 2007 9701 7688"
type input "704 2007 9701 7688"
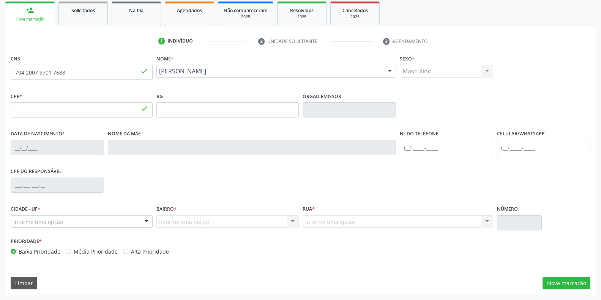
type input "088.539.194-26"
type input "08/03/2002"
type input "Diana Guedes Gomes"
type input "(11) 95376-9465"
type input "088.539.184-54"
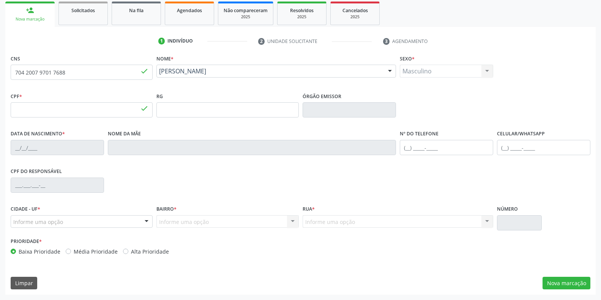
type input "S/N"
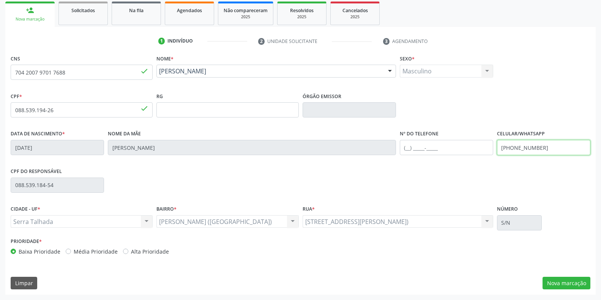
drag, startPoint x: 550, startPoint y: 146, endPoint x: 443, endPoint y: 146, distance: 106.7
click at [443, 146] on div "Data de nascimento * 08/03/2002 Nome da mãe Diana Guedes Gomes Nº do Telefone C…" at bounding box center [301, 147] width 584 height 38
type input "(87) 99960-3279"
click at [562, 280] on button "Nova marcação" at bounding box center [567, 282] width 48 height 13
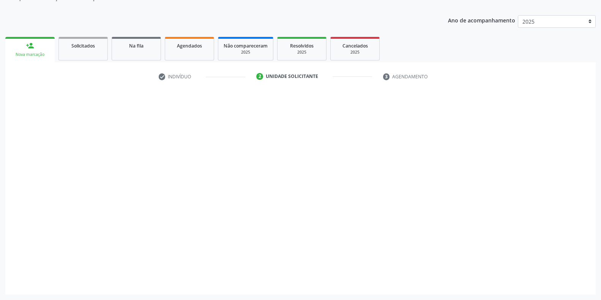
scroll to position [77, 0]
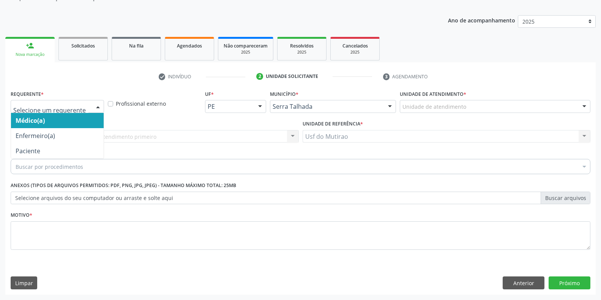
click at [44, 110] on div at bounding box center [57, 106] width 93 height 13
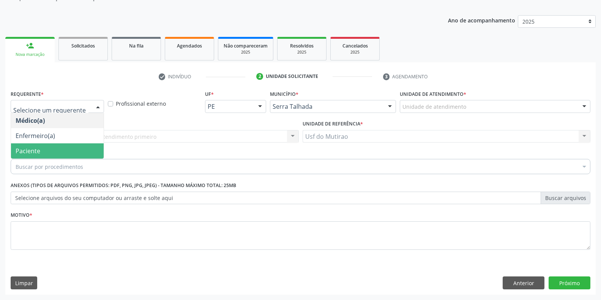
click at [43, 152] on span "Paciente" at bounding box center [57, 150] width 93 height 15
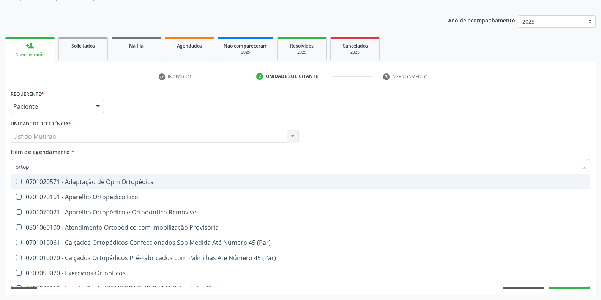
type input "ortope"
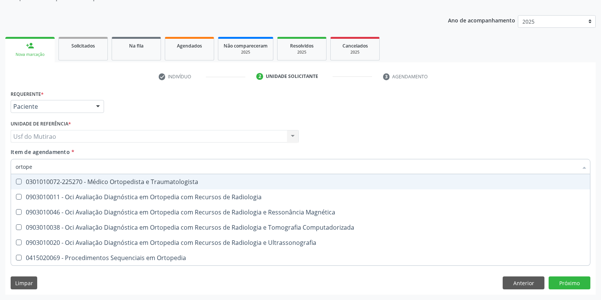
click at [89, 181] on div "0301010072-225270 - Médico Ortopedista e Traumatologista" at bounding box center [301, 181] width 570 height 6
checkbox Traumatologista "true"
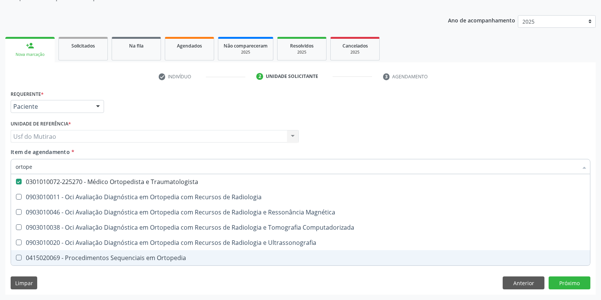
click at [89, 270] on div "Requerente * Paciente Médico(a) Enfermeiro(a) Paciente Nenhum resultado encontr…" at bounding box center [300, 191] width 590 height 206
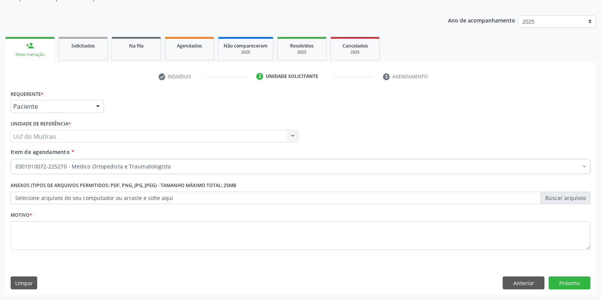
click at [234, 227] on span "0301010072-225270 - Médico Ortopedista e Traumatologista" at bounding box center [311, 222] width 600 height 15
click at [559, 281] on button "Próximo" at bounding box center [570, 282] width 42 height 13
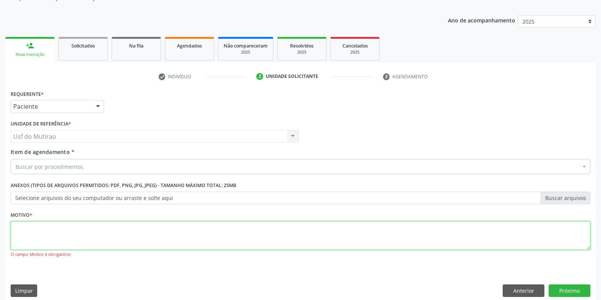
click at [288, 243] on textarea at bounding box center [301, 235] width 580 height 29
type textarea "."
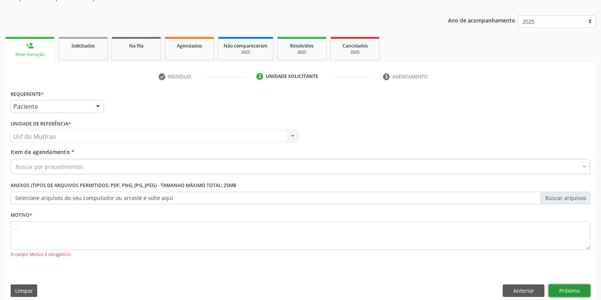
click at [557, 293] on button "Próximo" at bounding box center [570, 290] width 42 height 13
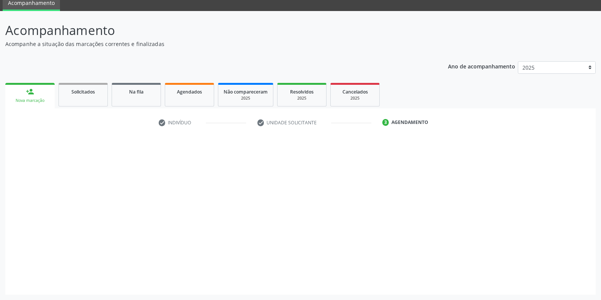
scroll to position [31, 0]
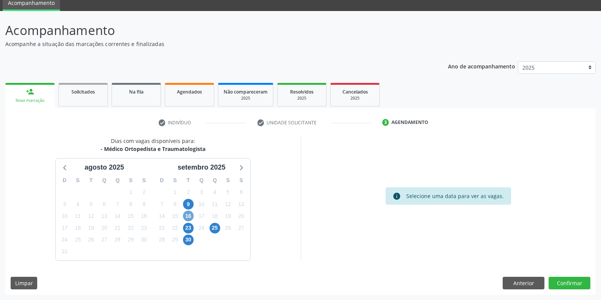
click at [185, 217] on span "16" at bounding box center [188, 215] width 11 height 11
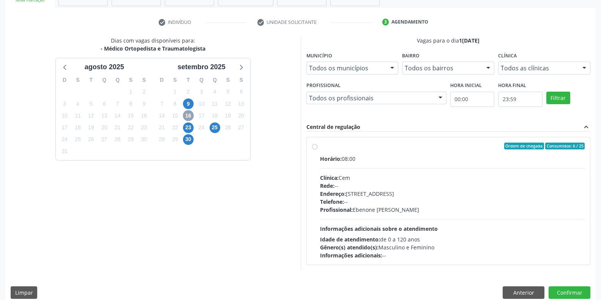
scroll to position [140, 0]
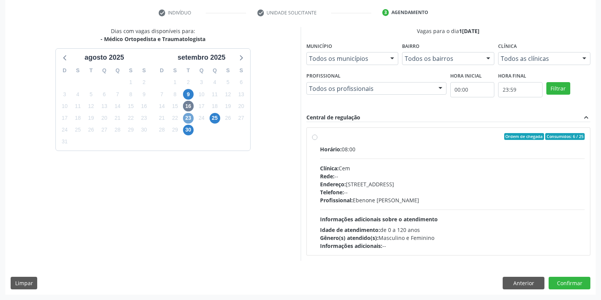
click at [191, 120] on span "23" at bounding box center [188, 118] width 11 height 11
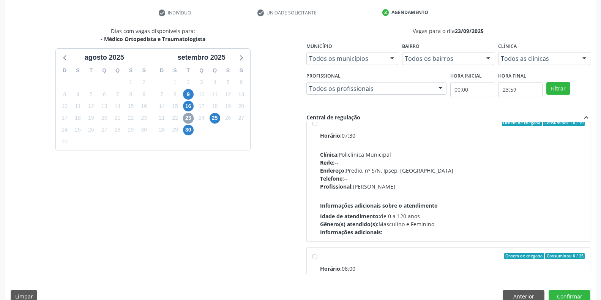
scroll to position [0, 0]
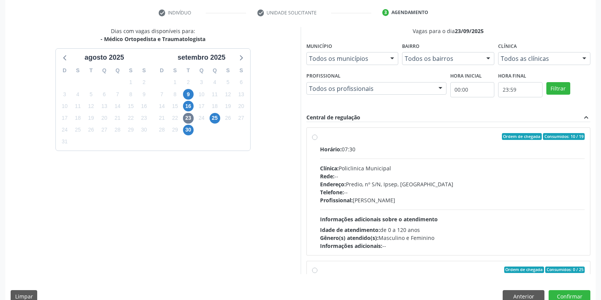
click at [356, 178] on div "Rede: --" at bounding box center [452, 176] width 265 height 8
click at [317, 140] on input "Ordem de chegada Consumidos: 10 / 19 Horário: 07:30 Clínica: Policlinica Munici…" at bounding box center [314, 136] width 5 height 7
radio input "true"
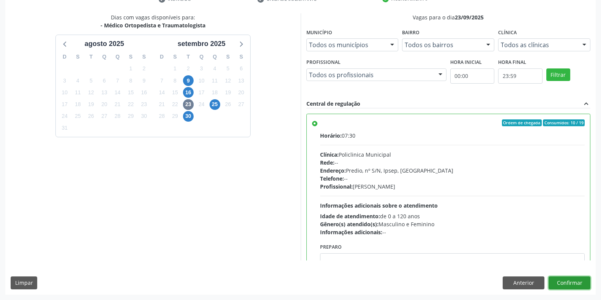
click at [560, 285] on button "Confirmar" at bounding box center [570, 282] width 42 height 13
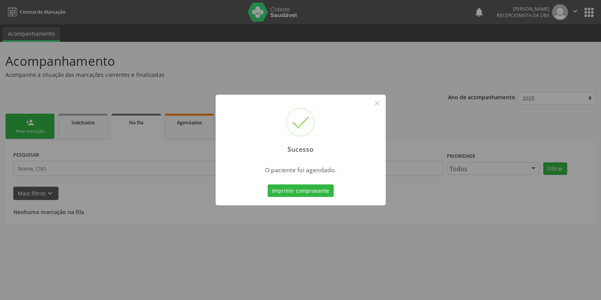
scroll to position [0, 0]
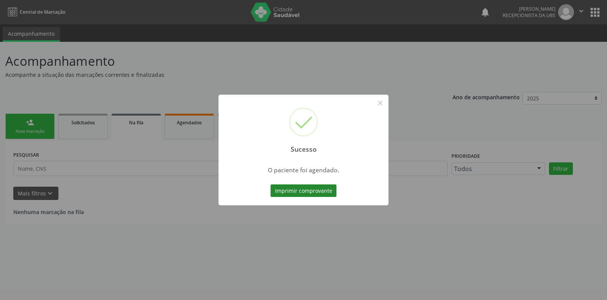
click at [279, 186] on button "Imprimir comprovante" at bounding box center [304, 190] width 66 height 13
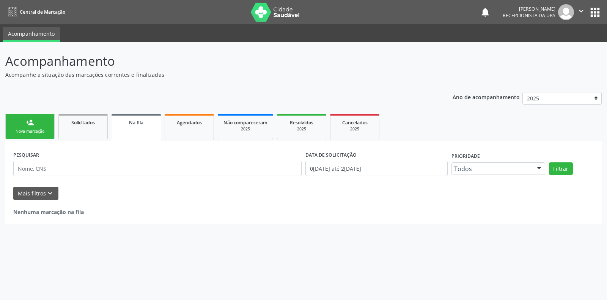
click at [46, 125] on link "person_add Nova marcação" at bounding box center [29, 126] width 49 height 25
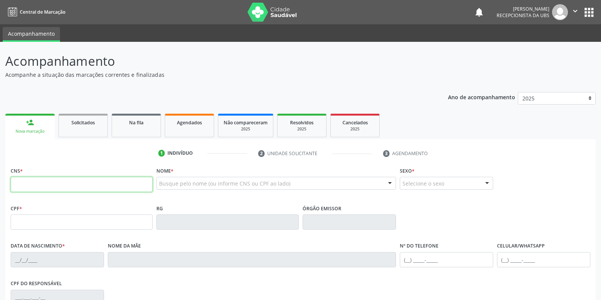
click at [80, 185] on input "text" at bounding box center [82, 184] width 142 height 15
type input "898 0500 4298 5562"
type input "069.046.634-05"
type input "12/03/1985"
type input "Maria Paulino da Silva"
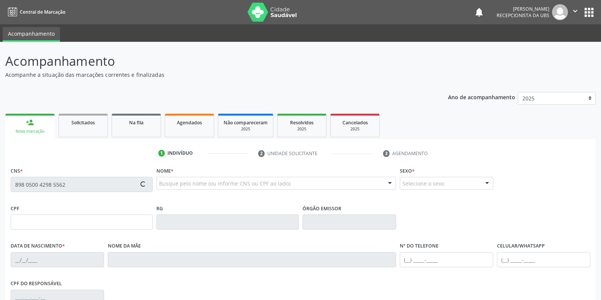
type input "(87) 99968-7323"
type input "044.966.734-01"
type input "S/N"
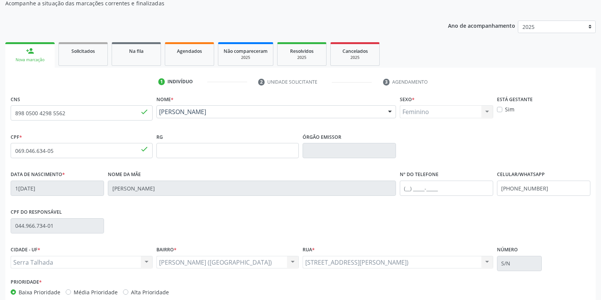
scroll to position [76, 0]
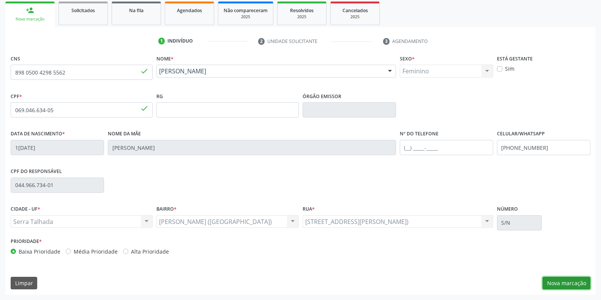
click at [560, 283] on button "Nova marcação" at bounding box center [567, 282] width 48 height 13
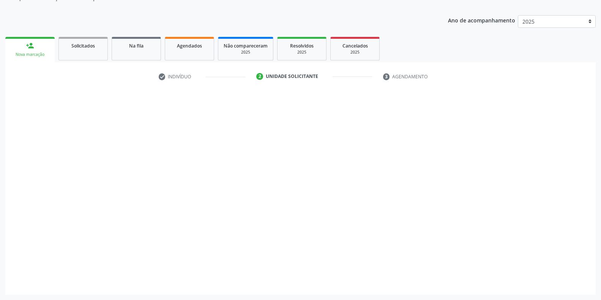
scroll to position [77, 0]
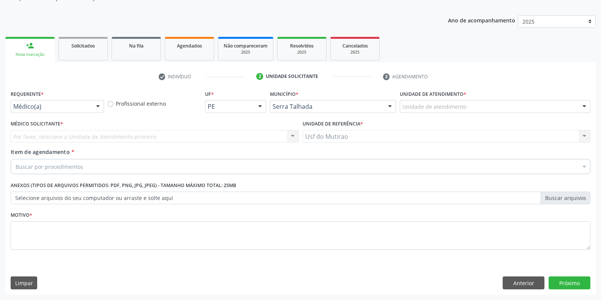
click at [88, 112] on div "Médico(a) Médico(a) Enfermeiro(a) Paciente Nenhum resultado encontrado para: " …" at bounding box center [57, 106] width 93 height 13
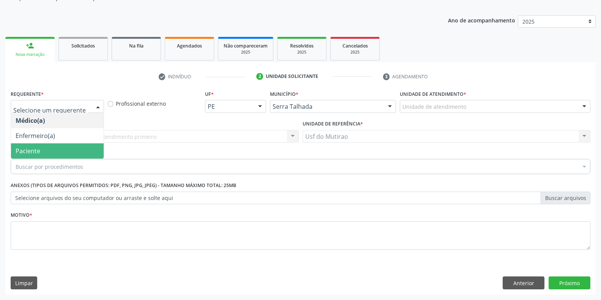
click at [62, 143] on span "Paciente" at bounding box center [57, 150] width 93 height 15
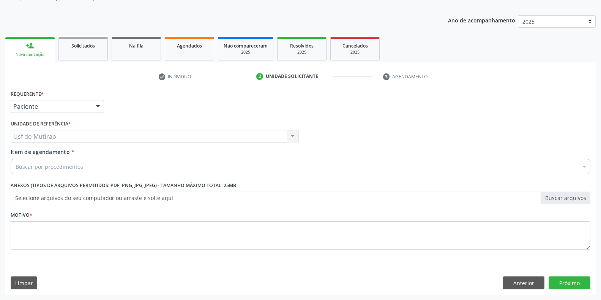
click at [104, 167] on div "Buscar por procedimentos" at bounding box center [301, 166] width 580 height 15
click at [16, 167] on input "Item de agendamento *" at bounding box center [16, 166] width 0 height 15
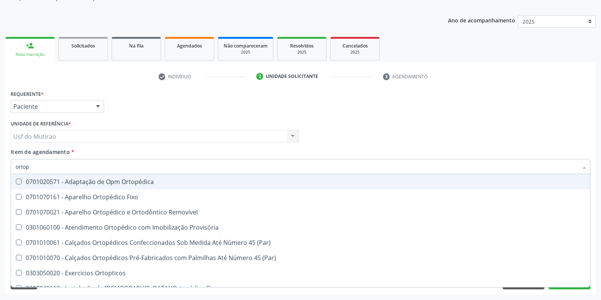
type input "ortope"
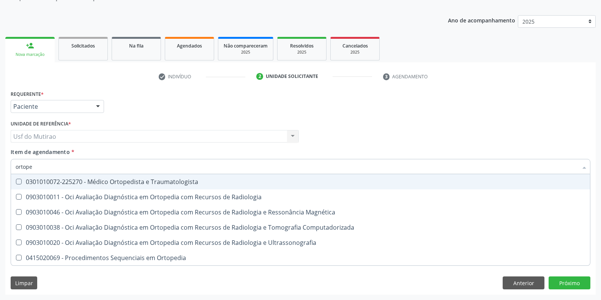
click at [91, 178] on div "0301010072-225270 - Médico Ortopedista e Traumatologista" at bounding box center [301, 181] width 570 height 6
checkbox Traumatologista "true"
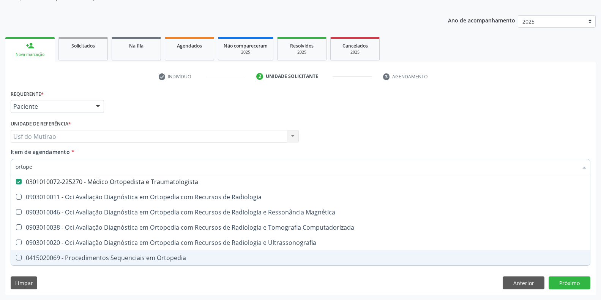
click at [110, 281] on div "Requerente * Paciente Médico(a) Enfermeiro(a) Paciente Nenhum resultado encontr…" at bounding box center [300, 191] width 590 height 206
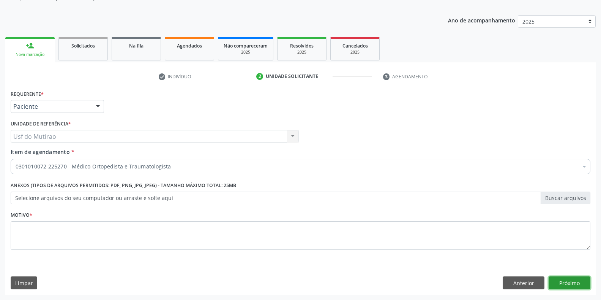
click at [577, 278] on button "Próximo" at bounding box center [570, 282] width 42 height 13
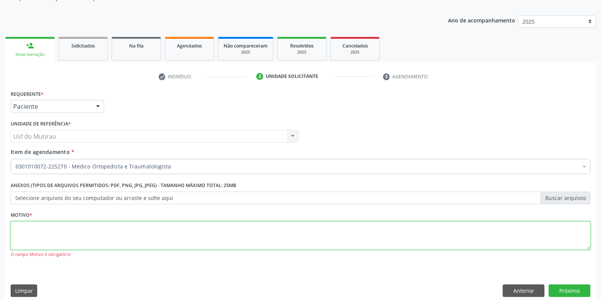
click at [186, 232] on textarea at bounding box center [301, 235] width 580 height 29
type textarea "."
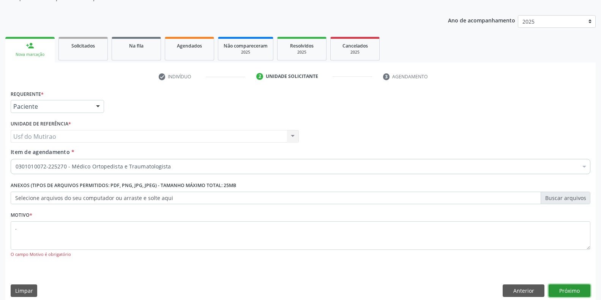
click at [559, 289] on button "Próximo" at bounding box center [570, 290] width 42 height 13
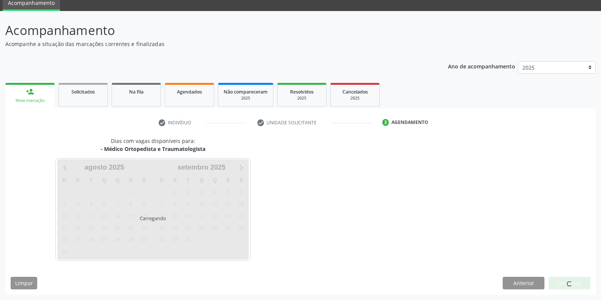
scroll to position [31, 0]
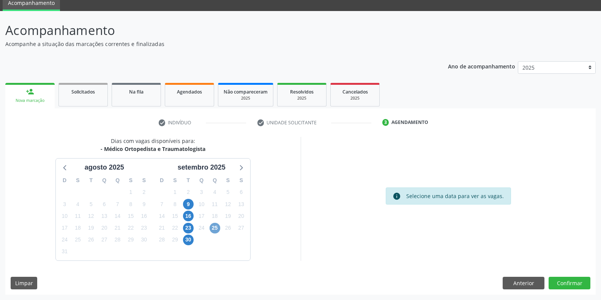
click at [215, 226] on span "25" at bounding box center [215, 227] width 11 height 11
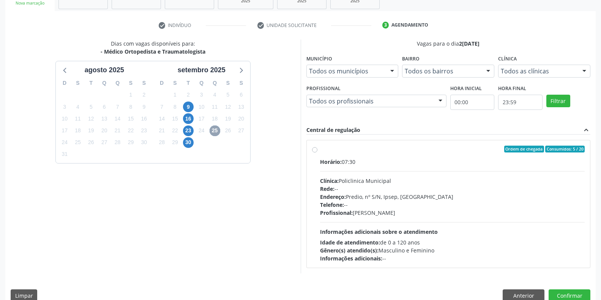
scroll to position [140, 0]
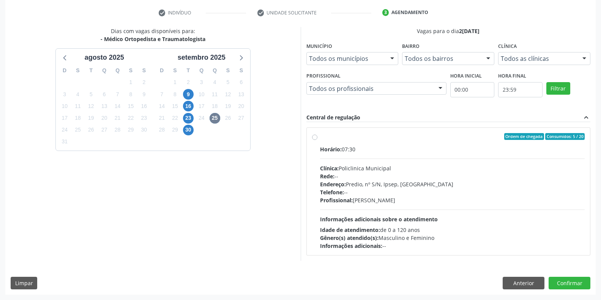
click at [357, 178] on div "Rede: --" at bounding box center [452, 176] width 265 height 8
click at [317, 140] on input "Ordem de chegada Consumidos: 5 / 20 Horário: 07:30 Clínica: Policlinica Municip…" at bounding box center [314, 136] width 5 height 7
radio input "true"
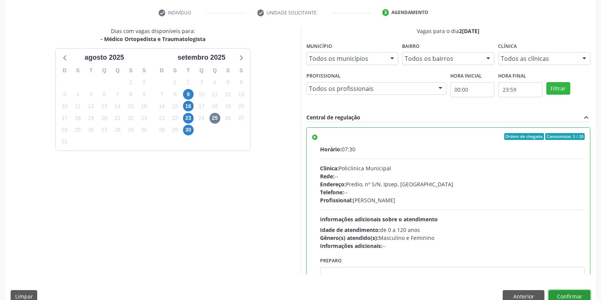
click at [551, 294] on button "Confirmar" at bounding box center [570, 296] width 42 height 13
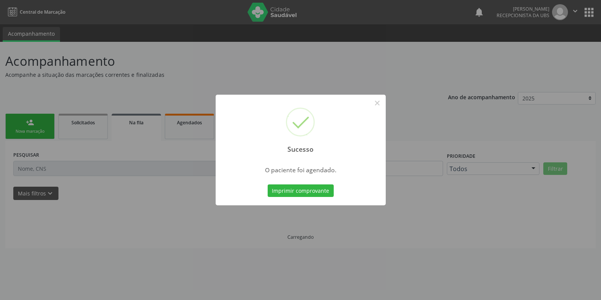
scroll to position [0, 0]
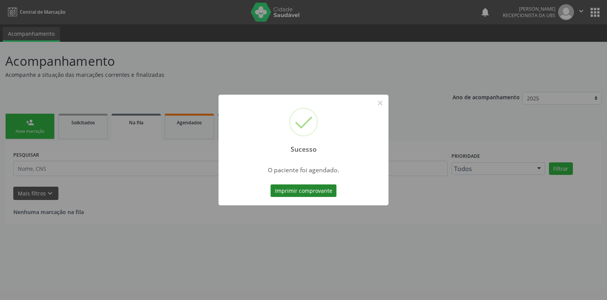
click at [276, 188] on button "Imprimir comprovante" at bounding box center [304, 190] width 66 height 13
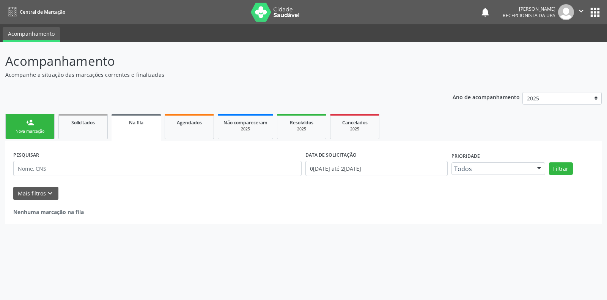
click at [41, 122] on link "person_add Nova marcação" at bounding box center [29, 126] width 49 height 25
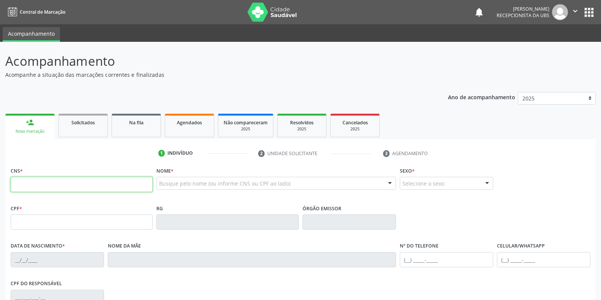
click at [58, 180] on input "text" at bounding box center [82, 184] width 142 height 15
click at [25, 188] on input "text" at bounding box center [82, 184] width 142 height 15
type input "707 6052 7150 7196"
type input "040.032.464-46"
type input "08/02/1971"
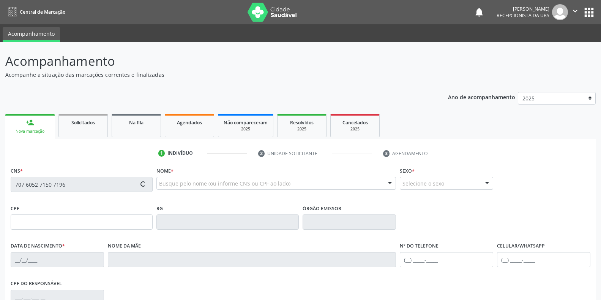
type input "Maria de Lourdes Oliveira Souza"
type input "(87) 99937-8050"
type input "(87) 98114-1148"
type input "S/N"
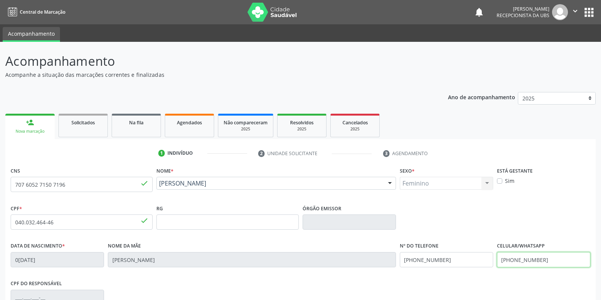
drag, startPoint x: 559, startPoint y: 262, endPoint x: 482, endPoint y: 261, distance: 76.7
click at [482, 261] on div "Data de nascimento * 08/02/1971 Nome da mãe Maria de Lourdes Oliveira Souza Nº …" at bounding box center [301, 259] width 584 height 38
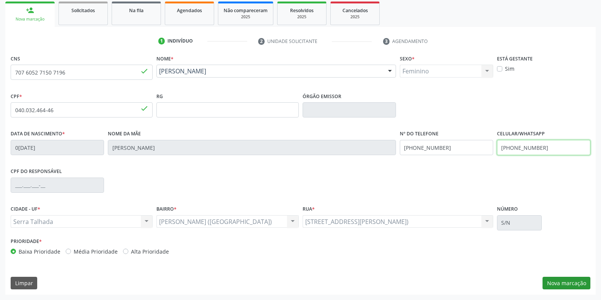
type input "(87) 98114-1142"
click at [556, 282] on button "Nova marcação" at bounding box center [567, 282] width 48 height 13
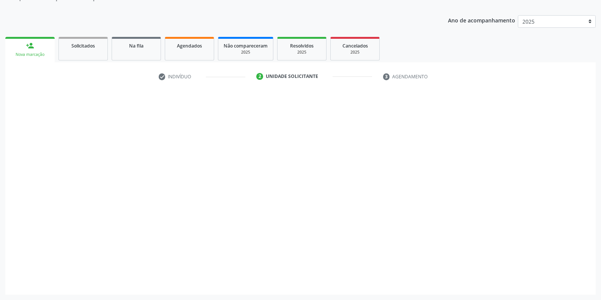
scroll to position [77, 0]
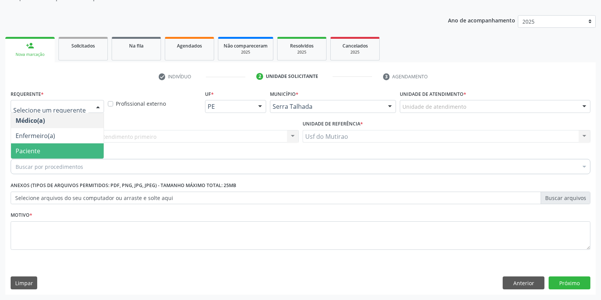
click at [40, 150] on span "Paciente" at bounding box center [57, 150] width 93 height 15
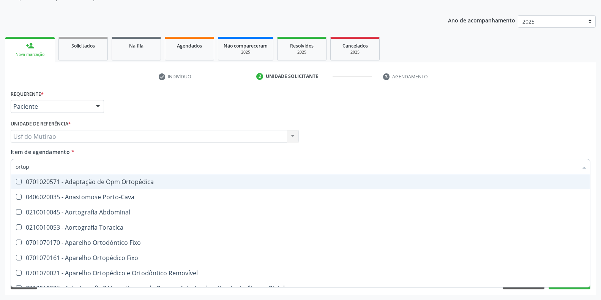
type input "ortope"
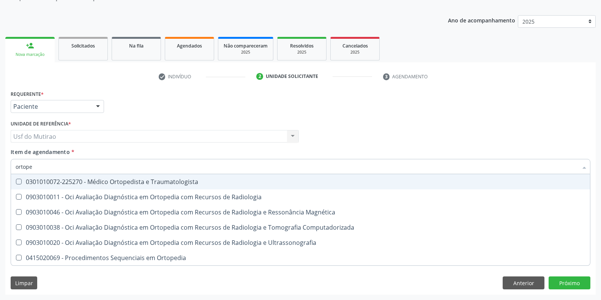
click at [65, 178] on div "0301010072-225270 - Médico Ortopedista e Traumatologista" at bounding box center [301, 181] width 570 height 6
checkbox Traumatologista "true"
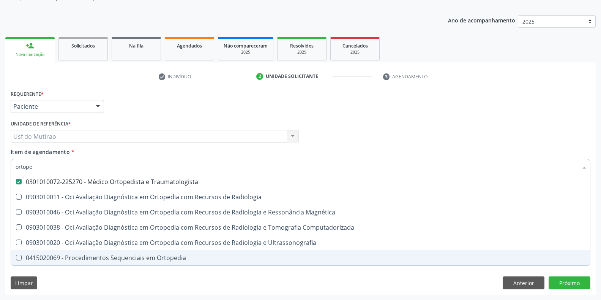
click at [103, 278] on div "Requerente * Paciente Médico(a) Enfermeiro(a) Paciente Nenhum resultado encontr…" at bounding box center [300, 191] width 590 height 206
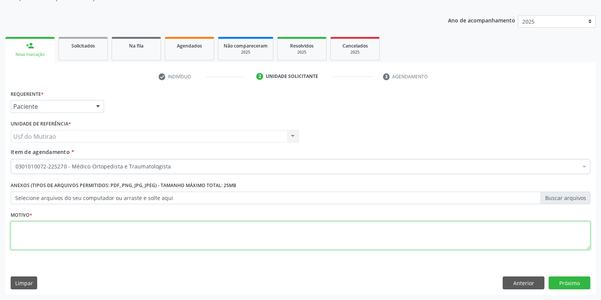
click at [120, 242] on textarea at bounding box center [301, 235] width 580 height 29
type textarea "."
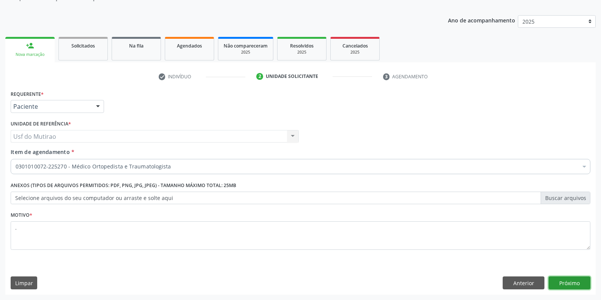
click at [567, 280] on button "Próximo" at bounding box center [570, 282] width 42 height 13
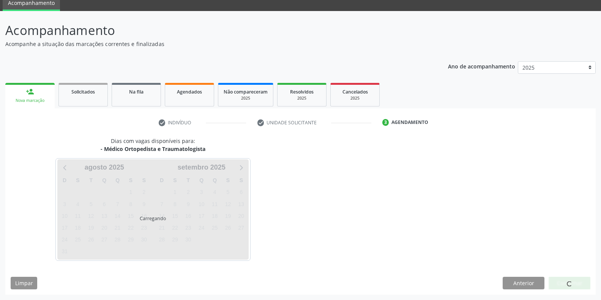
scroll to position [31, 0]
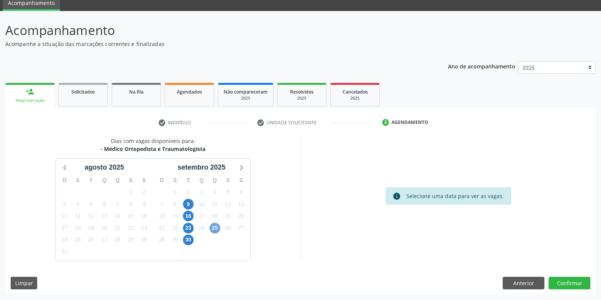
click at [210, 227] on span "25" at bounding box center [215, 227] width 11 height 11
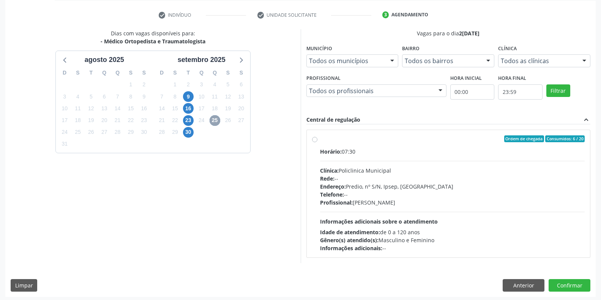
scroll to position [140, 0]
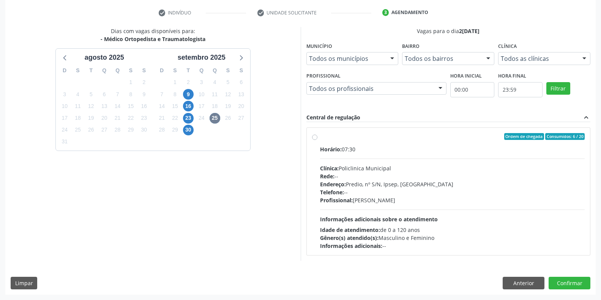
click at [385, 218] on span "Informações adicionais sobre o atendimento" at bounding box center [379, 218] width 118 height 7
click at [317, 140] on input "Ordem de chegada Consumidos: 6 / 20 Horário: 07:30 Clínica: Policlinica Municip…" at bounding box center [314, 136] width 5 height 7
radio input "true"
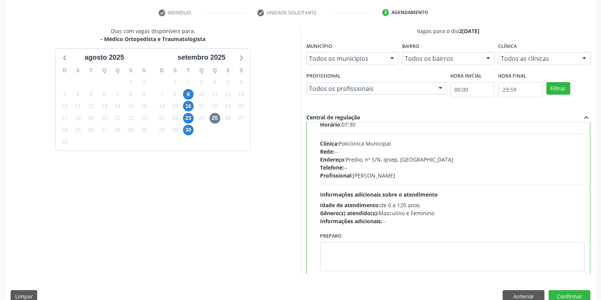
scroll to position [38, 0]
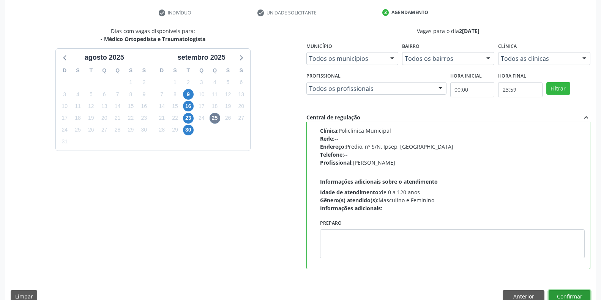
click at [551, 291] on button "Confirmar" at bounding box center [570, 296] width 42 height 13
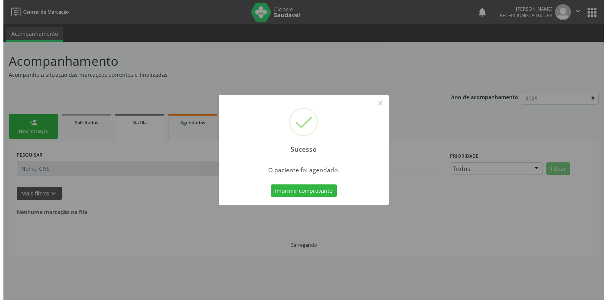
scroll to position [0, 0]
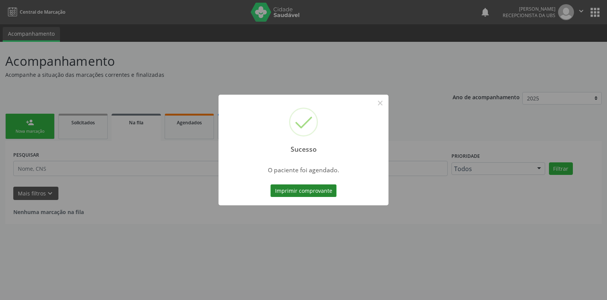
click at [312, 190] on button "Imprimir comprovante" at bounding box center [304, 190] width 66 height 13
